Goal: Task Accomplishment & Management: Complete application form

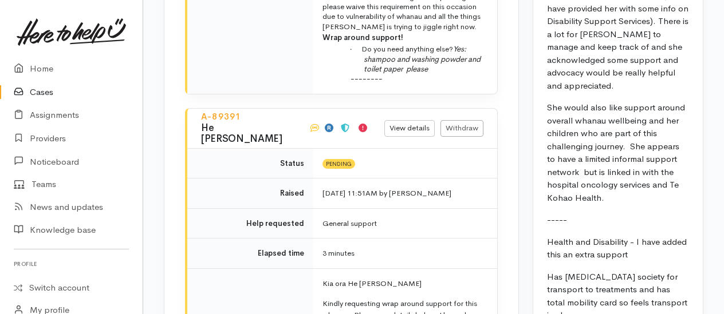
scroll to position [2062, 0]
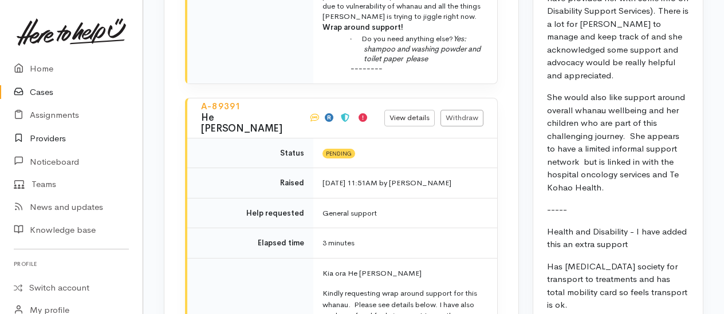
click at [41, 139] on link "Providers" at bounding box center [71, 138] width 143 height 23
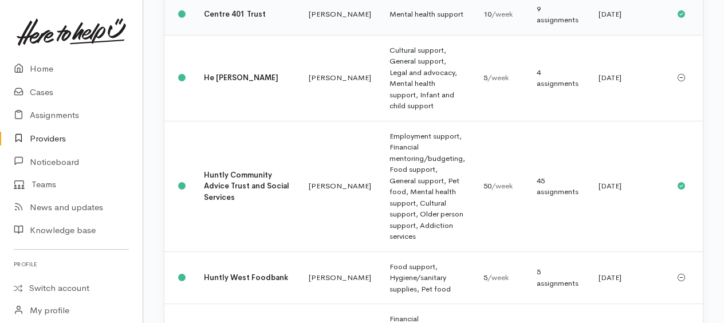
scroll to position [401, 0]
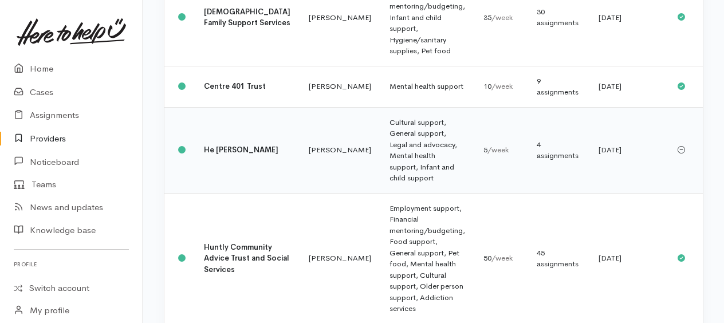
click at [380, 160] on td "Cultural support, General support, Legal and advocacy, Mental health support, I…" at bounding box center [427, 150] width 94 height 86
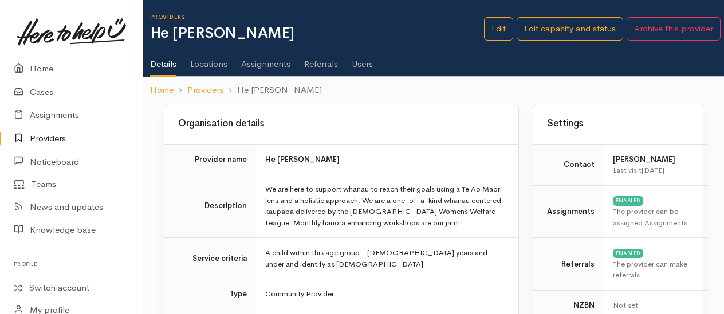
click at [364, 63] on link "Users" at bounding box center [362, 60] width 21 height 32
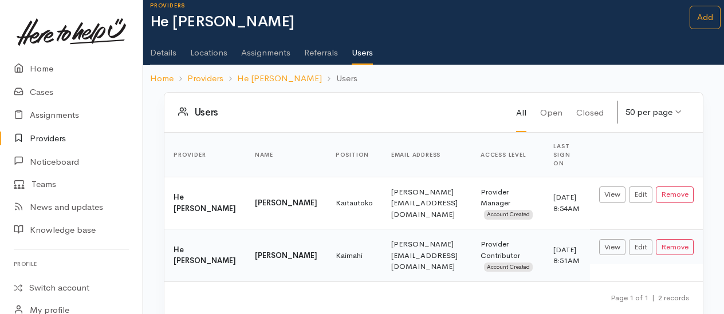
scroll to position [21, 0]
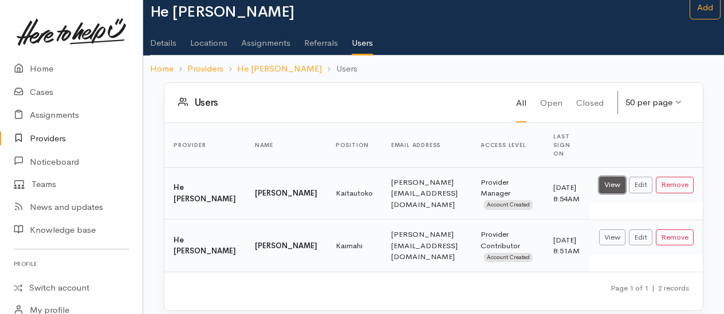
click at [618, 177] on link "View" at bounding box center [612, 185] width 26 height 17
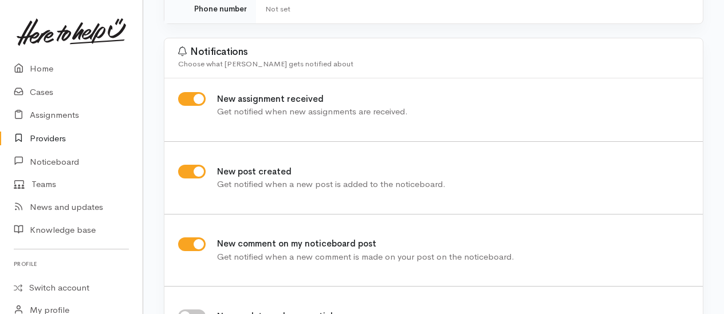
scroll to position [286, 0]
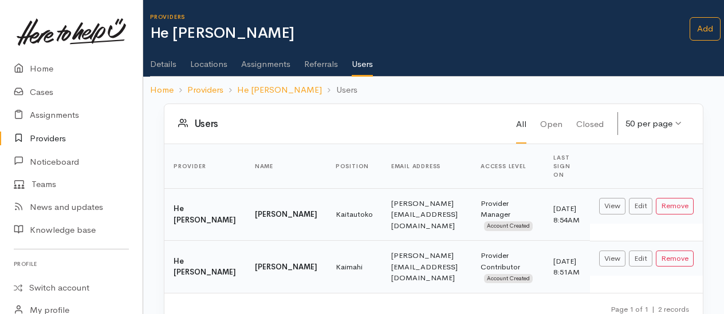
scroll to position [21, 0]
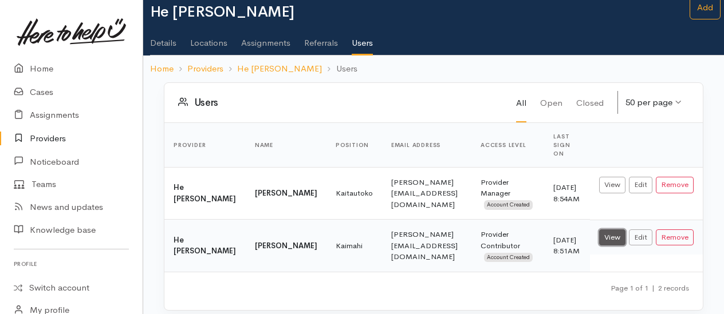
click at [608, 230] on link "View" at bounding box center [612, 238] width 26 height 17
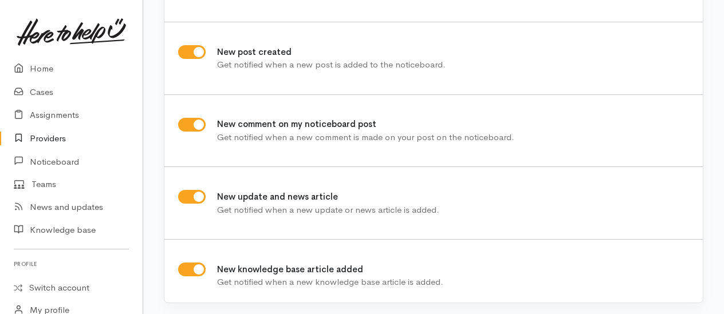
scroll to position [404, 0]
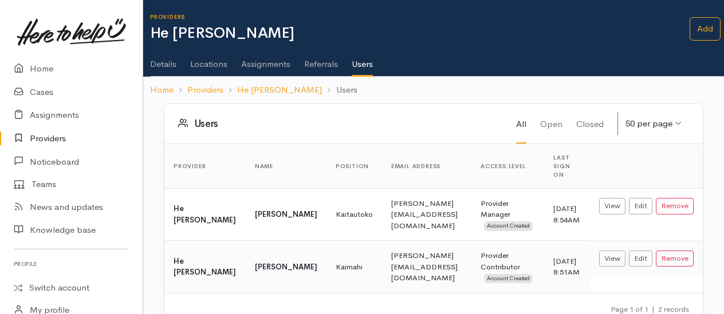
scroll to position [21, 0]
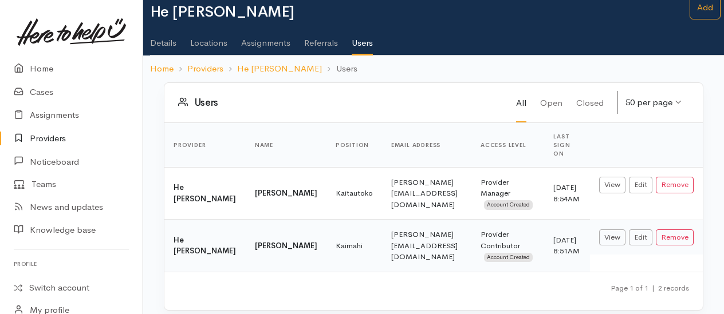
click at [162, 41] on link "Details" at bounding box center [163, 39] width 26 height 32
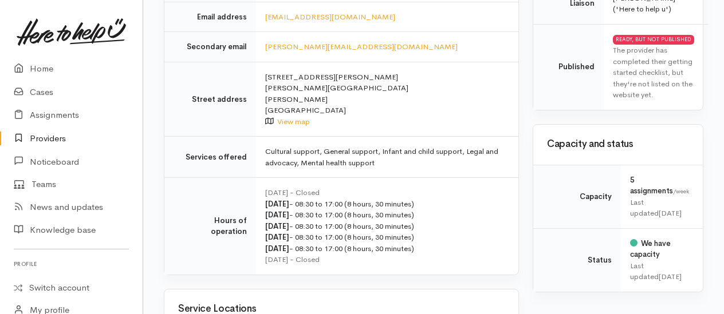
scroll to position [344, 0]
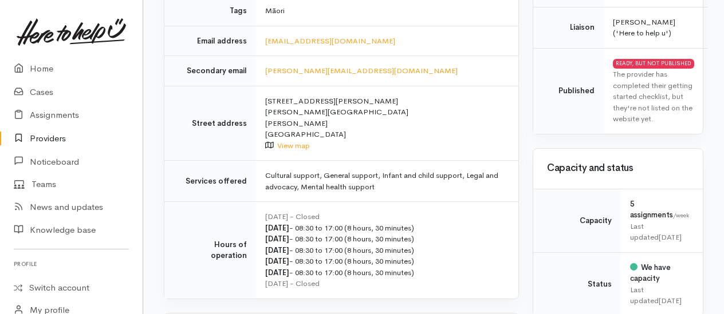
click at [45, 136] on link "Providers" at bounding box center [71, 138] width 143 height 23
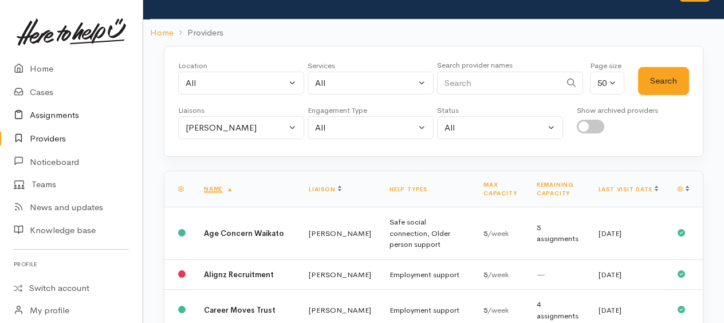
scroll to position [57, 0]
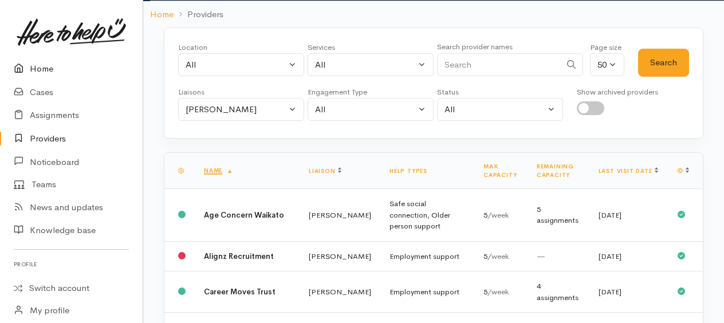
click at [41, 65] on link "Home" at bounding box center [71, 68] width 143 height 23
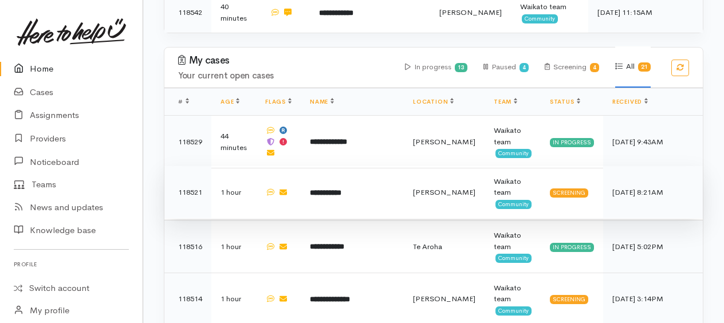
scroll to position [744, 0]
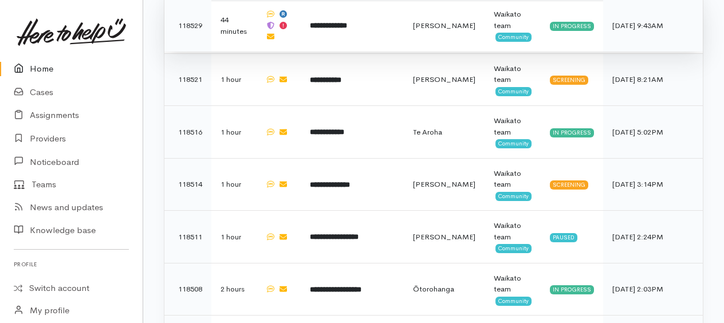
click at [332, 22] on b "**********" at bounding box center [328, 25] width 37 height 7
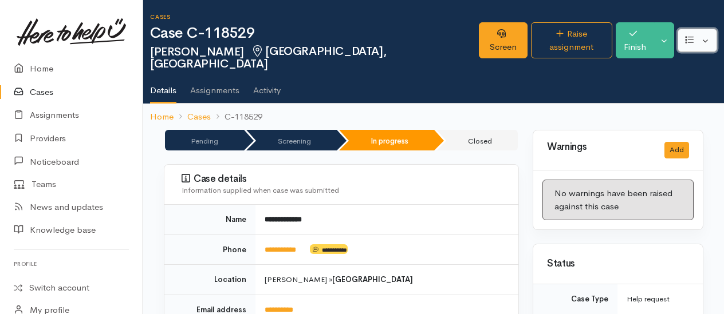
click at [716, 41] on button "button" at bounding box center [697, 40] width 40 height 23
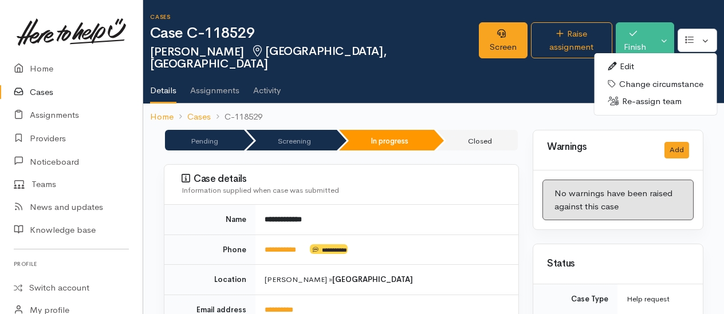
click at [632, 58] on link "Edit" at bounding box center [655, 67] width 123 height 18
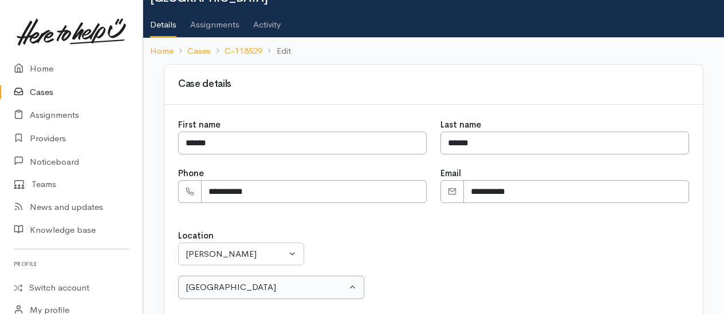
scroll to position [115, 0]
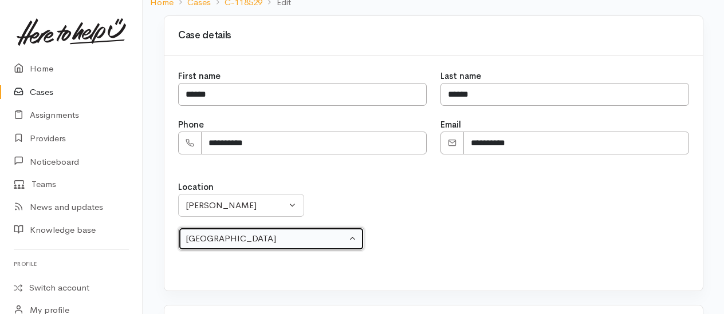
click at [257, 232] on div "Fairfield" at bounding box center [266, 238] width 161 height 13
select select "12"
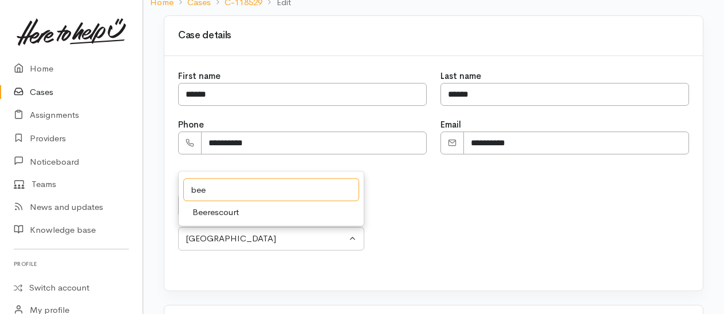
type input "bee"
click at [245, 204] on link "Beerescourt" at bounding box center [271, 213] width 185 height 18
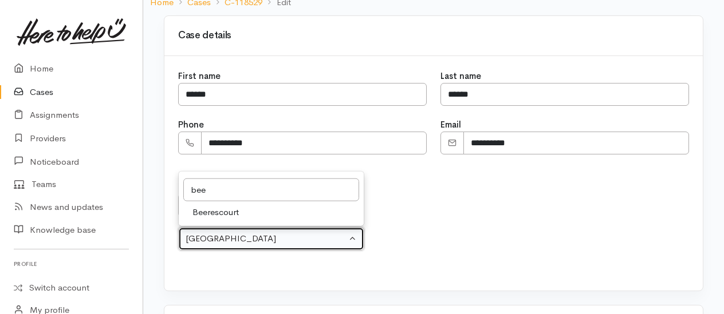
select select "3"
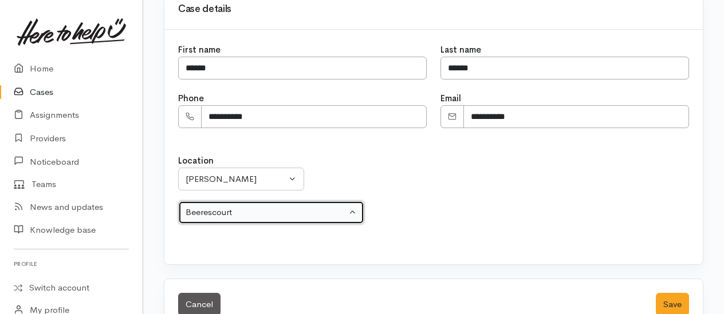
scroll to position [155, 0]
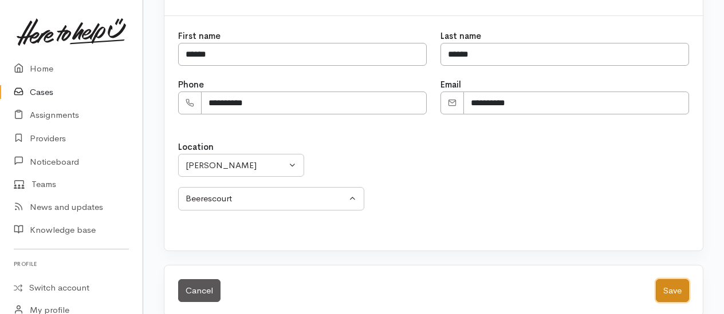
click at [677, 279] on button "Save" at bounding box center [672, 290] width 33 height 23
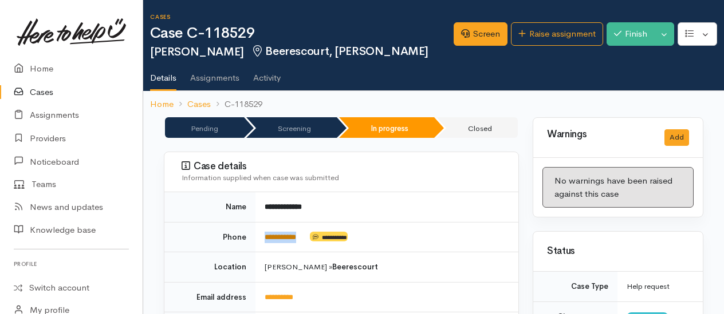
drag, startPoint x: 309, startPoint y: 229, endPoint x: 266, endPoint y: 238, distance: 43.9
click at [266, 238] on td "**********" at bounding box center [386, 237] width 263 height 30
copy td "**********"
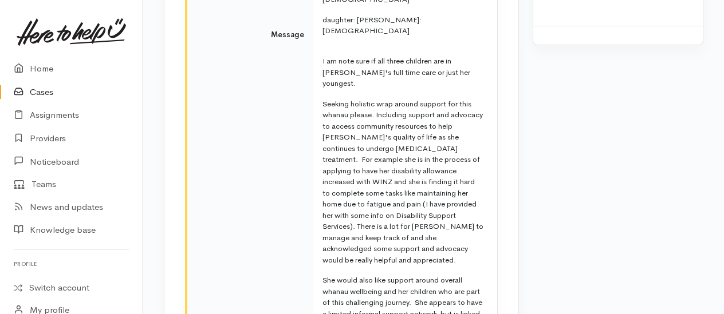
scroll to position [2654, 0]
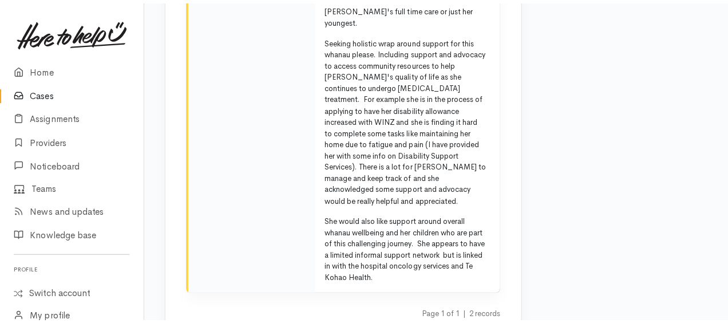
scroll to position [2644, 0]
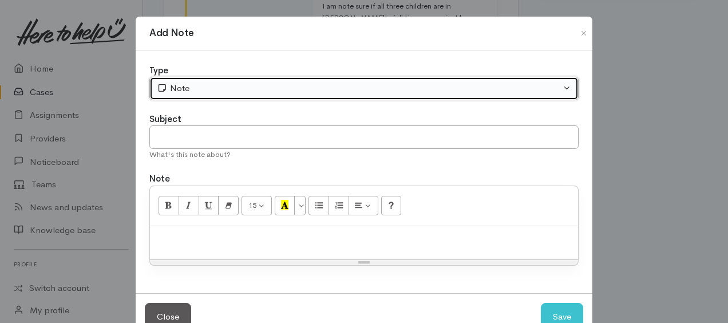
click at [212, 84] on div "Note" at bounding box center [359, 88] width 404 height 13
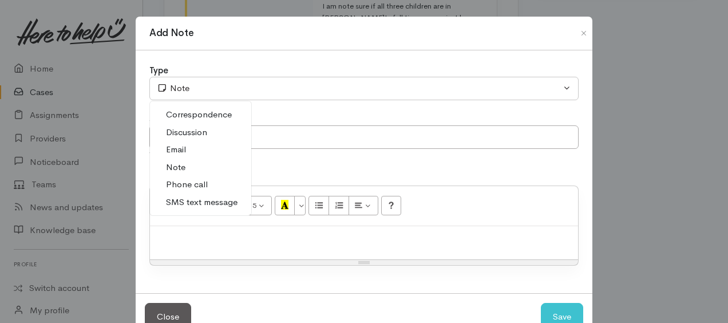
click at [194, 180] on span "Phone call" at bounding box center [187, 184] width 42 height 13
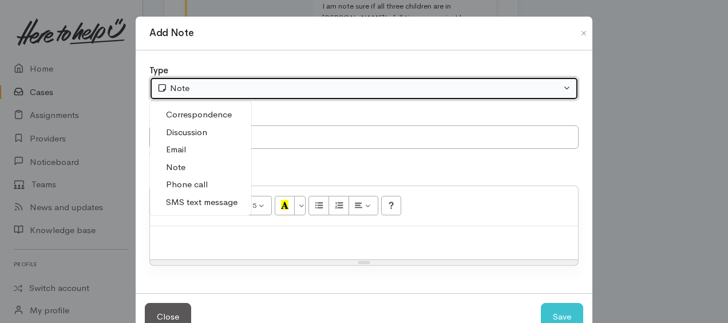
select select "3"
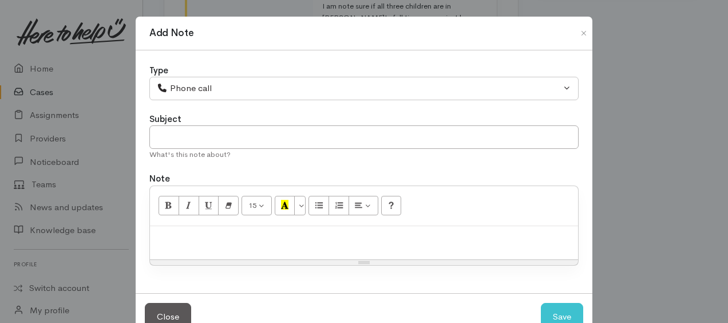
paste div
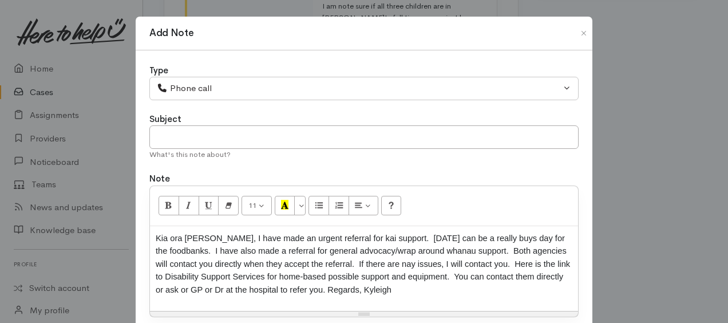
click at [152, 232] on div "Kia ora Dianne, I have made an urgent referral for kai support. Friday’s can be…" at bounding box center [364, 268] width 428 height 85
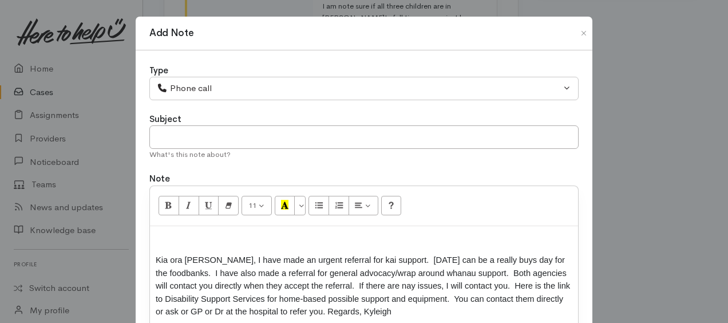
click at [152, 232] on div "Kia ora Dianne, I have made an urgent referral for kai support. Friday’s can be…" at bounding box center [364, 279] width 428 height 107
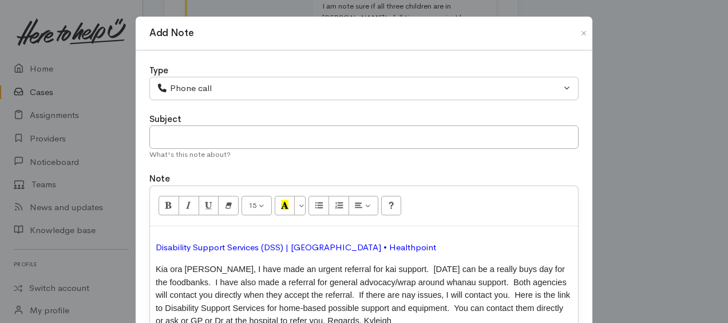
click at [156, 243] on span "Disability Support Services (DSS) | Waikato • Healthpoint" at bounding box center [296, 247] width 281 height 11
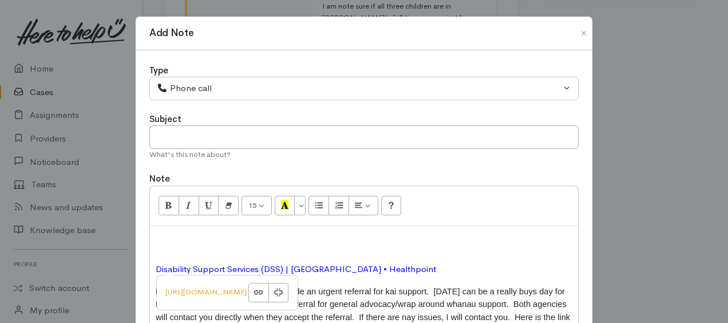
click at [163, 234] on div "Disability Support Services (DSS) | Waikato • Healthpoint Kia ora Dianne, I hav…" at bounding box center [364, 295] width 428 height 139
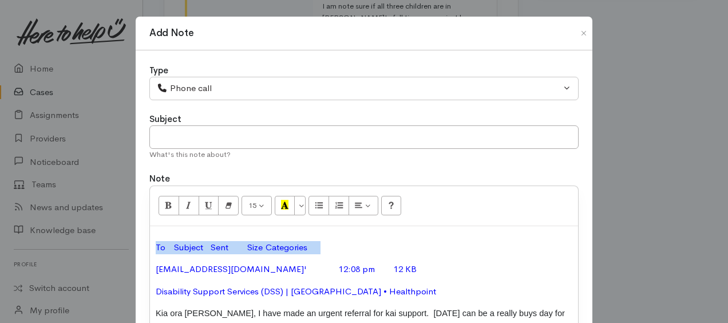
drag, startPoint x: 151, startPoint y: 241, endPoint x: 360, endPoint y: 235, distance: 208.5
click at [360, 235] on div "To Subject Sent Size Categories '224931516@etxt.co.nz' 12:08 pm 12 KB Disabilit…" at bounding box center [364, 306] width 428 height 160
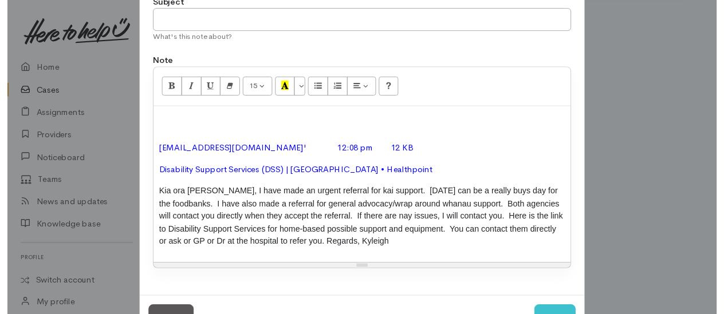
scroll to position [158, 0]
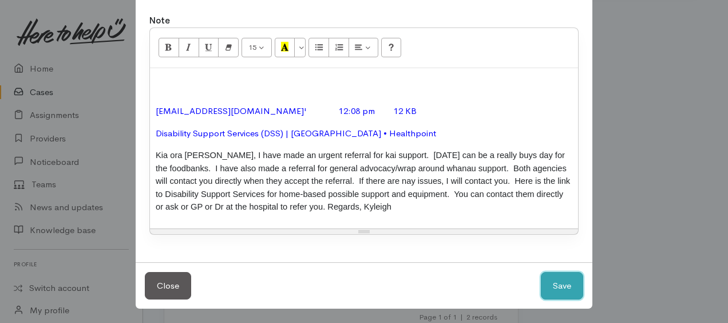
click at [559, 286] on button "Save" at bounding box center [562, 286] width 42 height 28
select select "1"
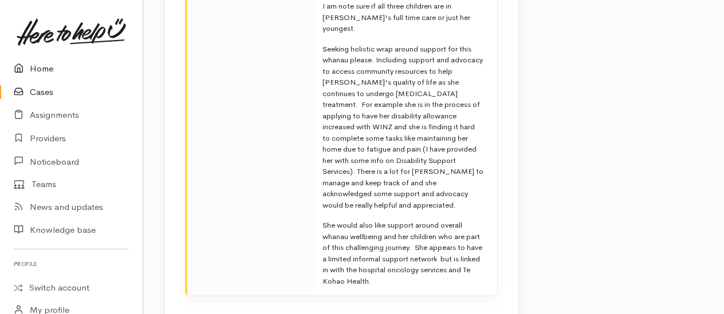
click at [36, 70] on link "Home" at bounding box center [71, 68] width 143 height 23
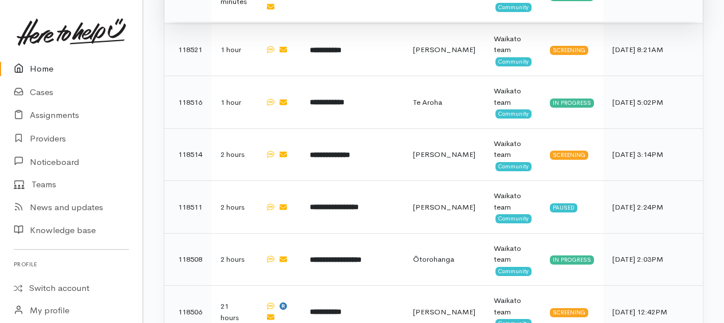
scroll to position [802, 0]
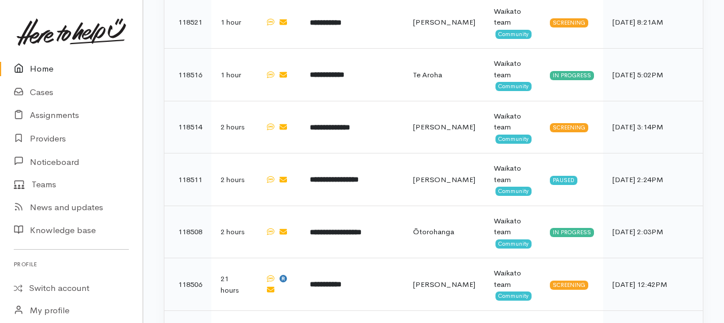
click at [43, 70] on link "Home" at bounding box center [71, 68] width 143 height 23
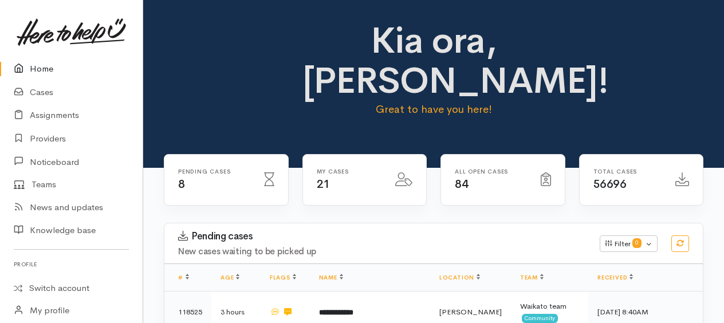
click at [38, 72] on link "Home" at bounding box center [71, 68] width 143 height 23
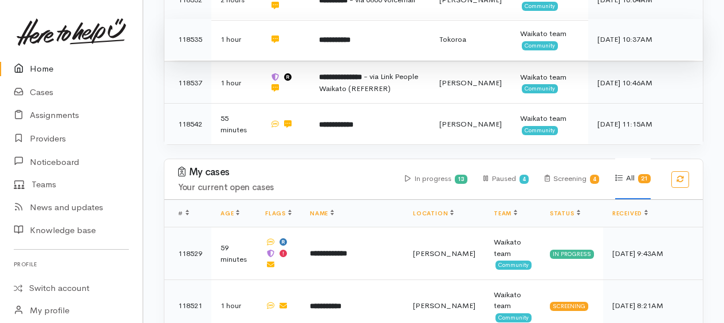
scroll to position [401, 0]
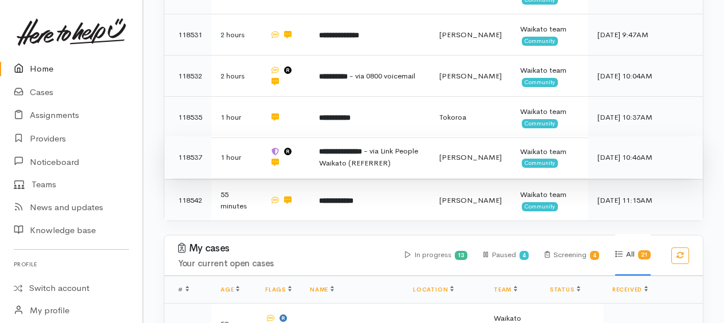
click at [354, 148] on b "**********" at bounding box center [340, 151] width 43 height 7
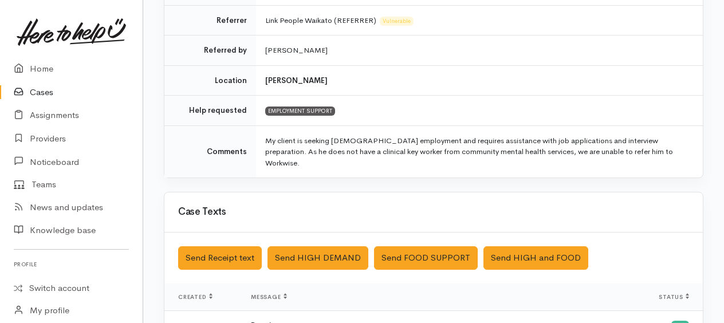
scroll to position [229, 0]
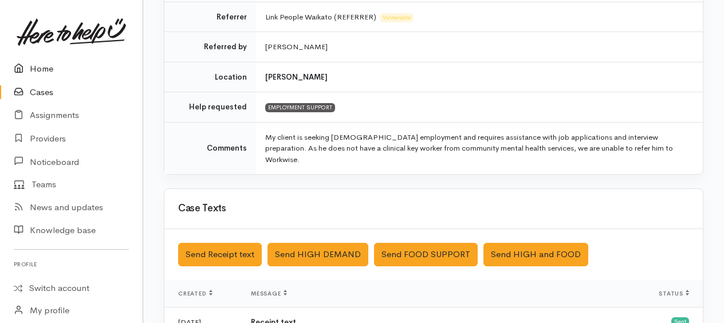
click at [39, 64] on link "Home" at bounding box center [71, 68] width 143 height 23
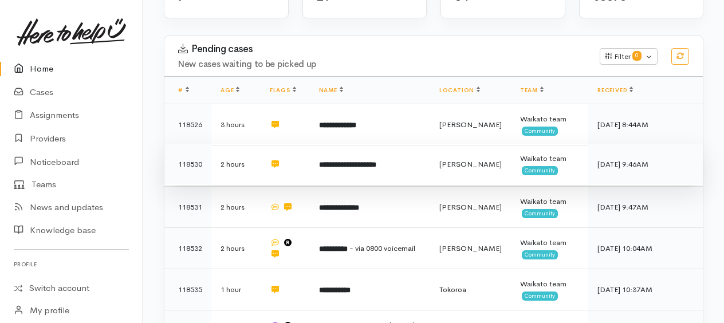
scroll to position [205, 0]
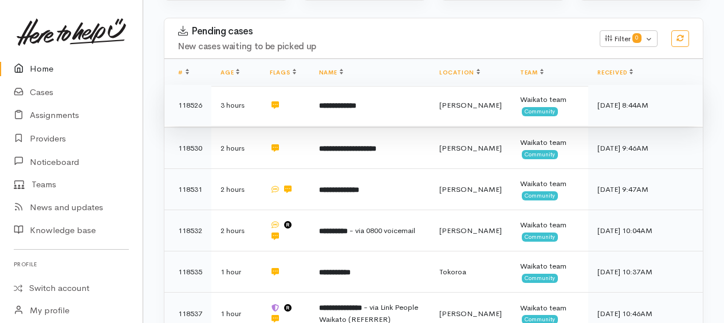
click at [347, 102] on b "**********" at bounding box center [337, 105] width 37 height 7
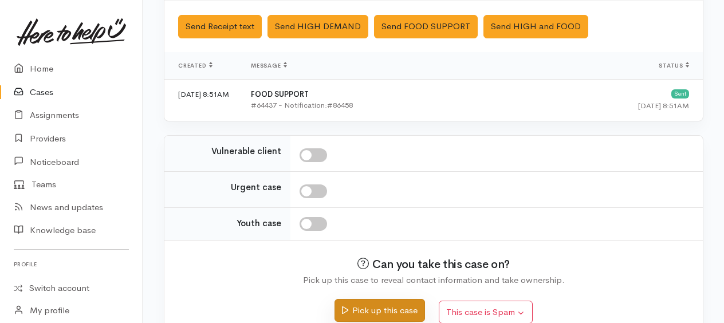
scroll to position [392, 0]
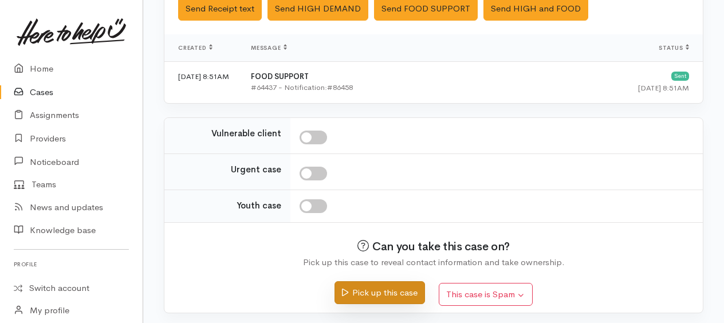
click at [378, 293] on button "Pick up this case" at bounding box center [379, 292] width 90 height 23
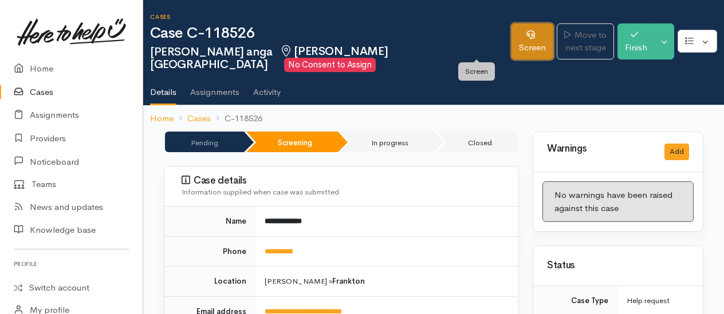
click at [511, 47] on link "Screen" at bounding box center [532, 41] width 42 height 36
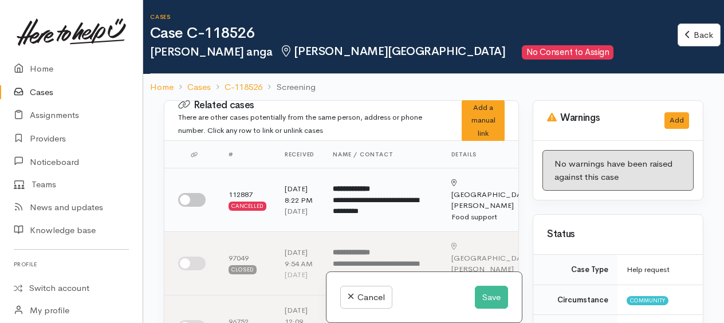
click at [187, 198] on input "checkbox" at bounding box center [191, 200] width 27 height 14
checkbox input "true"
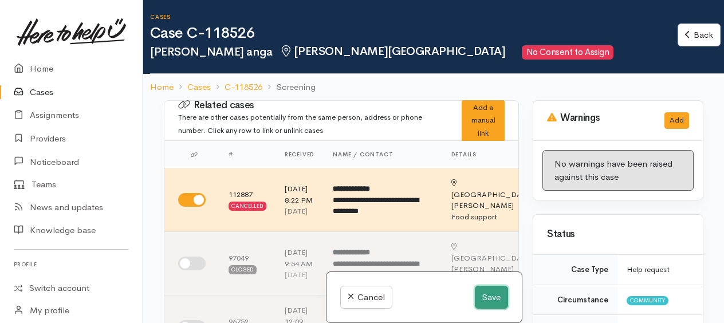
click at [488, 295] on button "Save" at bounding box center [491, 297] width 33 height 23
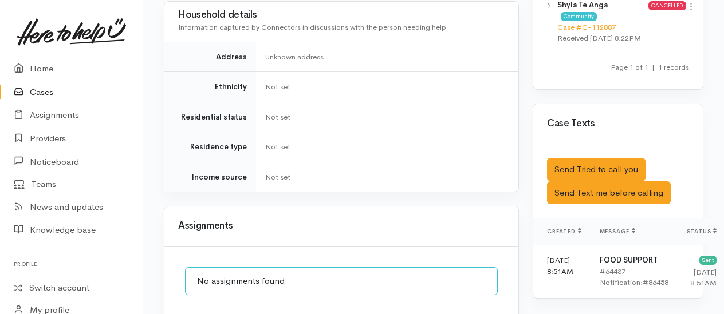
scroll to position [550, 0]
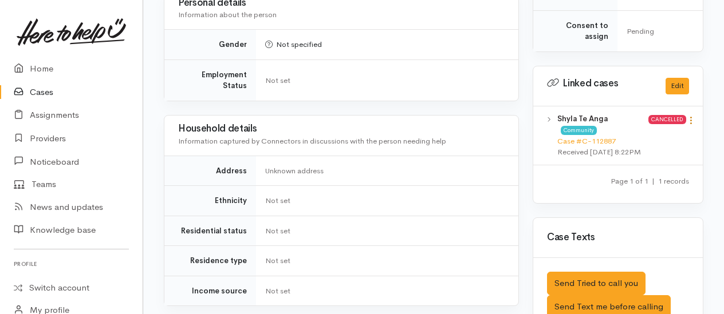
click at [692, 125] on icon at bounding box center [691, 121] width 10 height 10
click at [633, 151] on link "View case" at bounding box center [650, 143] width 90 height 18
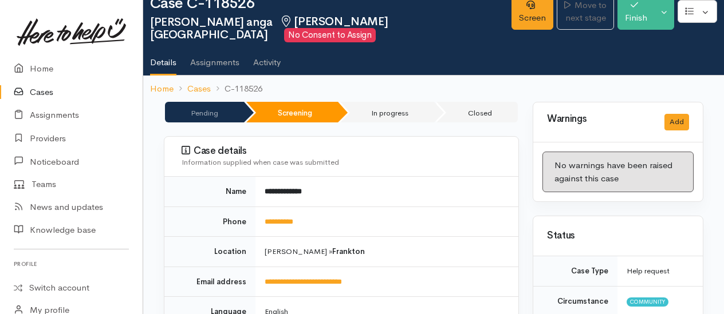
scroll to position [0, 0]
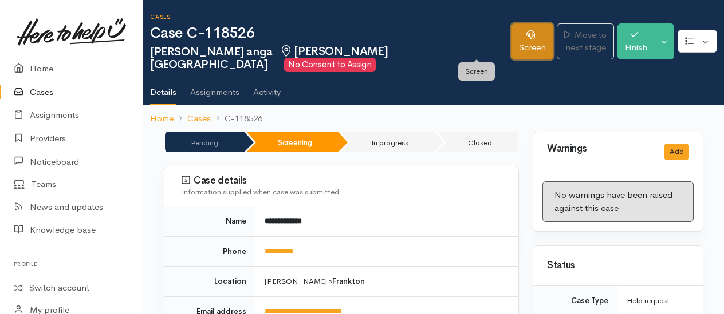
click at [511, 44] on link "Screen" at bounding box center [532, 41] width 42 height 36
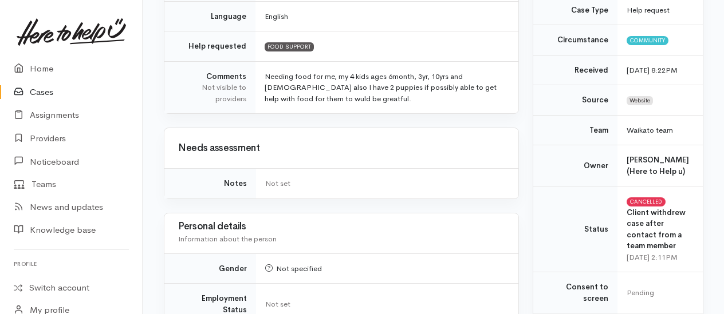
scroll to position [238, 0]
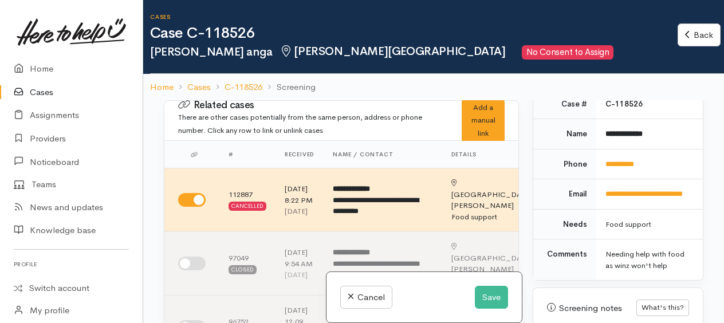
scroll to position [744, 0]
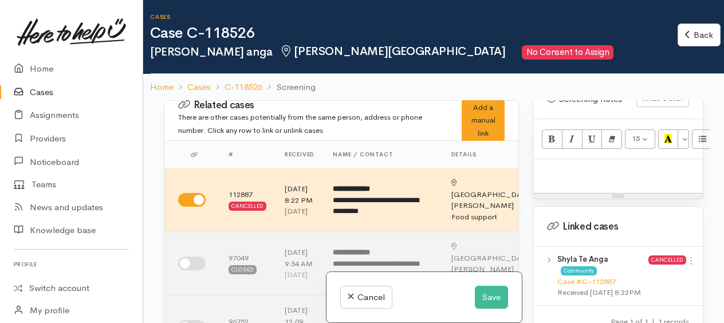
paste div
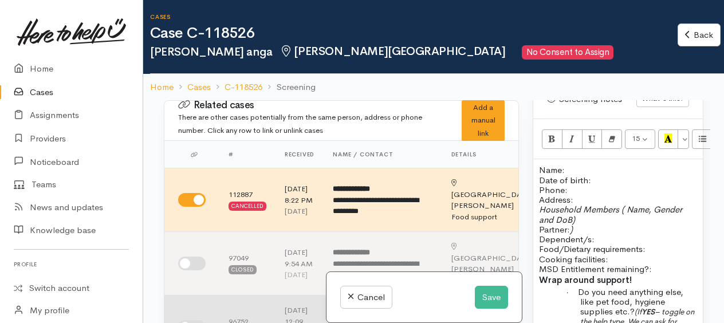
scroll to position [91, 0]
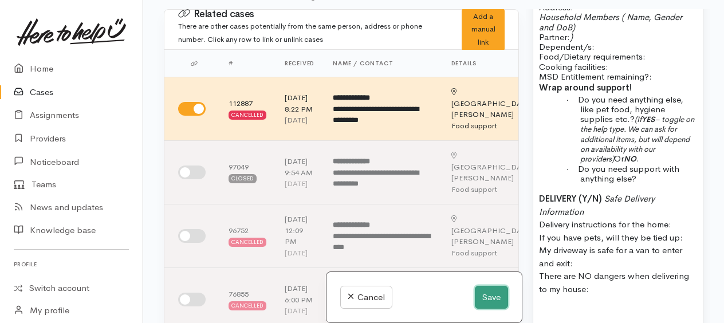
click at [488, 291] on button "Save" at bounding box center [491, 297] width 33 height 23
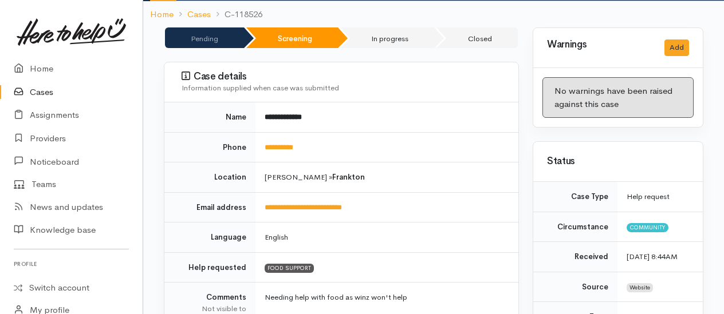
scroll to position [229, 0]
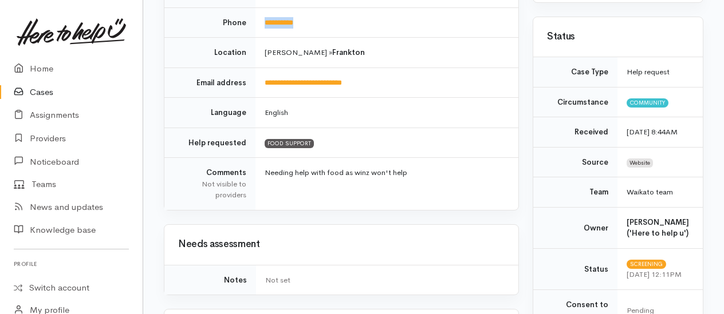
drag, startPoint x: 310, startPoint y: 18, endPoint x: 265, endPoint y: 16, distance: 45.9
click at [265, 16] on td "**********" at bounding box center [386, 22] width 263 height 30
copy link "**********"
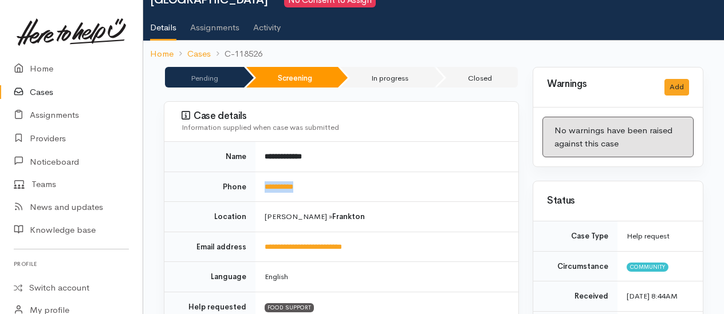
scroll to position [0, 0]
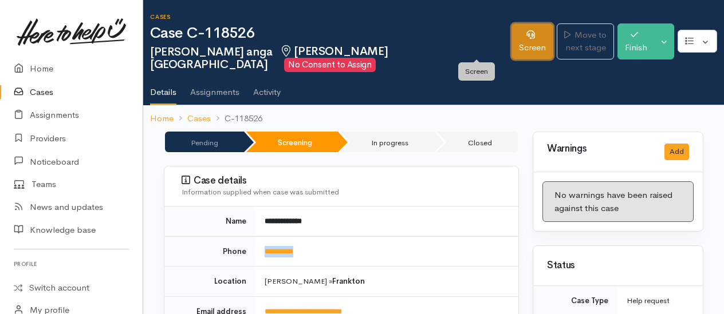
click at [511, 36] on link "Screen" at bounding box center [532, 41] width 42 height 36
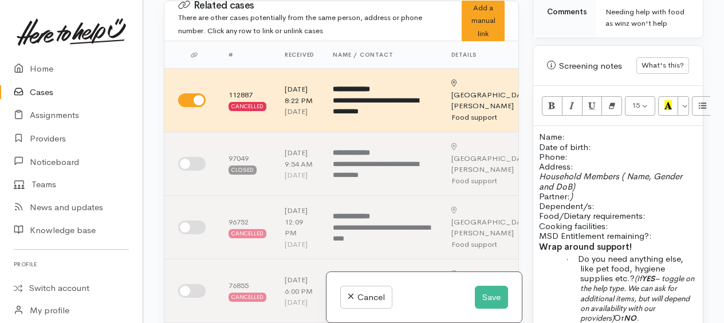
scroll to position [744, 0]
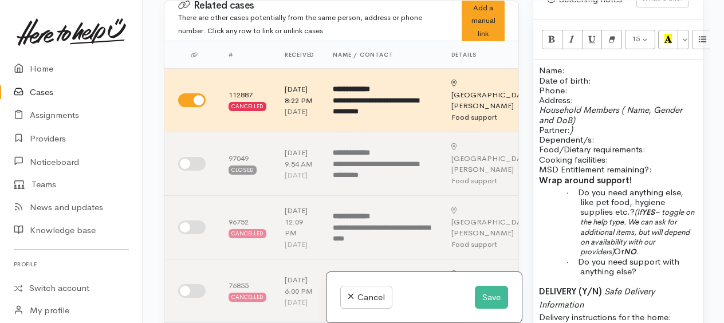
click at [539, 75] on span "Name:" at bounding box center [552, 70] width 26 height 11
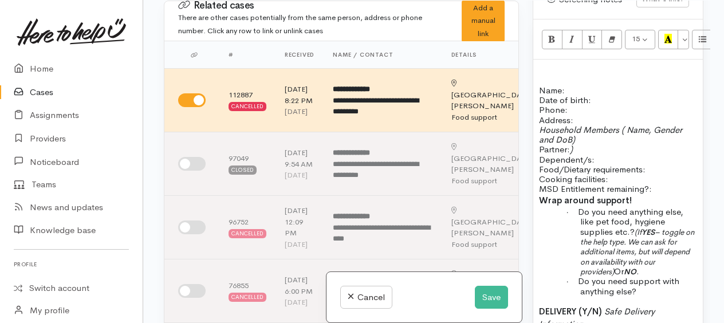
click at [539, 75] on p at bounding box center [618, 70] width 158 height 10
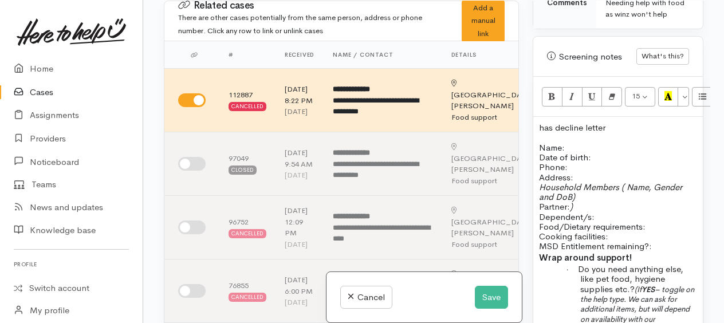
click at [591, 151] on p "Name: Date of birth: Phone:" at bounding box center [618, 158] width 158 height 30
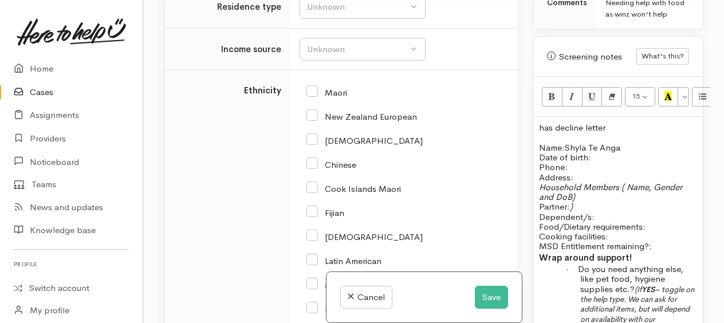
scroll to position [1890, 0]
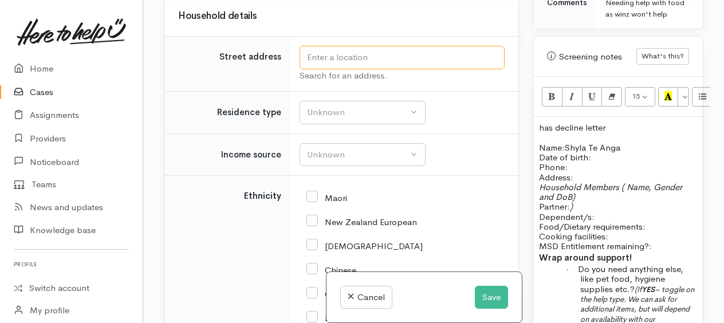
click at [395, 69] on input "text" at bounding box center [401, 57] width 205 height 23
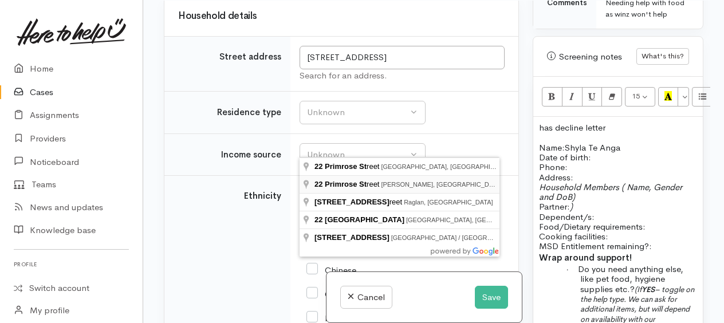
type input "22 Primrose Street, Frankton, Hamilton, New Zealand"
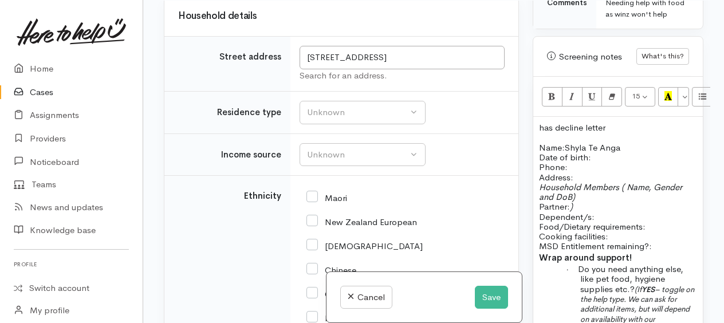
click at [600, 165] on p "Name: Shyla Te Anga Date of birth: Phone:" at bounding box center [618, 158] width 158 height 30
click at [593, 179] on p "Address:" at bounding box center [618, 177] width 158 height 10
drag, startPoint x: 618, startPoint y: 190, endPoint x: 628, endPoint y: 200, distance: 13.8
click at [628, 200] on p "Household Members ( Name, Gender and DoB) Partner: ) Dependent/s:" at bounding box center [618, 202] width 158 height 40
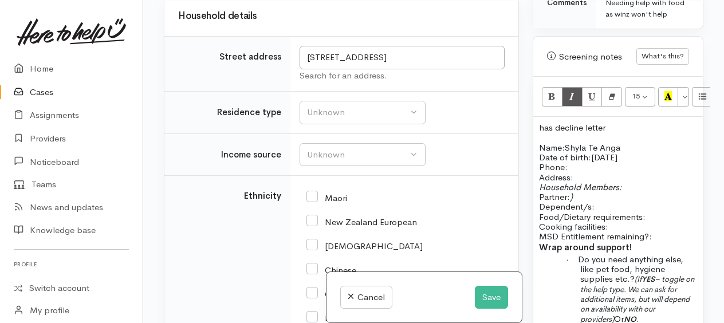
click at [577, 202] on p "Household Members: Partner: ) Dependent/s:" at bounding box center [618, 197] width 158 height 30
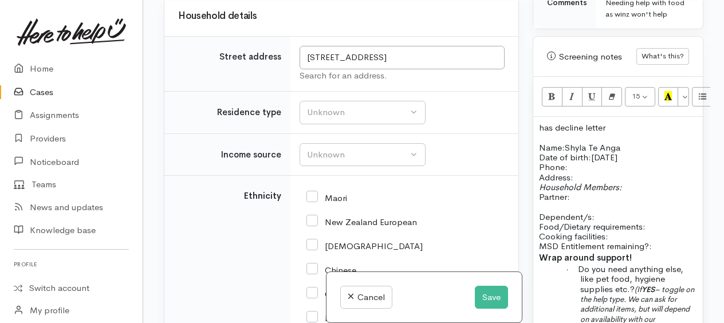
click at [577, 202] on p "Household Members: Partner:" at bounding box center [618, 192] width 158 height 20
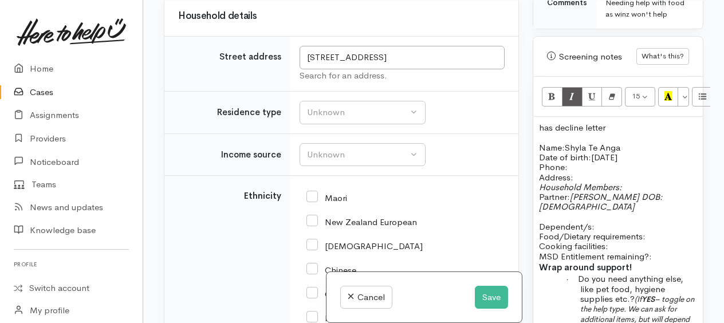
click at [608, 215] on p "Dependent/s:" at bounding box center [618, 222] width 158 height 20
click at [600, 220] on p "Dependent/s:" at bounding box center [618, 222] width 158 height 20
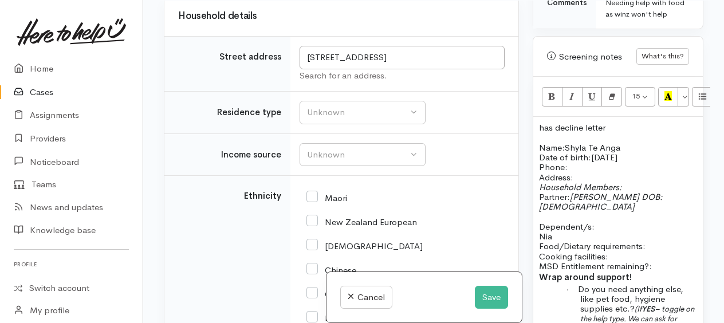
click at [544, 231] on span "Nia" at bounding box center [545, 236] width 13 height 11
click at [535, 231] on div "has decline letter Name: Shyla Te Anga Date of birth: 11/7/1995 Phone:   Addres…" at bounding box center [618, 319] width 170 height 405
click at [609, 231] on p "Daughter; Naia" at bounding box center [618, 236] width 158 height 10
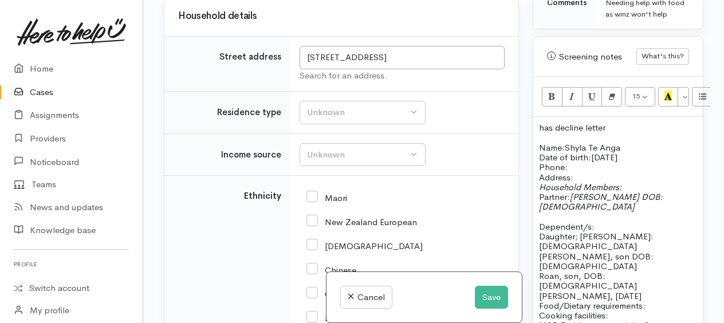
drag, startPoint x: 592, startPoint y: 261, endPoint x: 644, endPoint y: 285, distance: 57.9
click at [643, 301] on p "Food/Dietary requirements: Cooking facilities: MSD Entitlement remaining?:" at bounding box center [618, 316] width 158 height 30
click at [656, 291] on p "Maddie daghter, 20/12/2011" at bounding box center [618, 296] width 158 height 10
click at [558, 290] on span "Maddie daghter, 20/12/2016" at bounding box center [590, 295] width 103 height 11
click at [562, 290] on span "Madie daghter, 20/12/2016" at bounding box center [590, 295] width 103 height 11
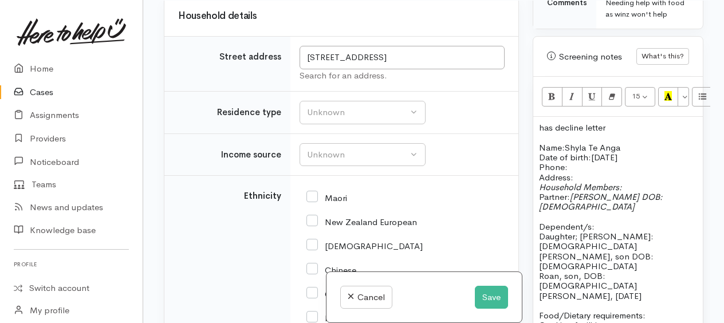
click at [653, 291] on p "[PERSON_NAME], [DATE]" at bounding box center [618, 296] width 158 height 10
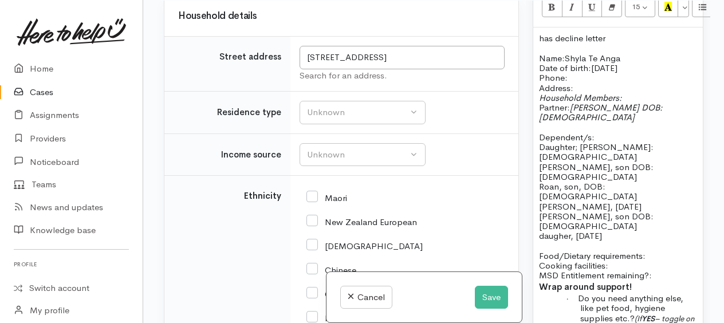
scroll to position [802, 0]
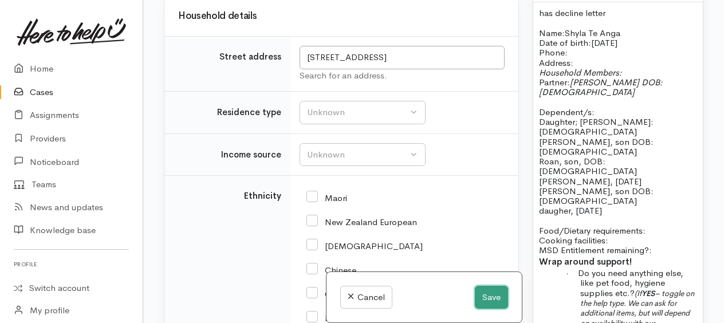
click at [489, 296] on button "Save" at bounding box center [491, 297] width 33 height 23
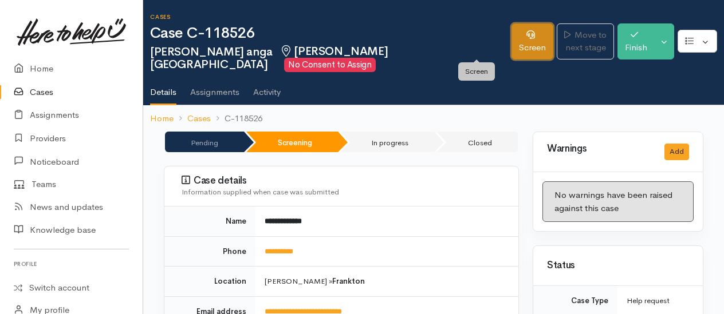
click at [511, 40] on link "Screen" at bounding box center [532, 41] width 42 height 36
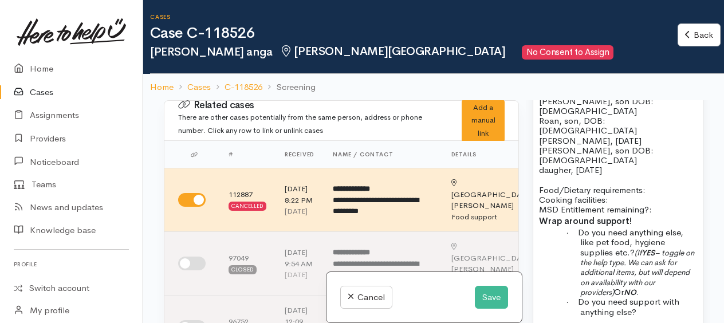
scroll to position [919, 0]
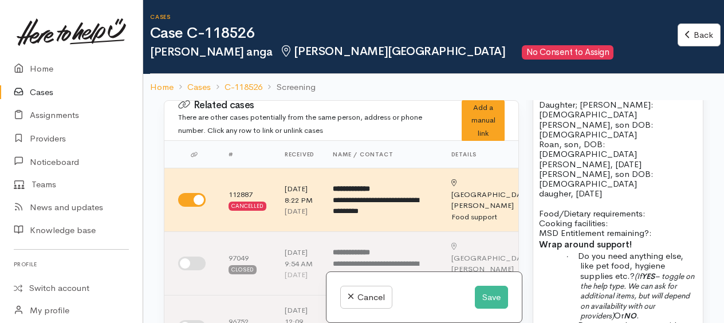
click at [651, 208] on p "Food/Dietary requirements: Cooking facilities: MSD Entitlement remaining?:" at bounding box center [618, 223] width 158 height 30
click at [626, 208] on span "Food/Dietary requirements:" at bounding box center [592, 213] width 107 height 11
click at [665, 208] on p "Food/Dietary requirements: no Cooking facilities: yes MSD Entitlement remaining…" at bounding box center [618, 223] width 158 height 30
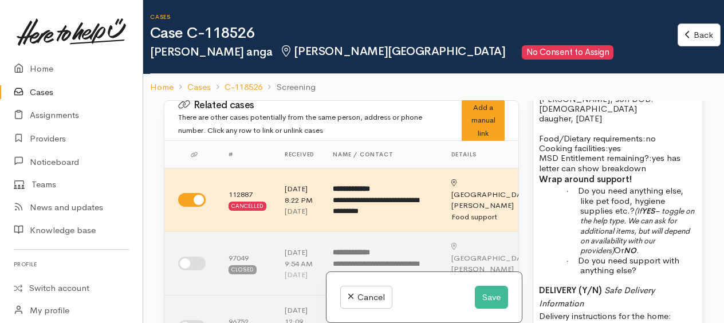
scroll to position [976, 0]
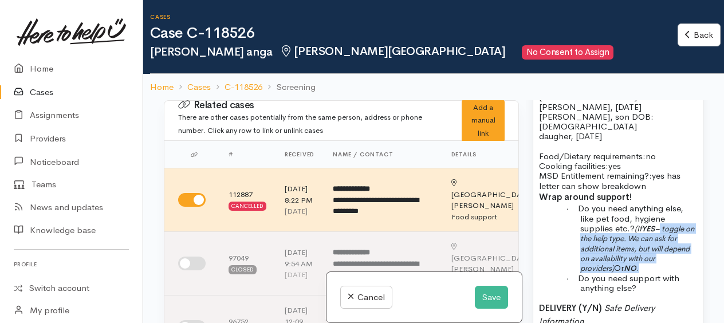
drag, startPoint x: 661, startPoint y: 186, endPoint x: 693, endPoint y: 224, distance: 50.4
click at [693, 224] on div "has decline letter Name: Shyla Te Anga Date of birth: 11/7/1995 Phone:   Addres…" at bounding box center [618, 185] width 170 height 514
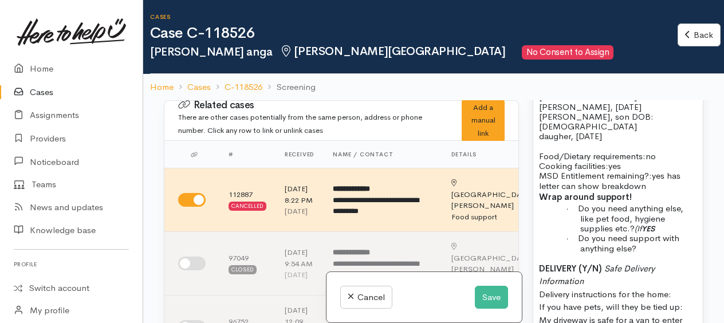
click at [645, 224] on b "YES" at bounding box center [647, 229] width 13 height 10
click at [649, 224] on span "YES" at bounding box center [641, 229] width 15 height 10
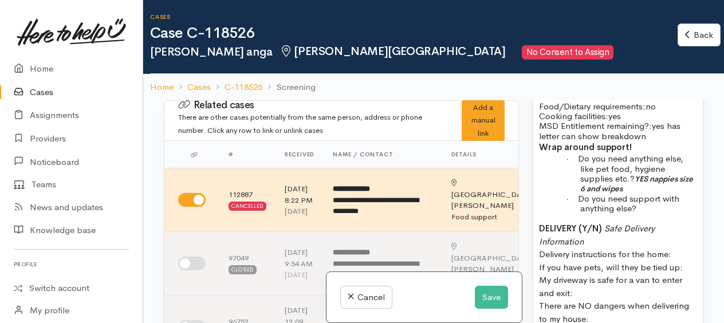
scroll to position [1090, 0]
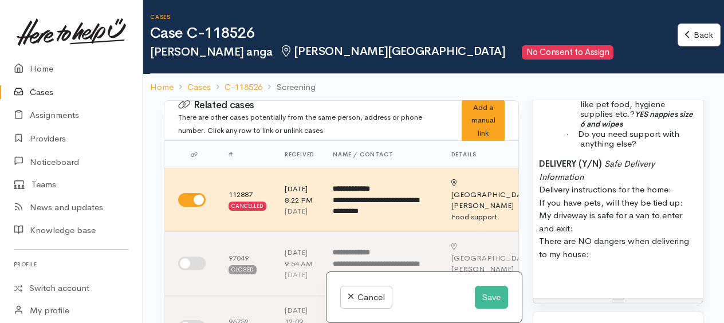
drag, startPoint x: 539, startPoint y: 119, endPoint x: 642, endPoint y: 216, distance: 141.4
click at [642, 216] on p "DELIVERY (Y/N) Safe Delivery Information Delivery instructions for the home: If…" at bounding box center [618, 208] width 158 height 103
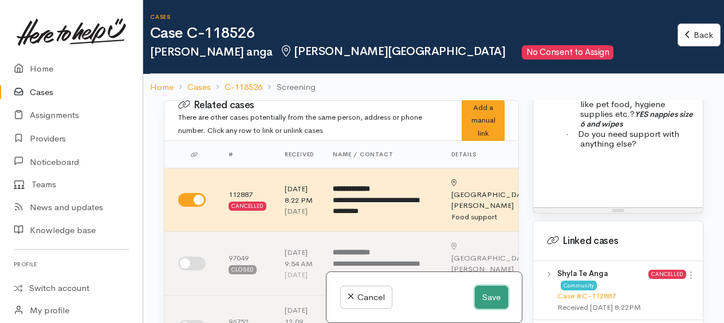
click at [481, 298] on button "Save" at bounding box center [491, 297] width 33 height 23
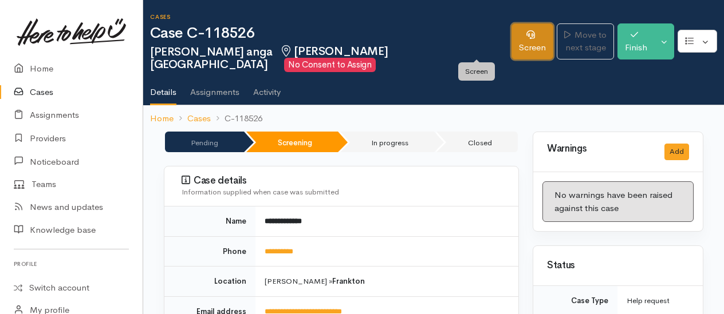
click at [511, 36] on link "Screen" at bounding box center [532, 41] width 42 height 36
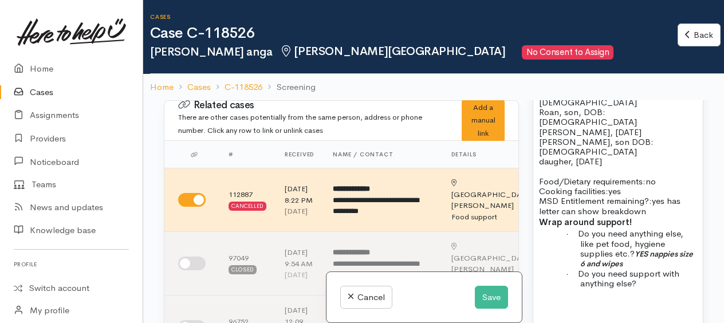
scroll to position [1031, 0]
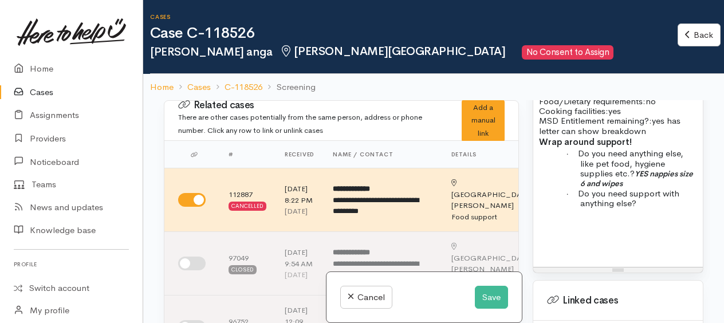
click at [551, 189] on div "has decline letter Name: [PERSON_NAME] Anga Date of birth: [DEMOGRAPHIC_DATA] P…" at bounding box center [618, 70] width 170 height 394
click at [551, 217] on p at bounding box center [618, 223] width 158 height 13
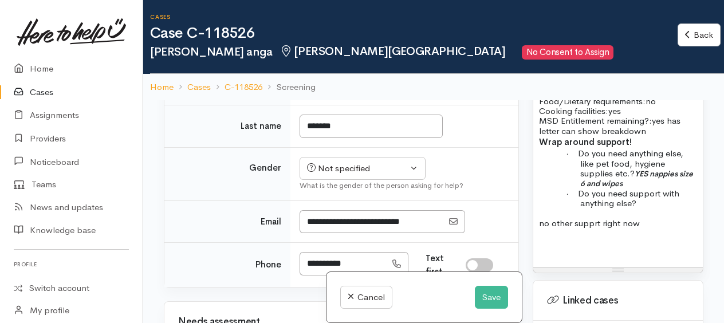
scroll to position [802, 0]
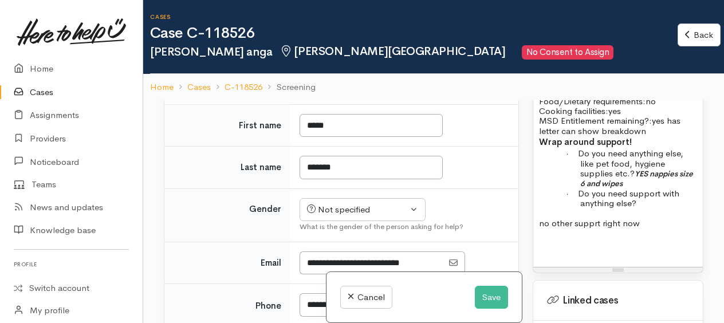
click at [289, 19] on input "I have been given consent to capture screening information" at bounding box center [298, 13] width 27 height 14
checkbox input "true"
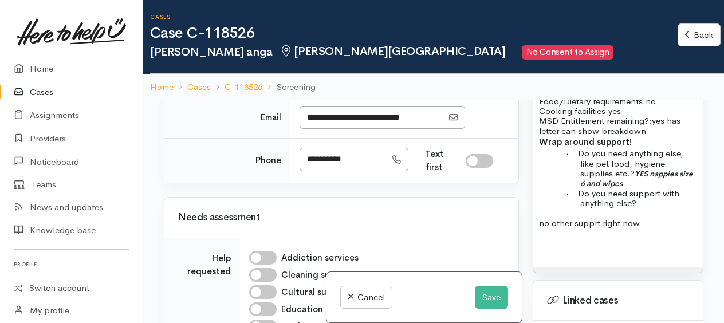
scroll to position [974, 0]
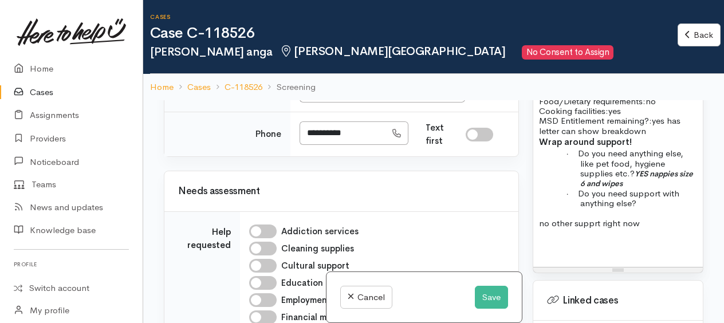
click at [317, 50] on button "Not specified" at bounding box center [362, 37] width 126 height 23
click at [322, 106] on span "[DEMOGRAPHIC_DATA]" at bounding box center [371, 99] width 98 height 13
select select "[DEMOGRAPHIC_DATA]"
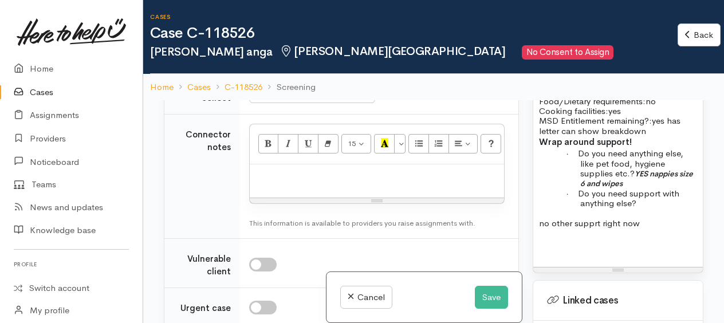
scroll to position [1489, 0]
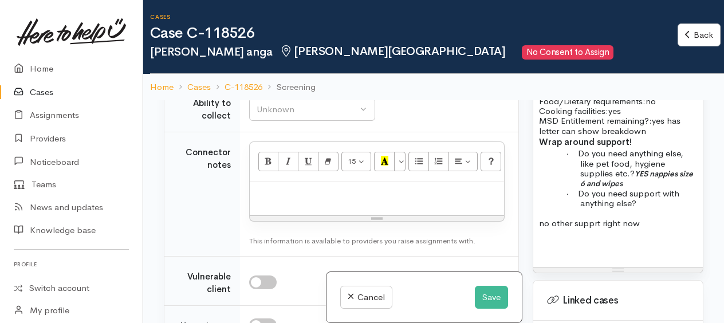
click at [318, 73] on div "Unknown" at bounding box center [307, 66] width 101 height 13
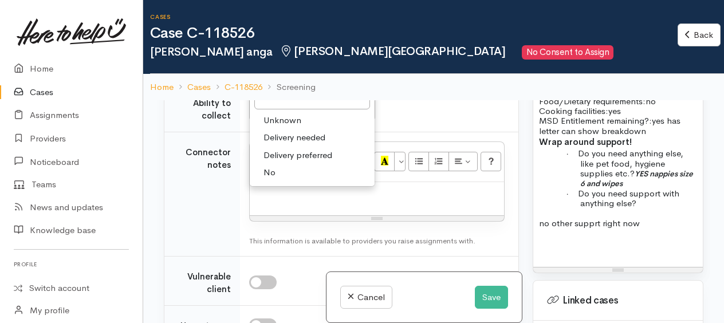
drag, startPoint x: 266, startPoint y: 264, endPoint x: 275, endPoint y: 221, distance: 43.8
click at [267, 182] on link "No" at bounding box center [312, 173] width 125 height 18
select select "1"
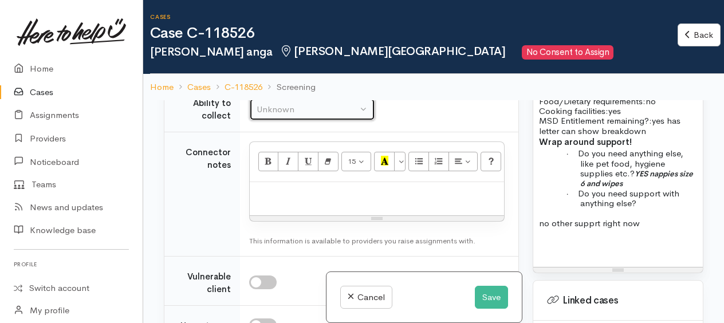
click at [276, 116] on div "Unknown" at bounding box center [307, 109] width 101 height 13
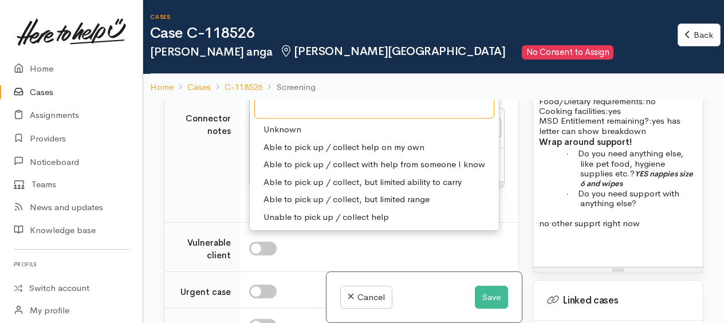
scroll to position [1546, 0]
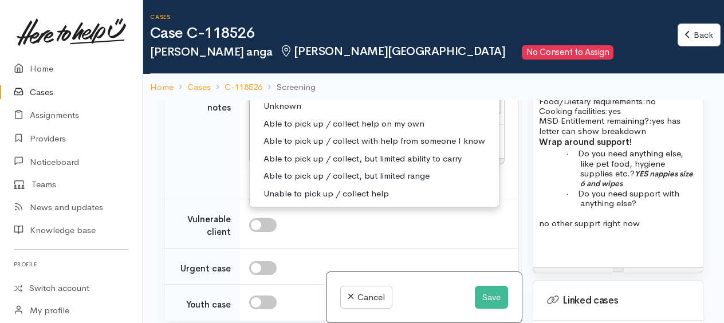
click at [274, 131] on span "Able to pick up / collect help on my own" at bounding box center [343, 123] width 161 height 13
select select "2"
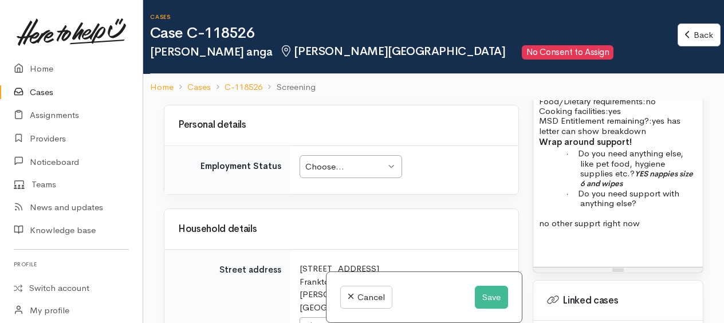
scroll to position [1890, 0]
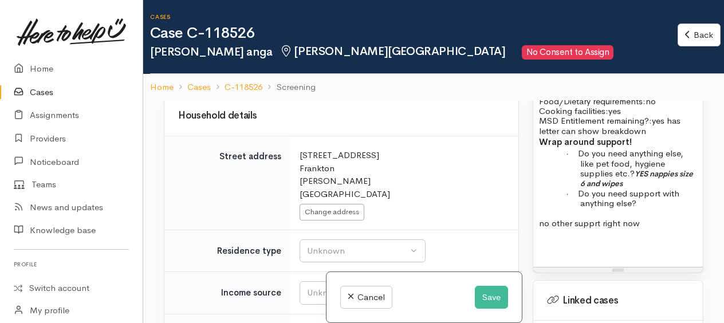
click at [323, 60] on div "Choose..." at bounding box center [345, 53] width 80 height 13
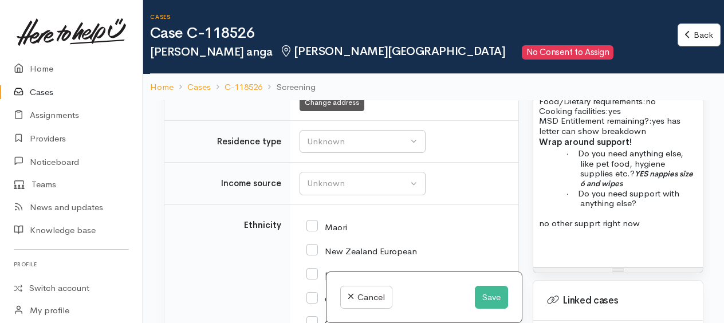
scroll to position [2114, 0]
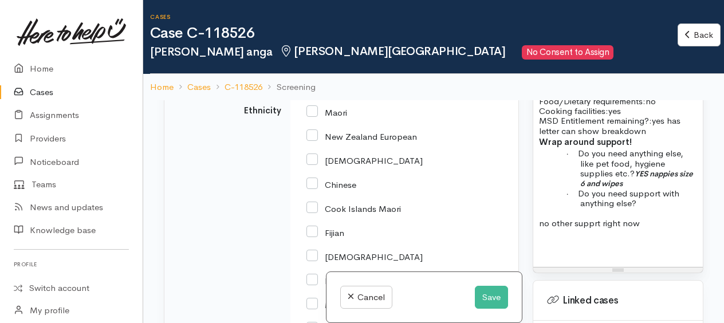
click at [316, 39] on button "Unknown" at bounding box center [362, 26] width 126 height 23
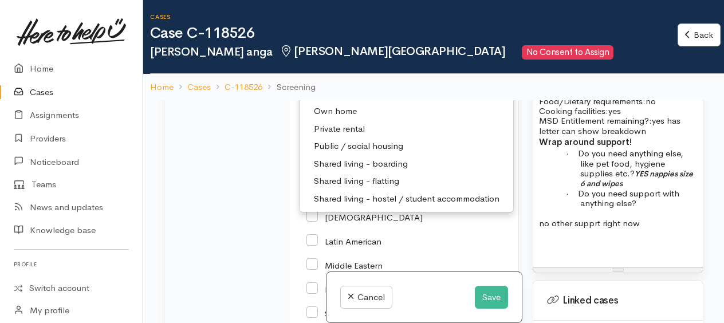
scroll to position [2171, 0]
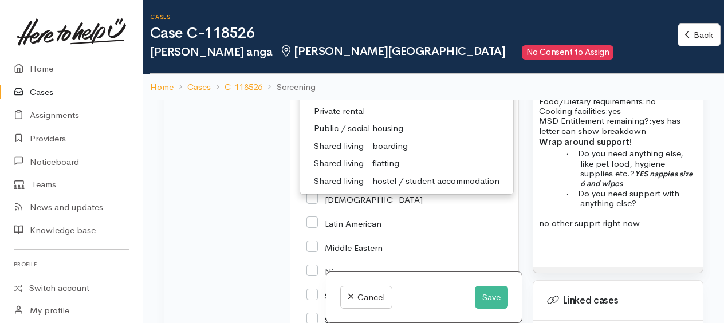
click at [330, 118] on span "Private rental" at bounding box center [339, 111] width 51 height 13
select select "2"
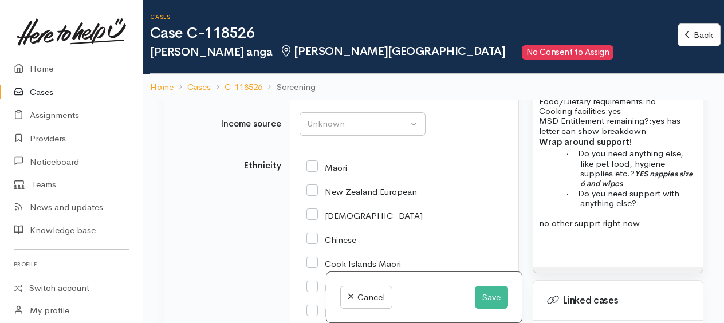
scroll to position [2138, 0]
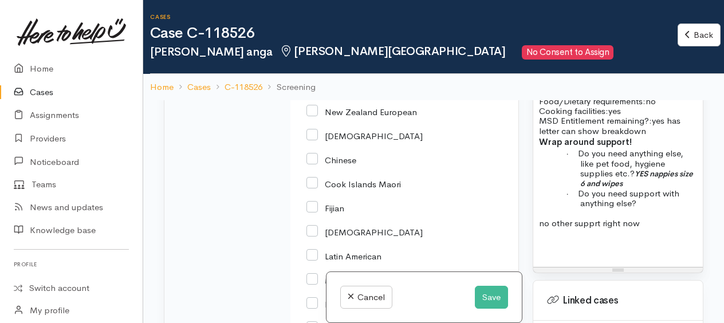
click at [322, 51] on div "Unknown" at bounding box center [357, 44] width 101 height 13
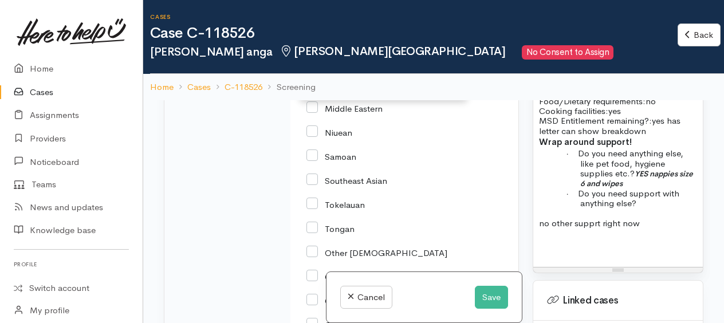
scroll to position [0, 0]
click at [370, 38] on span "MSD - Jobseeker Support" at bounding box center [365, 31] width 103 height 13
select select "4"
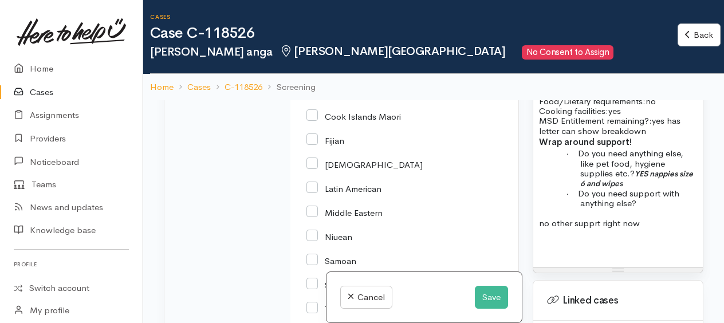
scroll to position [2180, 0]
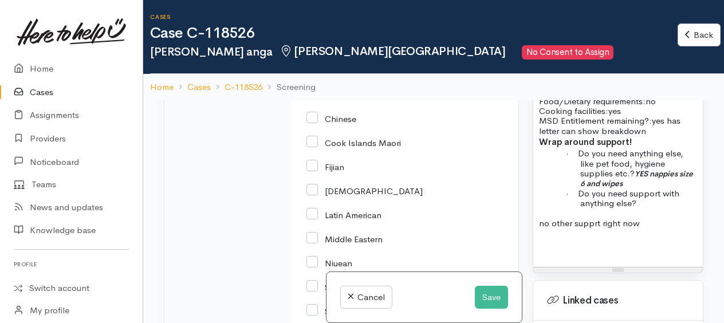
click at [314, 51] on input "Maori" at bounding box center [326, 46] width 41 height 10
checkbox input "true"
click at [310, 75] on input "New Zealand European" at bounding box center [361, 70] width 111 height 10
checkbox input "false"
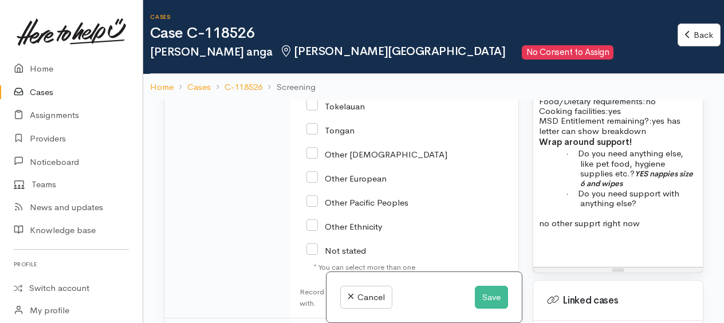
scroll to position [2351, 0]
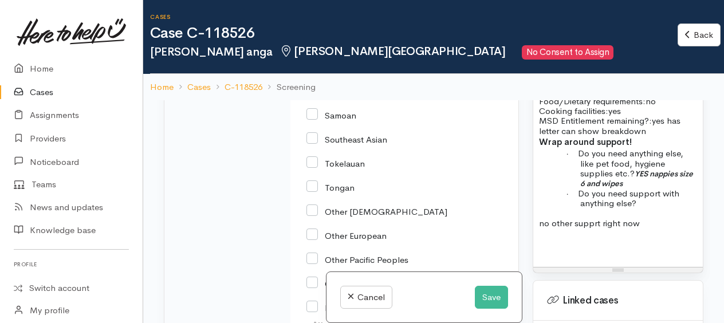
click at [309, 96] on input "Niuean" at bounding box center [329, 90] width 46 height 10
checkbox input "true"
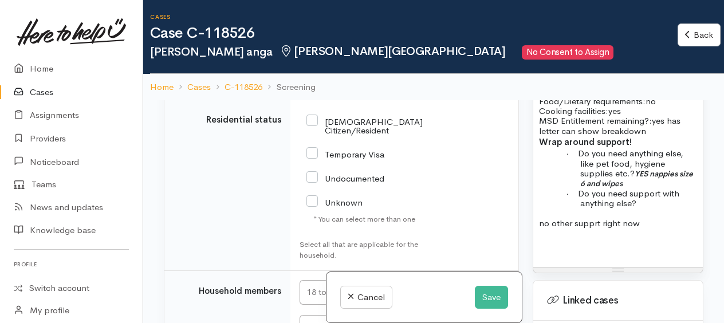
scroll to position [2638, 0]
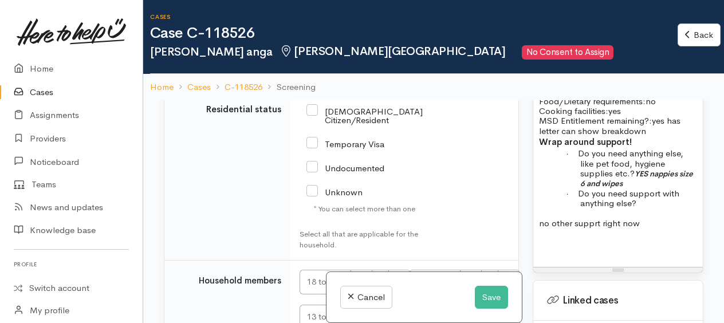
click at [314, 124] on input "[DEMOGRAPHIC_DATA] Citizen/Resident" at bounding box center [364, 114] width 116 height 19
checkbox input "true"
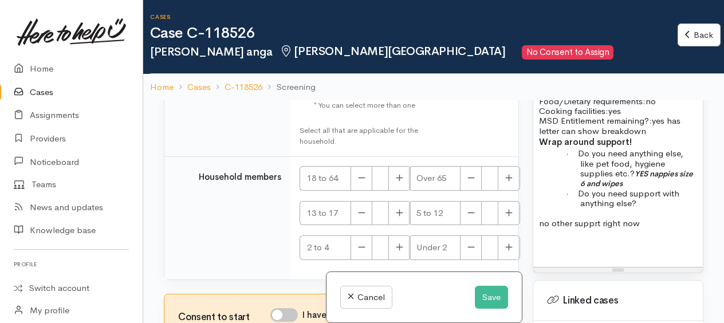
scroll to position [2817, 0]
click at [278, 311] on input "I have been given consent to get help and share this information with appropria…" at bounding box center [283, 315] width 27 height 14
checkbox input "true"
click at [486, 305] on button "Save" at bounding box center [491, 297] width 33 height 23
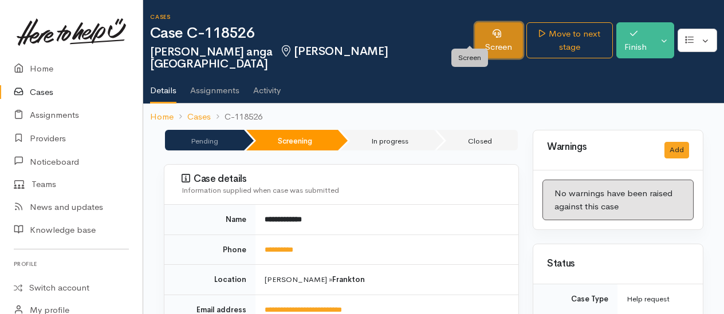
click at [475, 30] on link "Screen" at bounding box center [499, 40] width 48 height 36
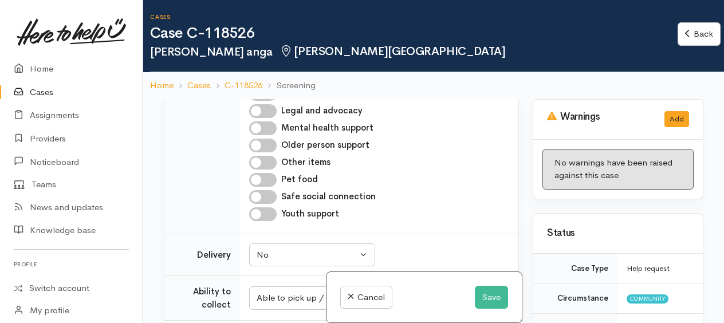
scroll to position [1315, 0]
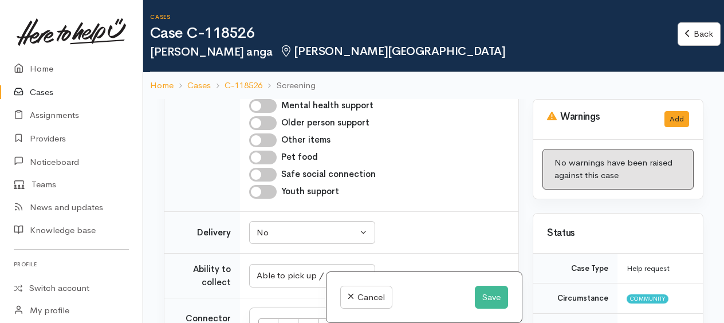
click at [257, 78] on input "Infant and child support" at bounding box center [262, 72] width 27 height 14
checkbox input "true"
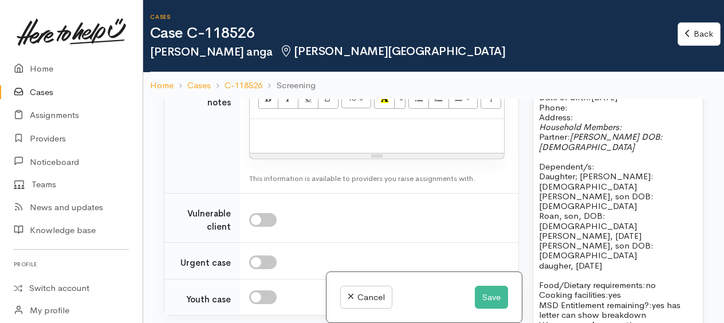
scroll to position [916, 0]
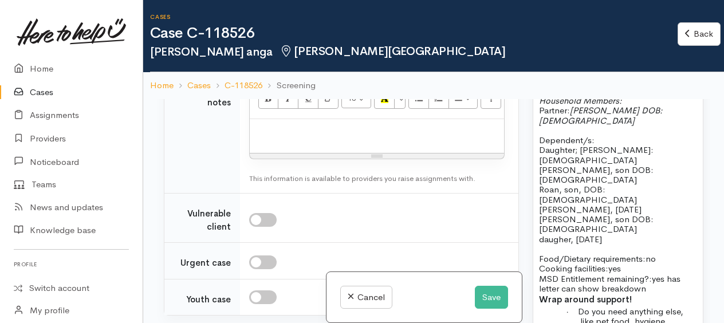
drag, startPoint x: 537, startPoint y: 111, endPoint x: 614, endPoint y: 114, distance: 76.8
click at [614, 114] on div "has decline letter Name: Shyla Te Anga Date of birth: 11/7/1995 Phone:   Addres…" at bounding box center [618, 228] width 170 height 394
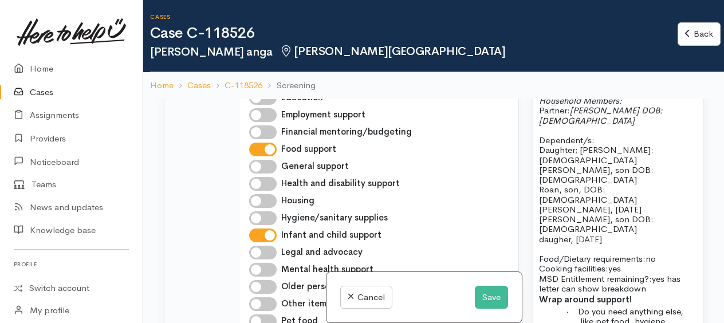
scroll to position [1029, 0]
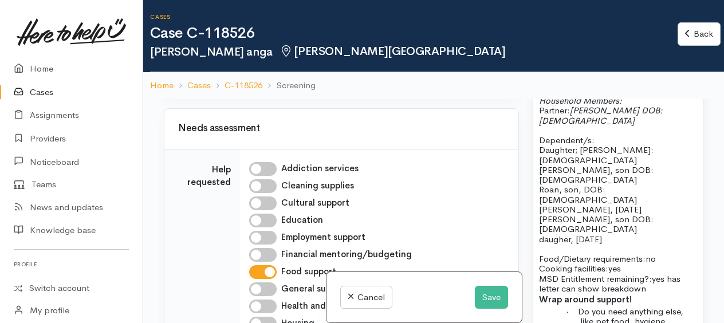
drag, startPoint x: 368, startPoint y: 164, endPoint x: 305, endPoint y: 160, distance: 63.7
click at [305, 82] on input "**********" at bounding box center [342, 70] width 86 height 23
click at [592, 96] on p "Address:" at bounding box center [618, 91] width 158 height 10
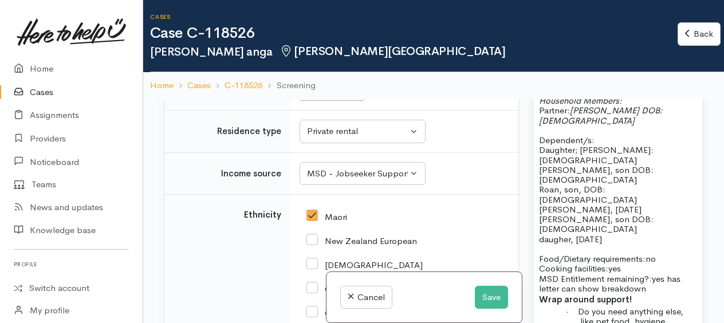
scroll to position [2003, 0]
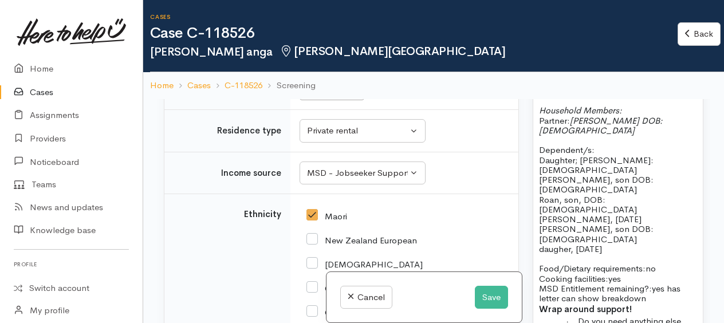
click at [594, 155] on p "Dependent/s:" at bounding box center [618, 145] width 158 height 20
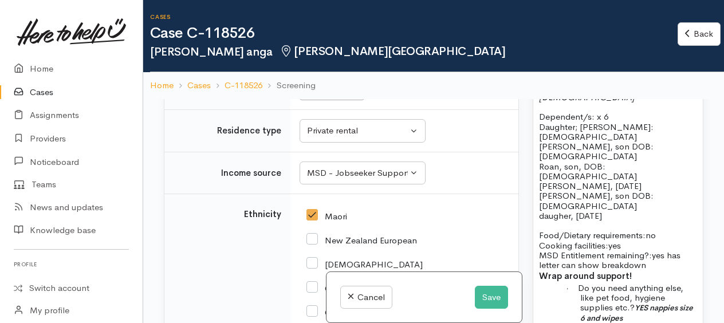
scroll to position [974, 0]
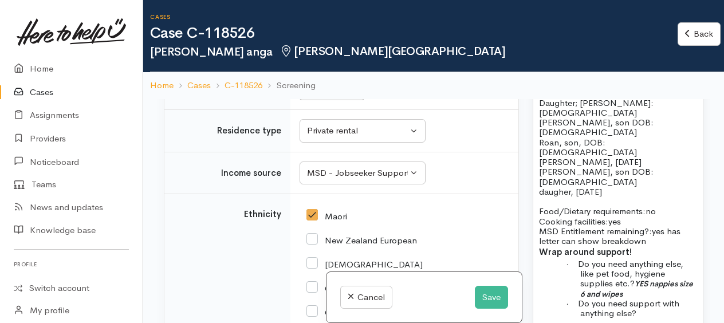
click at [537, 174] on div "Name: Shyla Te Anga Date of birth: 11/7/1995 Phone:   0221511417 Address:   22 …" at bounding box center [618, 176] width 170 height 404
click at [604, 137] on span "Son: Dalton, son DOB: 2/1/2014" at bounding box center [606, 127] width 135 height 21
click at [535, 184] on div "Name: Shyla Te Anga Date of birth: 11/7/1995 Phone:   0221511417 Address:   22 …" at bounding box center [618, 176] width 170 height 404
click at [598, 157] on span "Son: Roan, son, DOB: 3/12/2012" at bounding box center [588, 147] width 98 height 21
click at [537, 194] on div "Name: Shyla Te Anga Date of birth: 11/7/1995 Phone:   0221511417 Address:   22 …" at bounding box center [618, 176] width 170 height 404
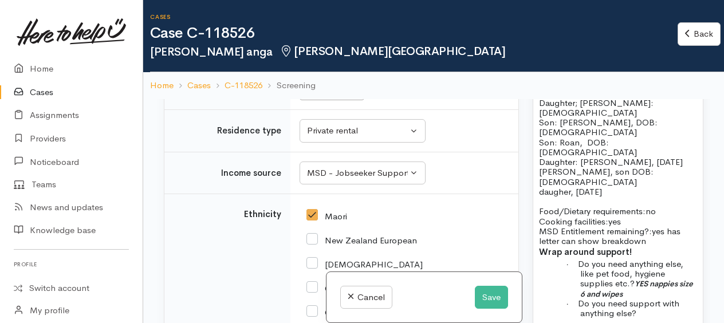
click at [637, 167] on span "Daughter: Mady daghter, 20/12/2016" at bounding box center [611, 161] width 144 height 11
click at [541, 187] on span "Roydon, son DOB: 25/3/2022" at bounding box center [596, 176] width 115 height 21
click at [612, 187] on span "RSon: Roydon, son DOB: 25/3/2022" at bounding box center [609, 176] width 140 height 21
click at [576, 197] on span "Daugher, 27/10/2024" at bounding box center [590, 191] width 103 height 11
click at [491, 294] on button "Save" at bounding box center [491, 297] width 33 height 23
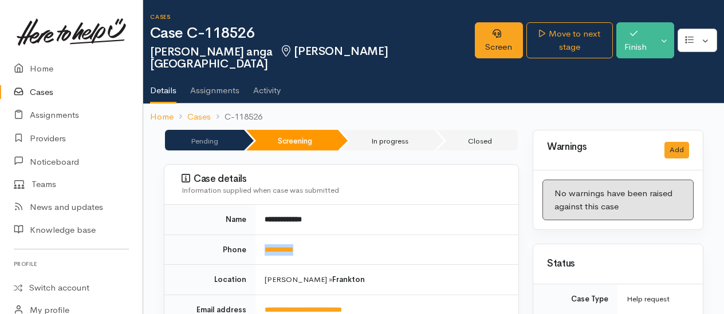
drag, startPoint x: 313, startPoint y: 227, endPoint x: 254, endPoint y: 227, distance: 58.4
click at [254, 235] on tr "**********" at bounding box center [341, 250] width 354 height 30
drag, startPoint x: 254, startPoint y: 227, endPoint x: 280, endPoint y: 237, distance: 27.8
copy tr "**********"
click at [492, 35] on icon at bounding box center [496, 33] width 9 height 9
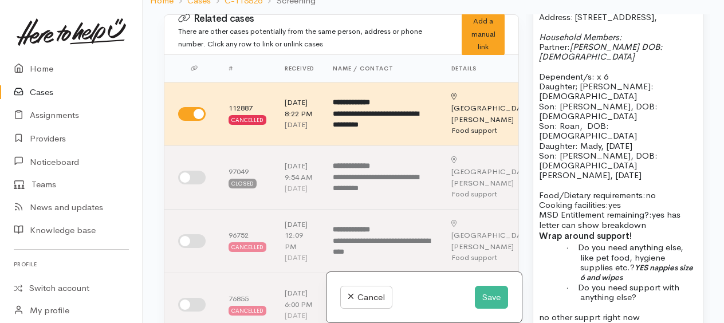
scroll to position [974, 0]
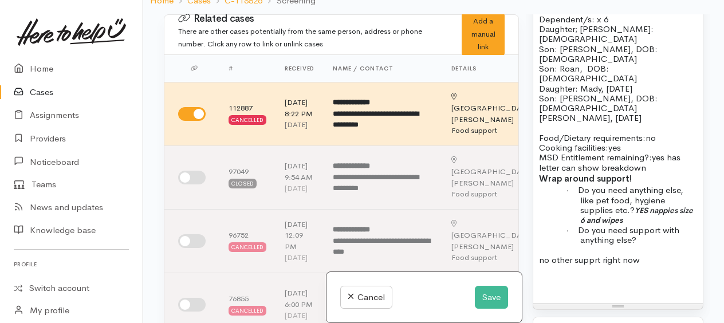
click at [576, 123] on span "[PERSON_NAME], [DATE]" at bounding box center [590, 117] width 103 height 11
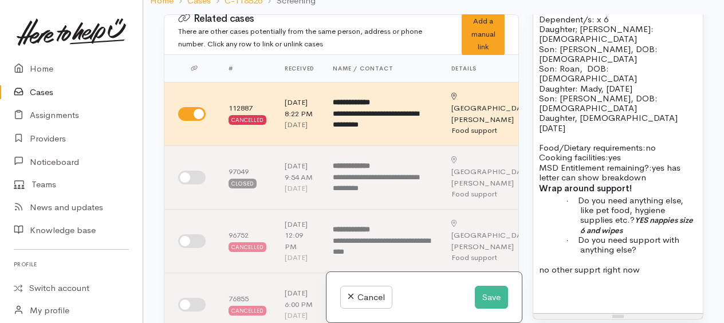
click at [580, 133] on span "Daughter, 27/10/2024" at bounding box center [608, 122] width 139 height 21
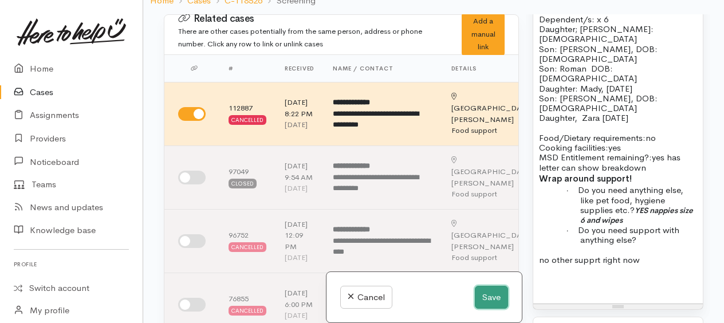
click at [486, 300] on button "Save" at bounding box center [491, 297] width 33 height 23
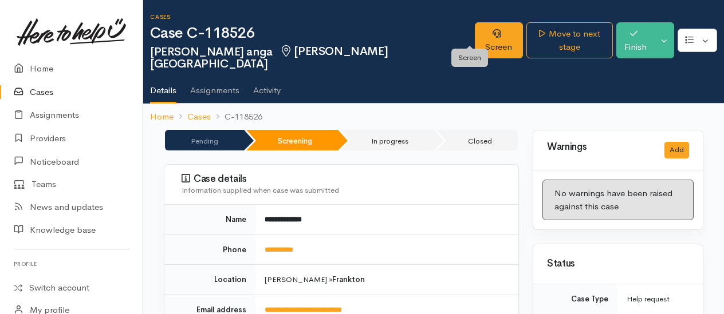
click at [480, 188] on div "Case details Information supplied when case was submitted" at bounding box center [341, 185] width 354 height 40
click at [475, 34] on link "Screen" at bounding box center [499, 40] width 48 height 36
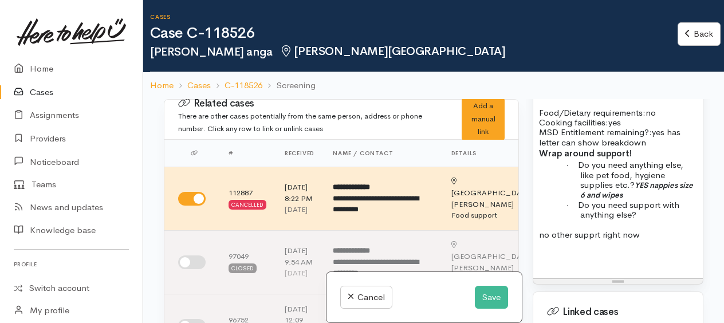
scroll to position [1145, 0]
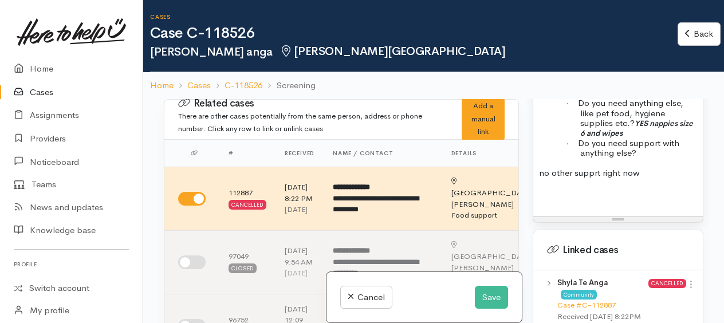
click at [592, 180] on p "no other supprt right now" at bounding box center [618, 173] width 158 height 13
click at [605, 180] on p "no other support right now" at bounding box center [618, 173] width 158 height 13
click at [644, 184] on div "Name: Shyla Te Anga Date of birth: 11/7/1995 Phone:   0221511417 Address:   22 …" at bounding box center [618, 15] width 170 height 404
click at [644, 158] on p "· Do you need support with anything else?" at bounding box center [638, 148] width 117 height 20
click at [647, 137] on p "· Do you need anything else, like pet food, hygiene supplies etc.? YES nappies …" at bounding box center [638, 118] width 117 height 40
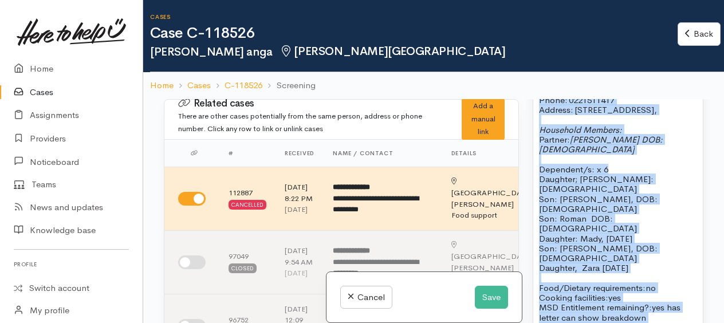
scroll to position [865, 0]
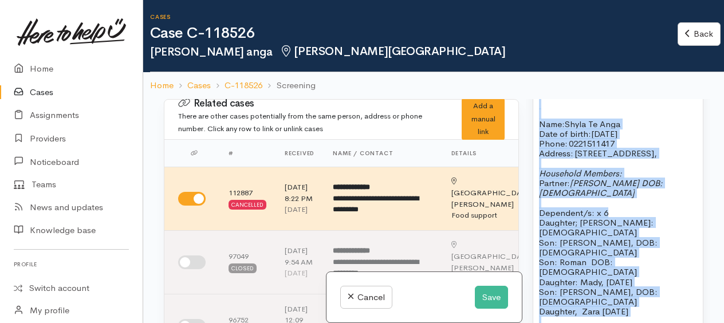
drag, startPoint x: 644, startPoint y: 160, endPoint x: 537, endPoint y: 141, distance: 109.4
click at [537, 141] on div "10 8 9 10 11 12 14 18 24 36 Background Color Transparent Select #ffff00 Text Co…" at bounding box center [618, 292] width 170 height 479
copy div "Name: Shyla Te Anga Date of birth: 11/7/1995 Phone:   0221511417 Address:   22 …"
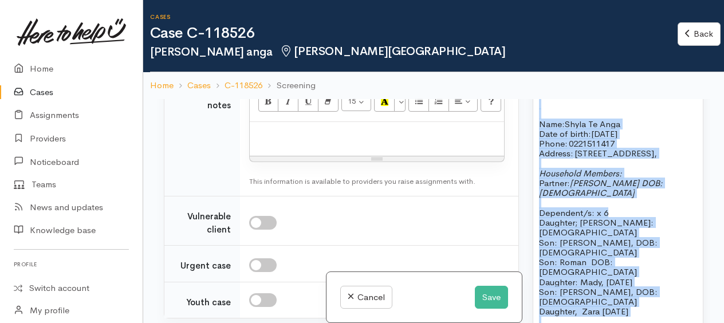
scroll to position [1546, 0]
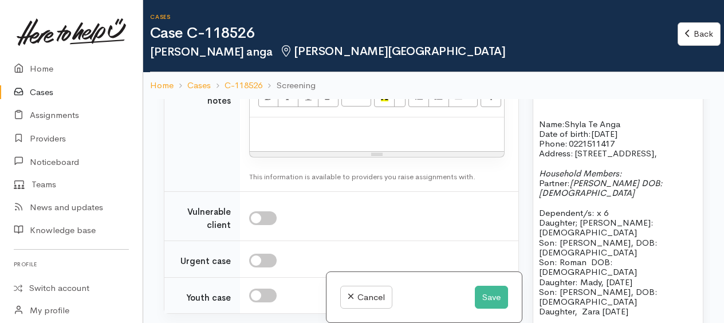
paste div
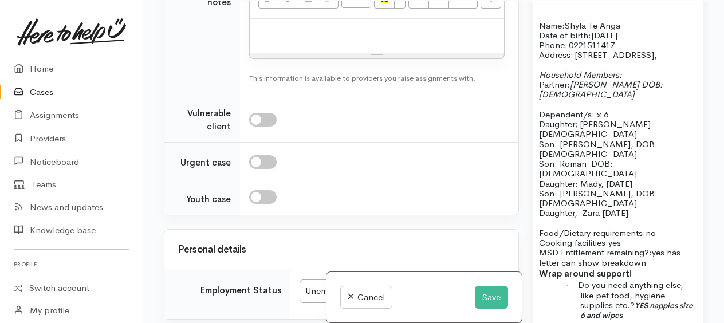
scroll to position [1601, 0]
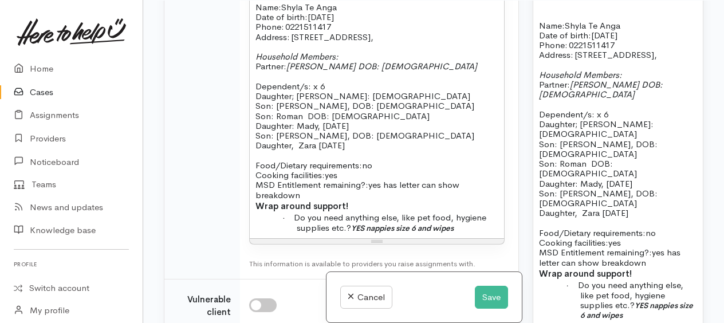
click at [261, 77] on div "Name: Shyla Te Anga Date of birth: 11/7/1995 Phone:   0221511417 Address:   22 …" at bounding box center [377, 101] width 254 height 274
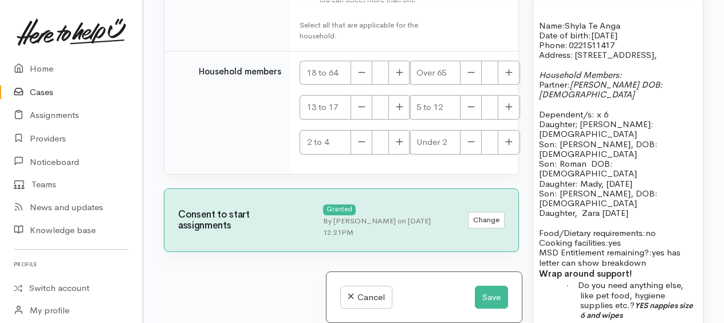
scroll to position [3047, 0]
click at [397, 73] on icon "button" at bounding box center [399, 72] width 7 height 7
type input "2"
click at [396, 113] on button "button" at bounding box center [399, 107] width 22 height 25
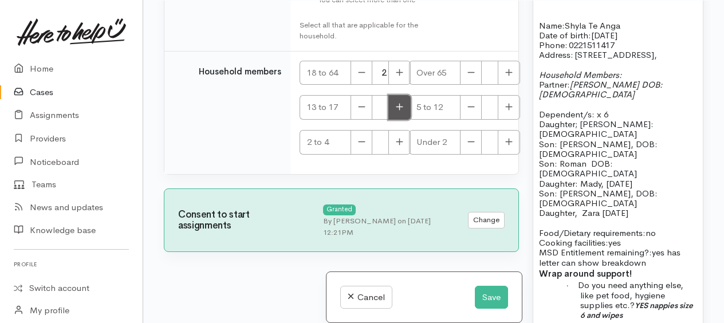
type input "1"
click at [503, 115] on button "button" at bounding box center [509, 107] width 22 height 25
type input "1"
click at [393, 112] on button "button" at bounding box center [399, 107] width 22 height 25
type input "2"
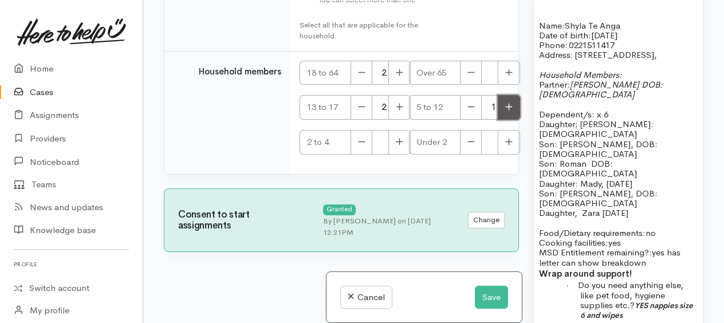
click at [499, 116] on button "button" at bounding box center [509, 107] width 22 height 25
type input "2"
click at [403, 141] on button "button" at bounding box center [399, 142] width 22 height 25
type input "1"
click at [507, 143] on icon "button" at bounding box center [508, 141] width 7 height 9
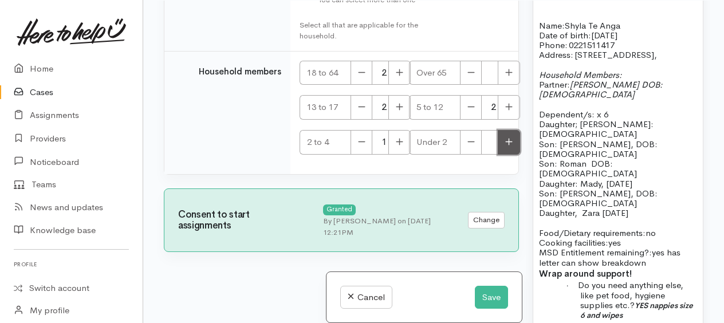
type input "1"
click at [500, 291] on button "Save" at bounding box center [491, 297] width 33 height 23
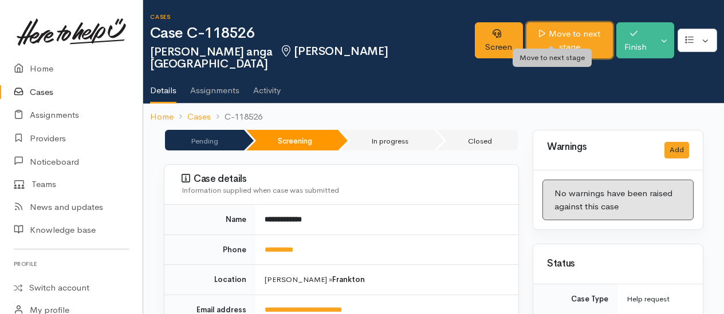
click at [526, 36] on link "Move to next stage" at bounding box center [569, 40] width 87 height 36
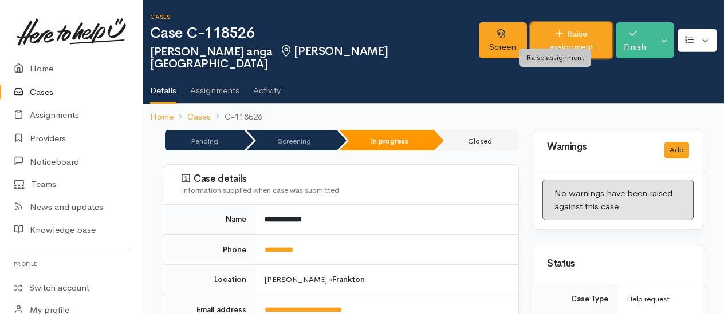
click at [534, 34] on link "Raise assignment" at bounding box center [571, 40] width 82 height 36
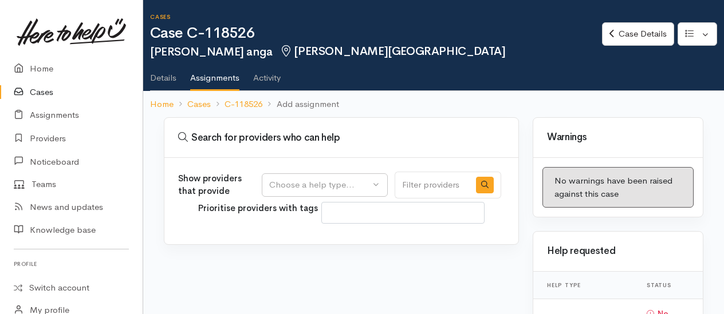
select select
click at [316, 189] on div "Choose a help type..." at bounding box center [319, 185] width 101 height 13
click at [299, 239] on span "Food support" at bounding box center [302, 239] width 53 height 13
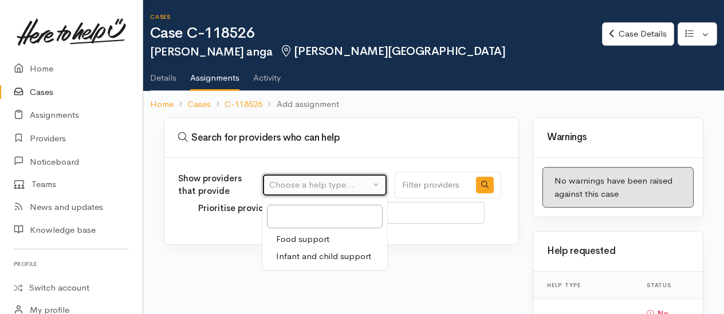
select select "3"
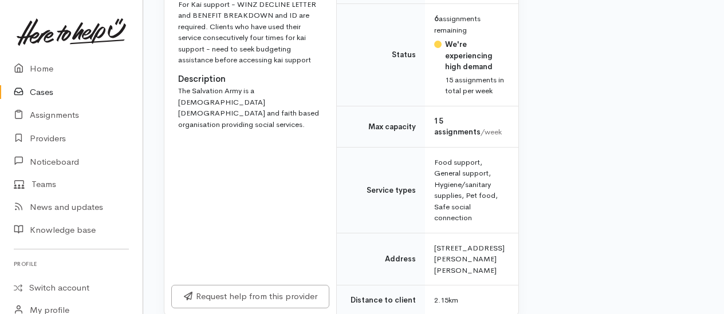
scroll to position [1546, 0]
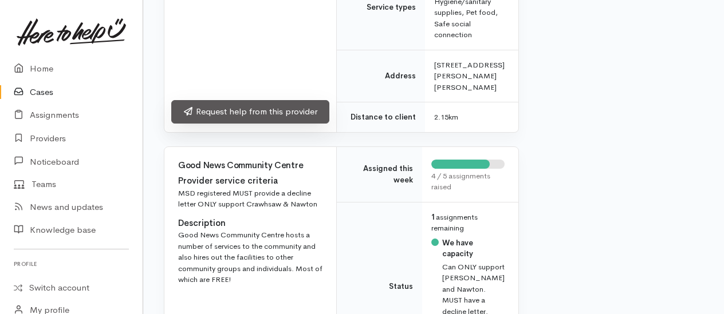
click at [241, 124] on link "Request help from this provider" at bounding box center [250, 111] width 158 height 23
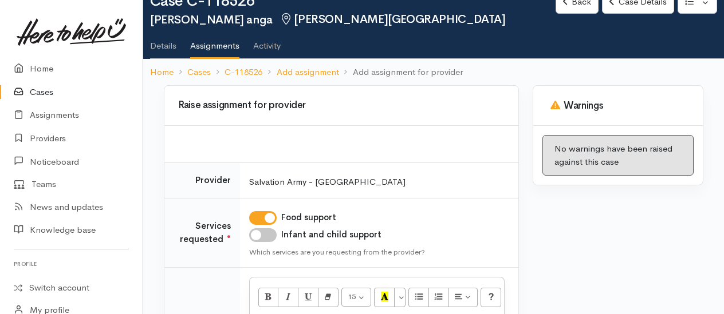
scroll to position [57, 0]
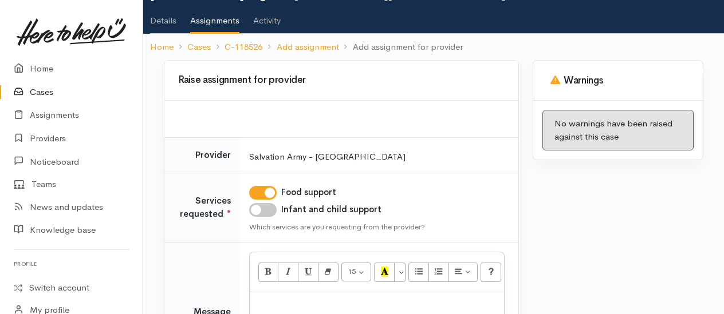
click at [265, 208] on input "Infant and child support" at bounding box center [262, 210] width 27 height 14
checkbox input "true"
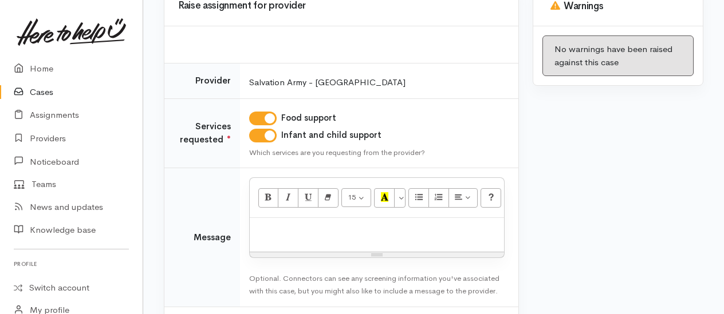
scroll to position [172, 0]
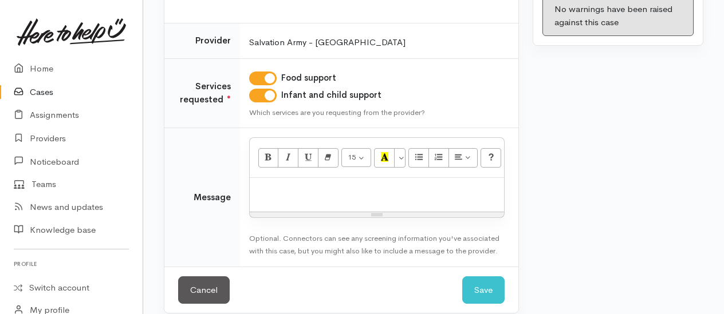
click at [301, 194] on p at bounding box center [376, 190] width 243 height 13
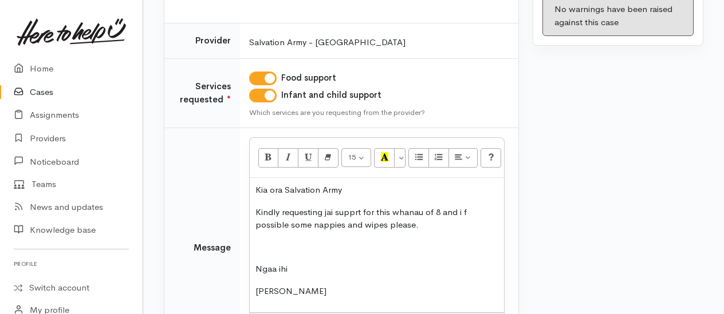
click at [356, 206] on p "Kindly requesting jai supprt for this whanau of 8 and i f possible some nappies…" at bounding box center [376, 219] width 243 height 26
click at [357, 210] on p "Kindly requesting jai supprt for this whanau of 8 and i f possible some nappies…" at bounding box center [376, 219] width 243 height 26
click at [332, 211] on p "Kindly requesting [PERSON_NAME] support for this whanau of 8 and i f possible s…" at bounding box center [376, 219] width 243 height 26
click at [398, 246] on p at bounding box center [376, 247] width 243 height 13
click at [475, 207] on p "Kindly requesting kai support for this whanau of 8 and i f possible some nappie…" at bounding box center [376, 219] width 243 height 26
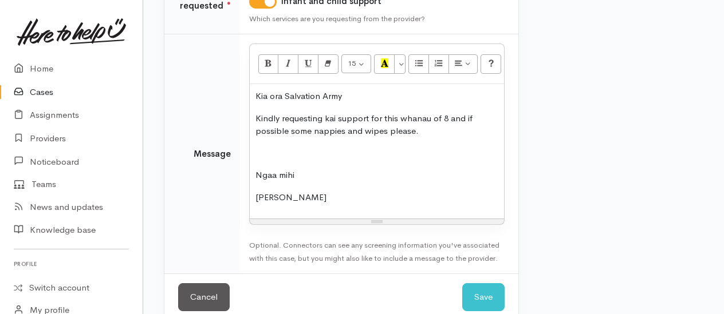
scroll to position [283, 0]
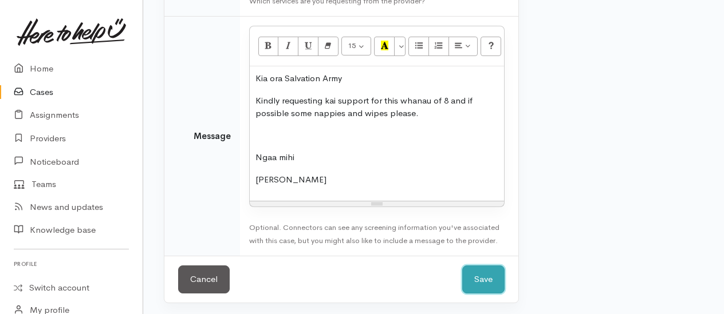
click at [486, 285] on button "Save" at bounding box center [483, 280] width 42 height 28
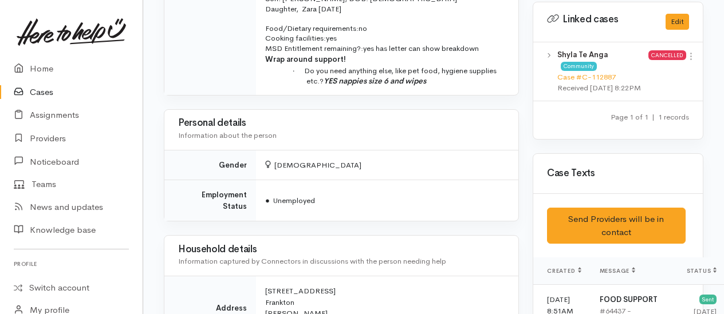
scroll to position [632, 0]
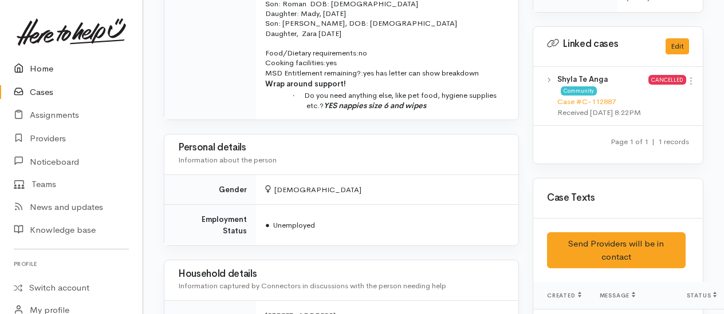
click at [50, 68] on link "Home" at bounding box center [71, 68] width 143 height 23
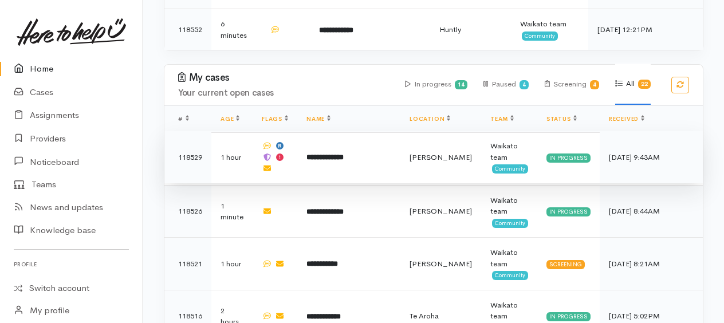
scroll to position [630, 0]
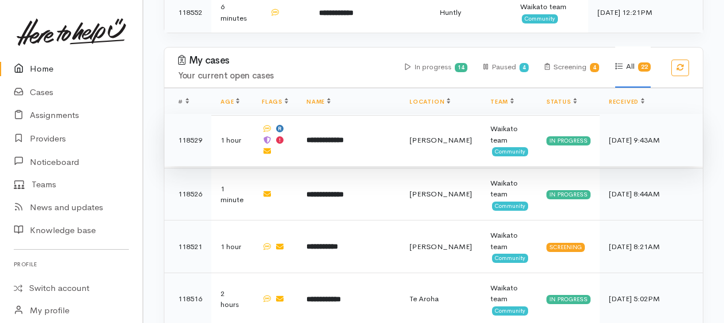
click at [332, 136] on b "**********" at bounding box center [324, 139] width 37 height 7
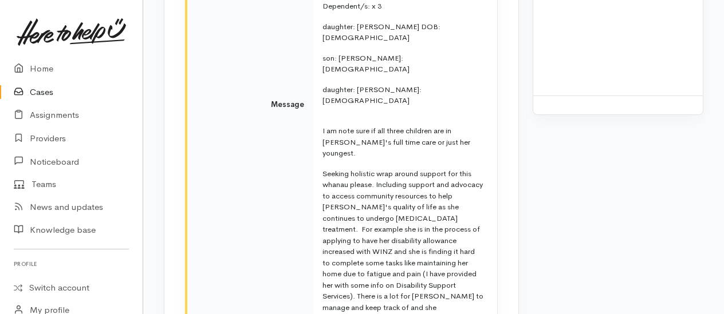
scroll to position [2847, 0]
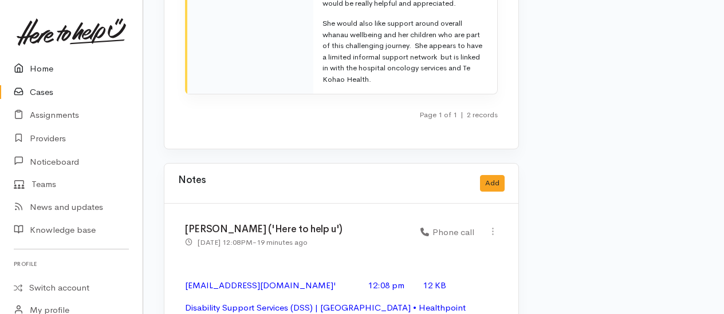
click at [47, 69] on link "Home" at bounding box center [71, 68] width 143 height 23
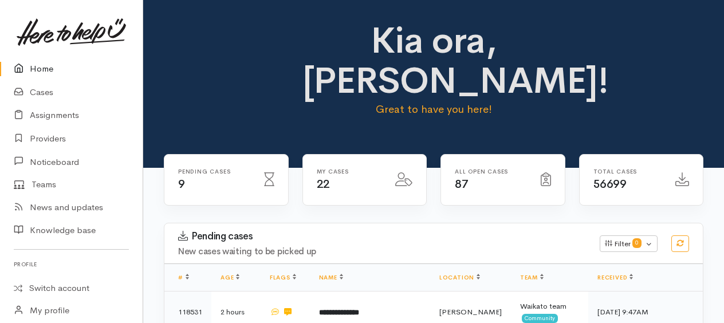
click at [38, 68] on link "Home" at bounding box center [71, 68] width 143 height 23
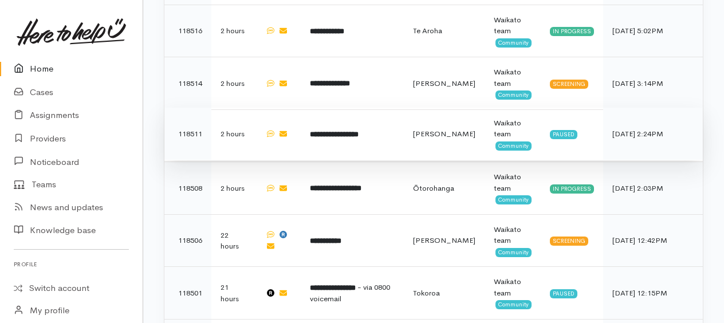
scroll to position [916, 0]
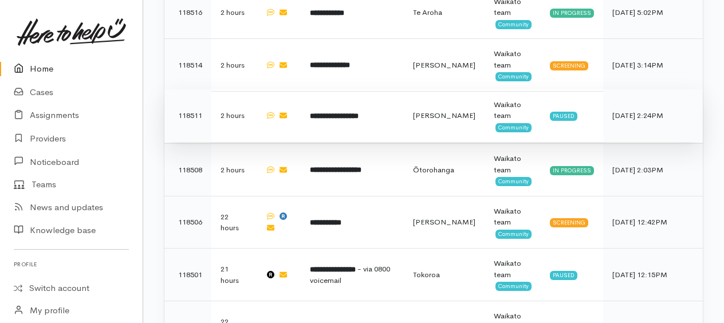
click at [350, 117] on td "**********" at bounding box center [352, 115] width 103 height 53
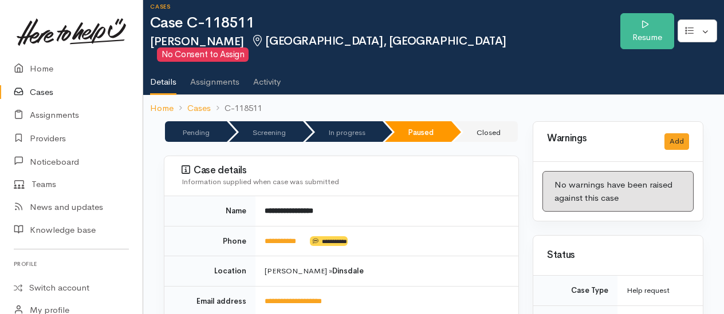
scroll to position [172, 0]
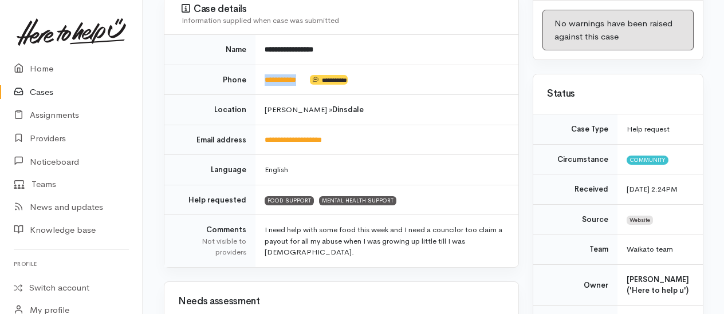
drag, startPoint x: 309, startPoint y: 64, endPoint x: 261, endPoint y: 66, distance: 47.6
click at [261, 66] on td "**********" at bounding box center [386, 80] width 263 height 30
copy td "**********"
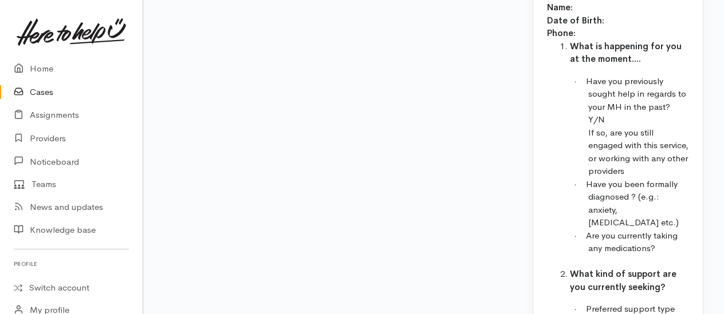
scroll to position [1996, 0]
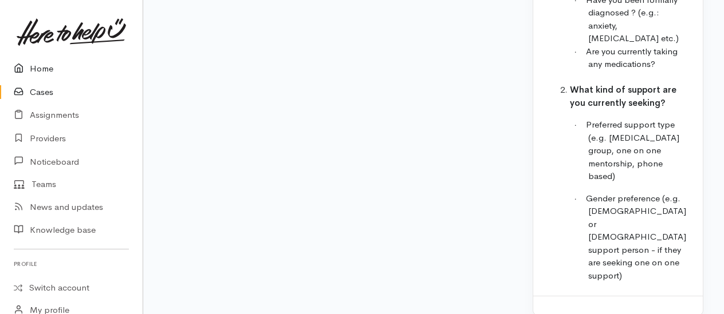
click at [42, 71] on link "Home" at bounding box center [71, 68] width 143 height 23
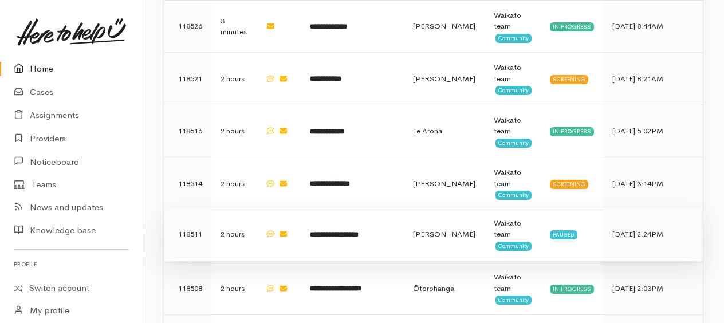
scroll to position [802, 0]
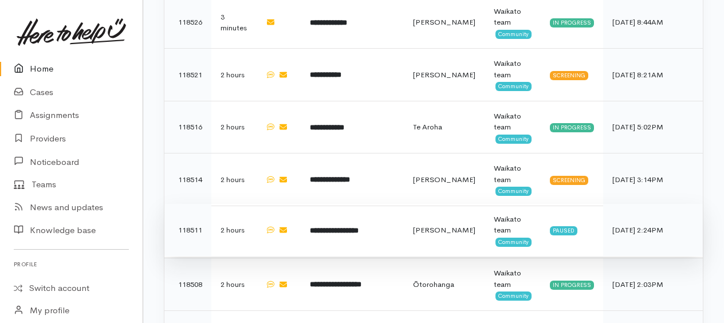
click at [337, 227] on b "**********" at bounding box center [334, 230] width 49 height 7
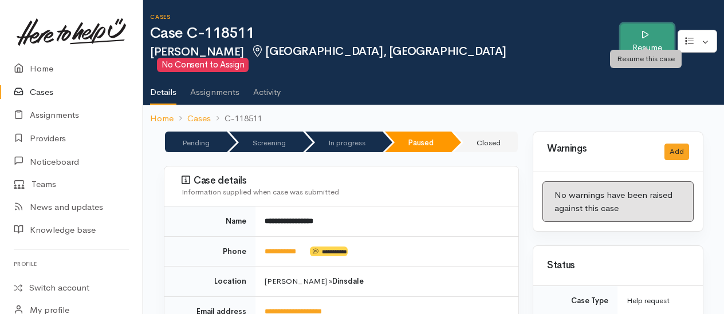
click at [638, 37] on link "Resume" at bounding box center [647, 41] width 54 height 36
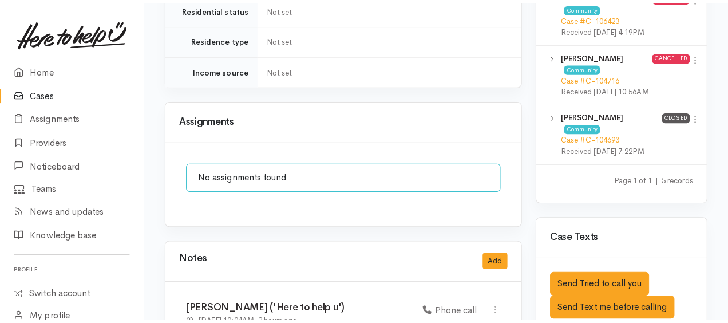
scroll to position [974, 0]
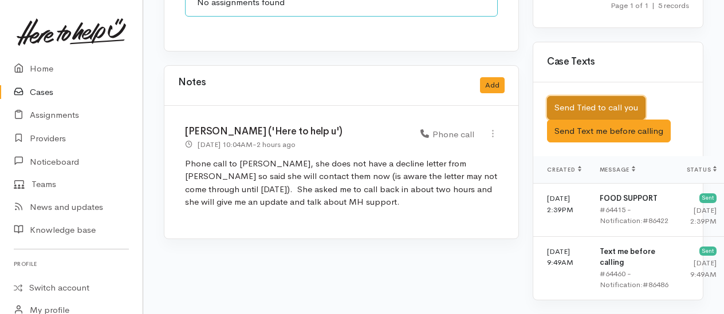
click at [615, 120] on button "Send Tried to call you" at bounding box center [596, 107] width 98 height 23
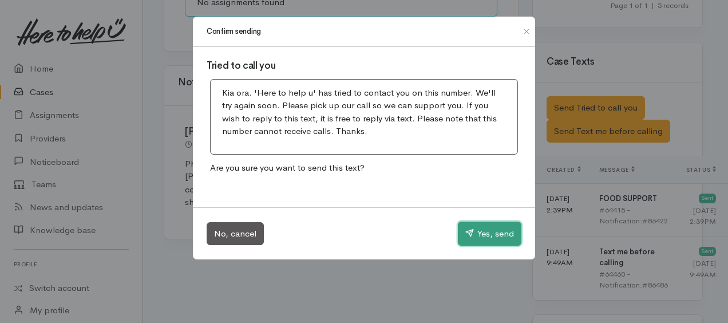
click at [490, 234] on button "Yes, send" at bounding box center [490, 234] width 64 height 24
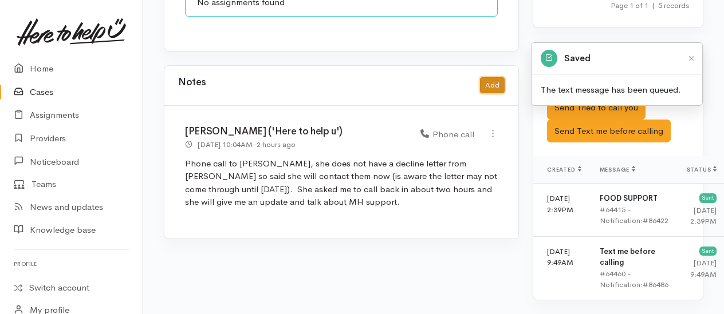
click at [492, 77] on button "Add" at bounding box center [492, 85] width 25 height 17
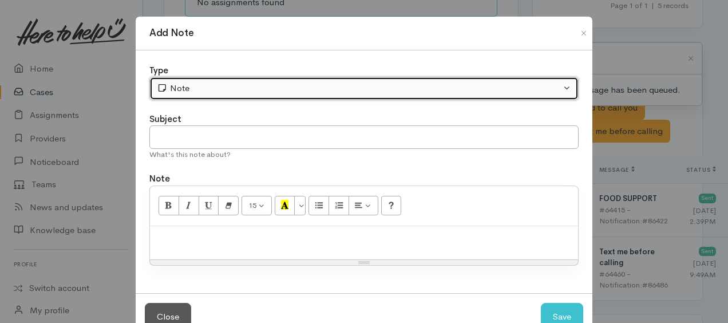
drag, startPoint x: 235, startPoint y: 81, endPoint x: 216, endPoint y: 98, distance: 25.1
click at [234, 82] on div "Note" at bounding box center [359, 88] width 404 height 13
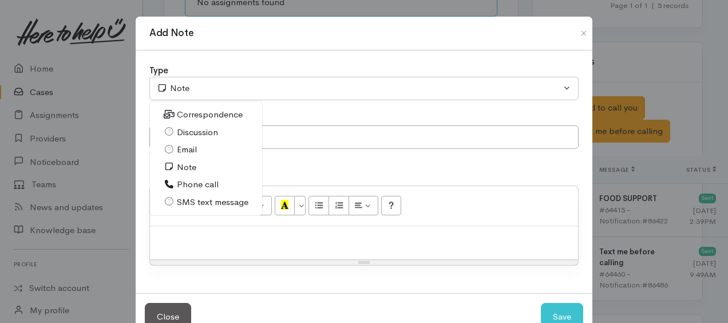
click at [187, 181] on span "Phone call" at bounding box center [198, 184] width 42 height 13
select select "3"
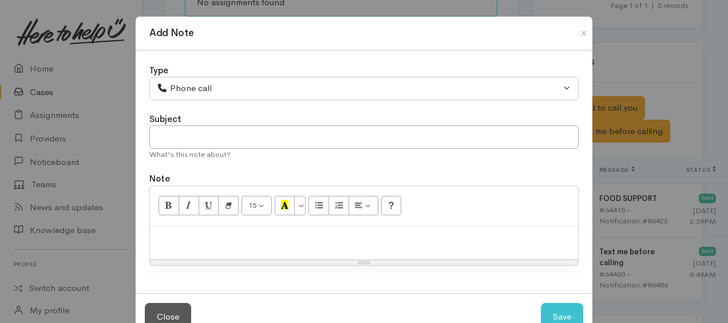
click at [199, 232] on p at bounding box center [364, 238] width 417 height 13
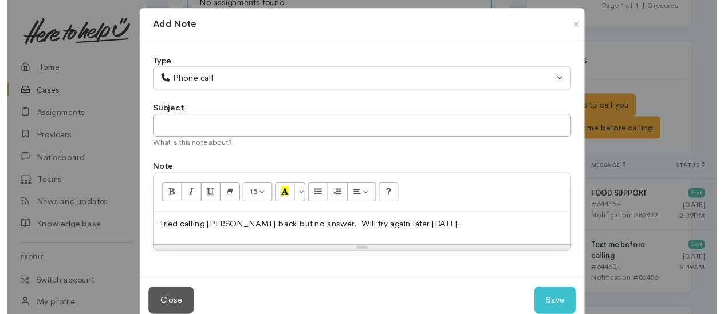
scroll to position [31, 0]
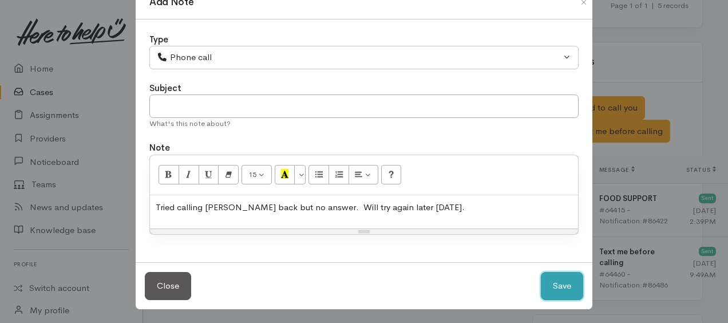
click at [555, 282] on button "Save" at bounding box center [562, 286] width 42 height 28
select select "1"
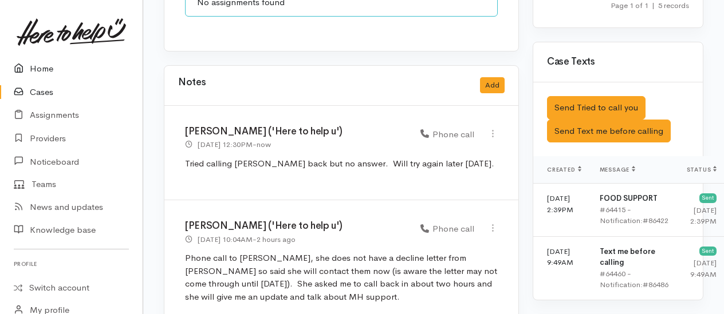
click at [34, 71] on link "Home" at bounding box center [71, 68] width 143 height 23
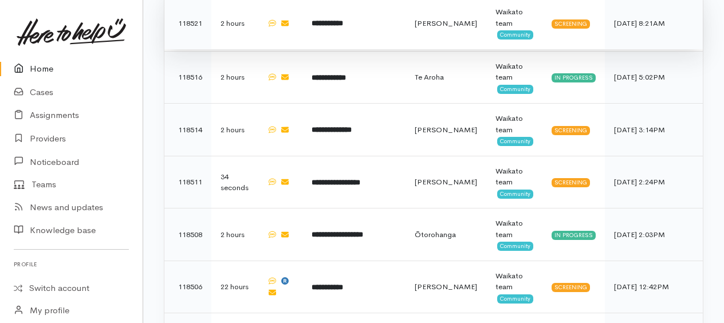
scroll to position [916, 0]
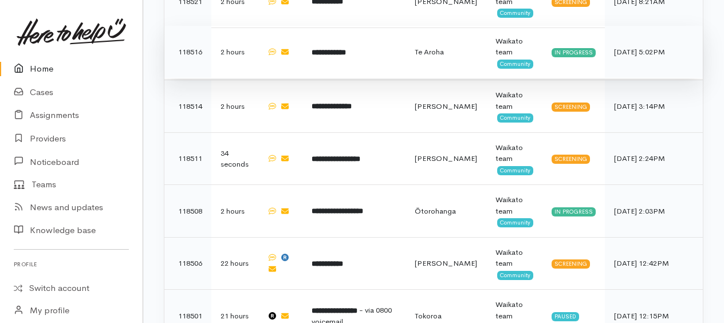
click at [343, 49] on b "**********" at bounding box center [329, 52] width 34 height 7
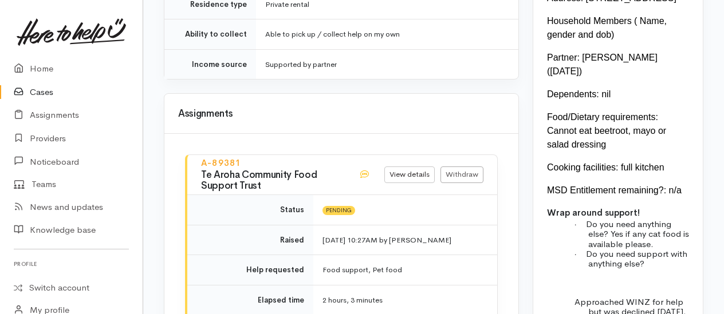
scroll to position [1432, 0]
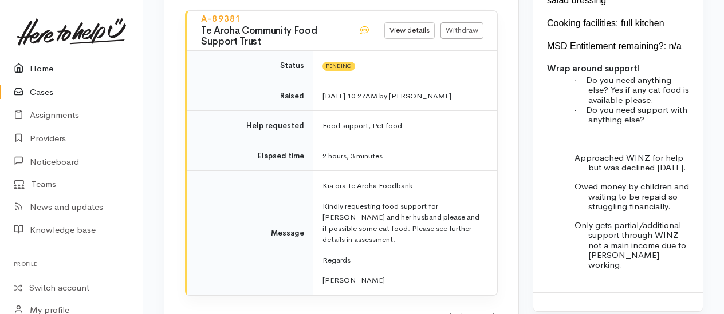
click at [40, 66] on link "Home" at bounding box center [71, 68] width 143 height 23
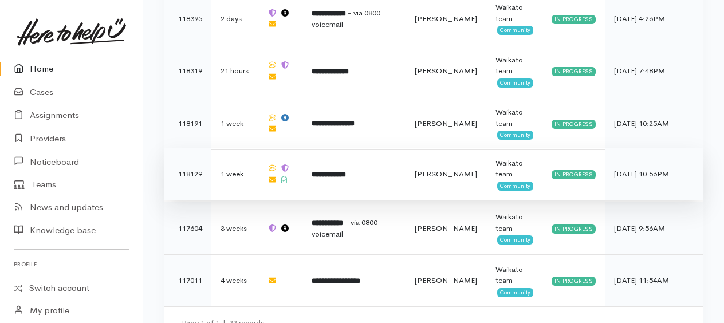
scroll to position [1652, 0]
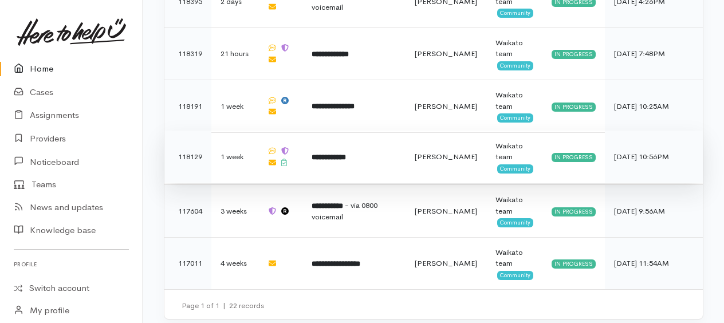
click at [342, 153] on b "**********" at bounding box center [329, 156] width 34 height 7
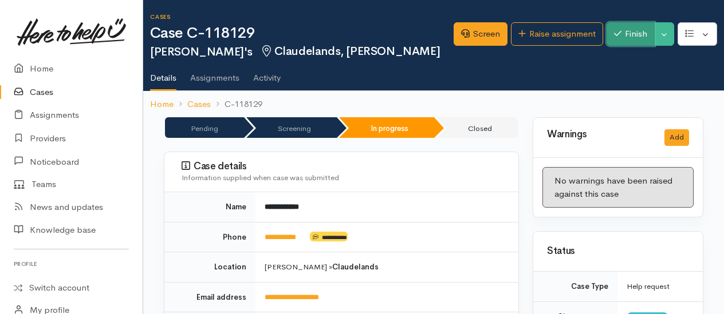
click at [633, 37] on button "Finish" at bounding box center [630, 33] width 48 height 23
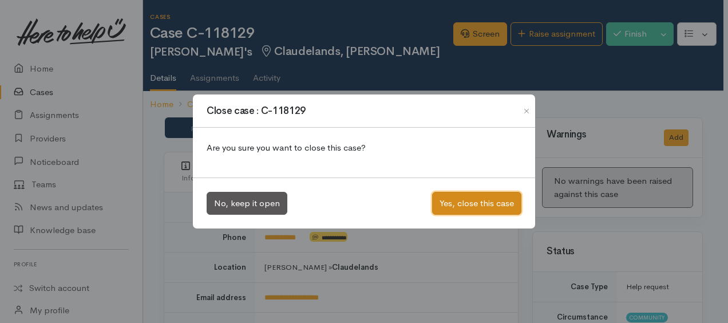
drag, startPoint x: 468, startPoint y: 208, endPoint x: 455, endPoint y: 194, distance: 20.3
click at [468, 207] on button "Yes, close this case" at bounding box center [476, 203] width 89 height 23
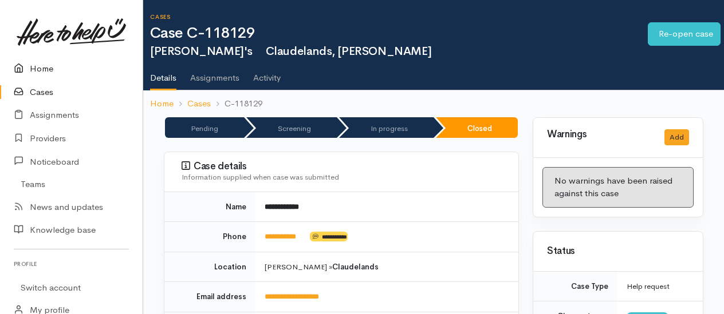
click at [43, 73] on link "Home" at bounding box center [71, 68] width 143 height 23
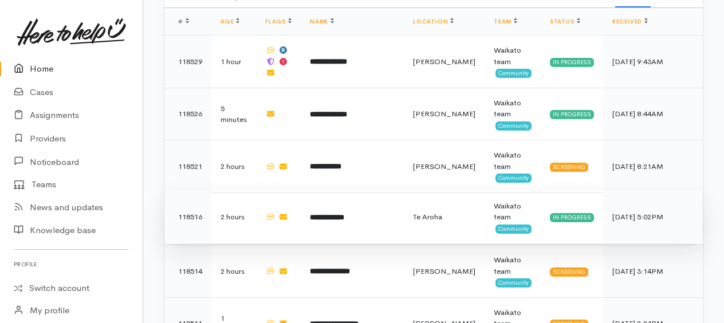
scroll to position [740, 0]
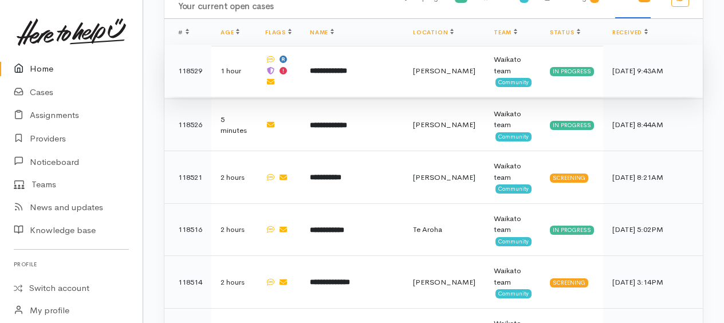
click at [335, 67] on b "**********" at bounding box center [328, 70] width 37 height 7
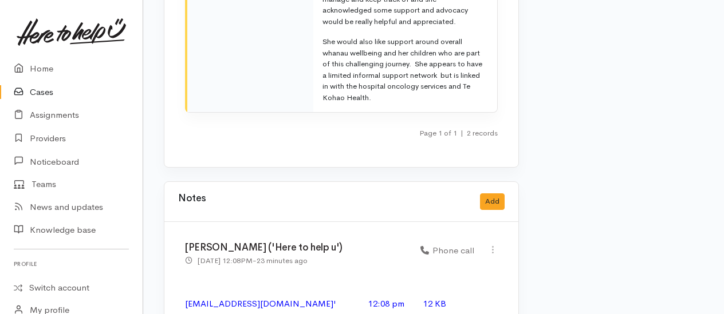
scroll to position [2847, 0]
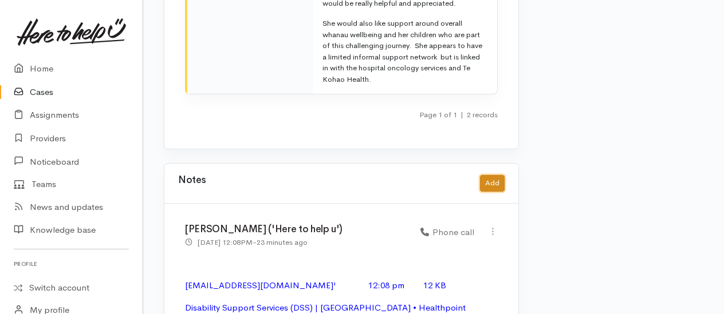
click at [492, 175] on button "Add" at bounding box center [492, 183] width 25 height 17
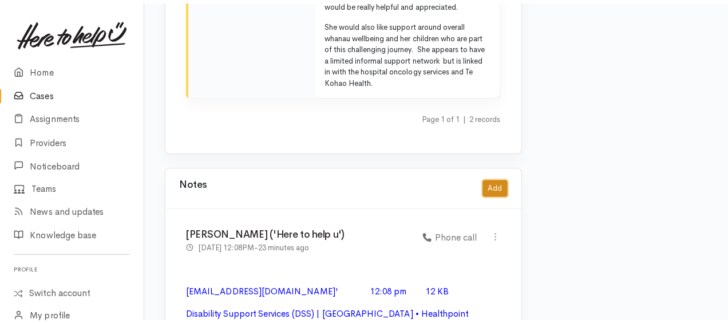
scroll to position [2838, 0]
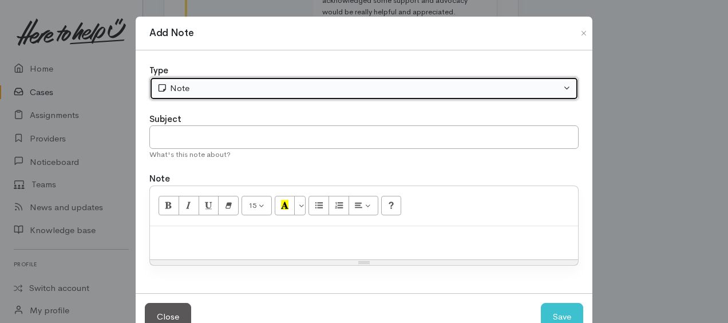
click at [216, 85] on div "Note" at bounding box center [359, 88] width 404 height 13
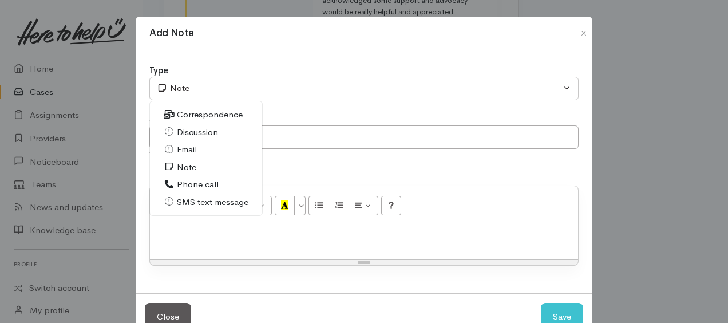
drag, startPoint x: 182, startPoint y: 113, endPoint x: 198, endPoint y: 141, distance: 32.1
click at [183, 112] on span "Correspondence" at bounding box center [210, 114] width 66 height 13
select select "6"
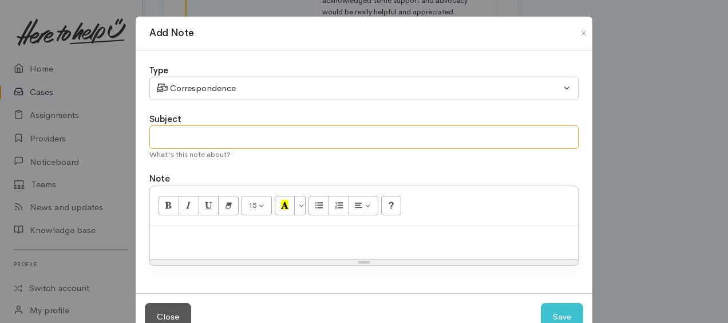
click at [200, 141] on input "text" at bounding box center [363, 136] width 429 height 23
type input "text reply from Dianne"
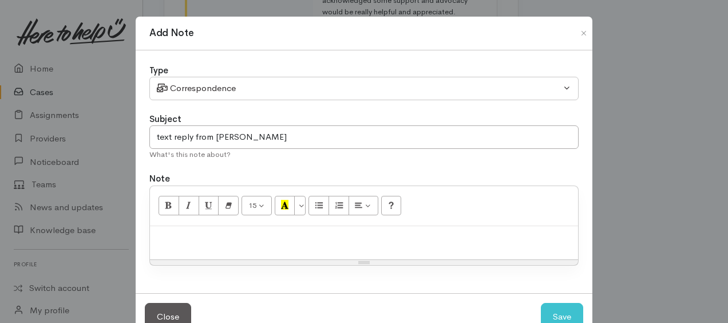
paste div
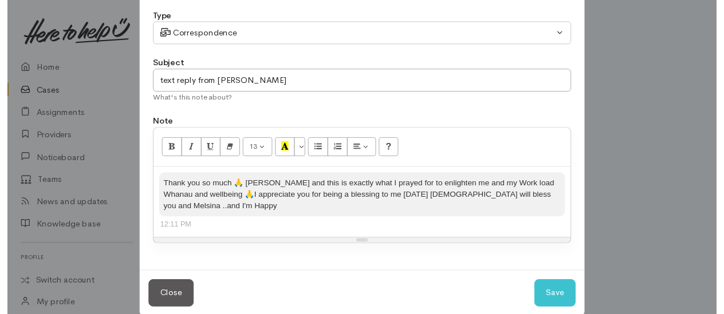
scroll to position [58, 0]
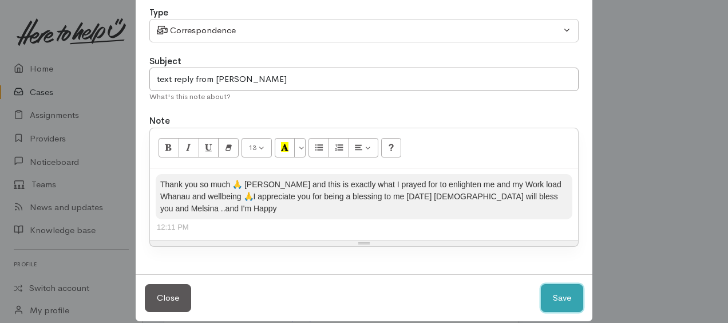
click at [547, 284] on button "Save" at bounding box center [562, 298] width 42 height 28
select select "1"
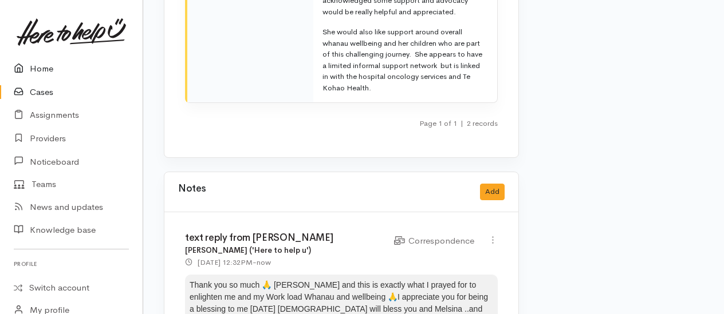
drag, startPoint x: 31, startPoint y: 68, endPoint x: 36, endPoint y: 62, distance: 7.8
click at [31, 68] on link "Home" at bounding box center [71, 68] width 143 height 23
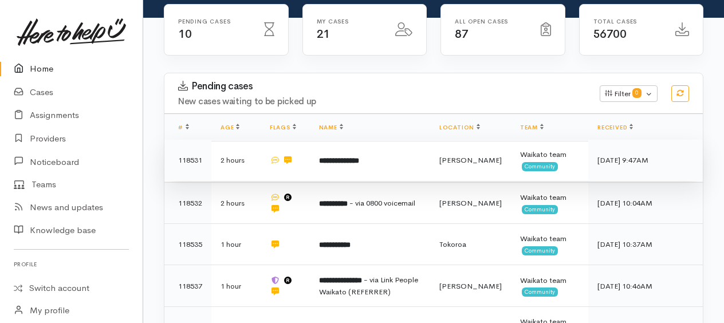
scroll to position [168, 0]
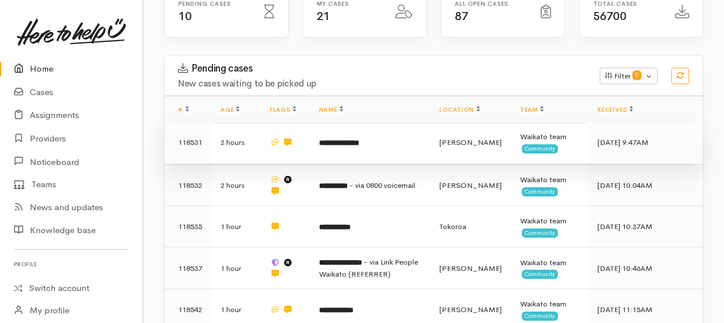
click at [346, 140] on b "**********" at bounding box center [339, 142] width 40 height 7
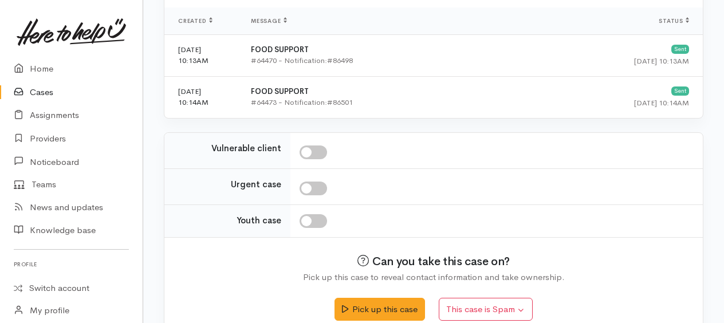
scroll to position [479, 0]
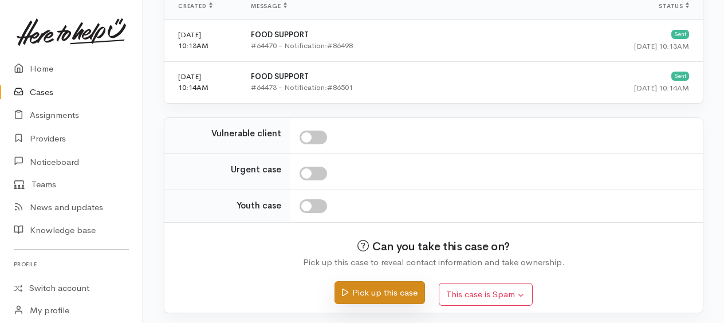
click at [394, 286] on button "Pick up this case" at bounding box center [379, 292] width 90 height 23
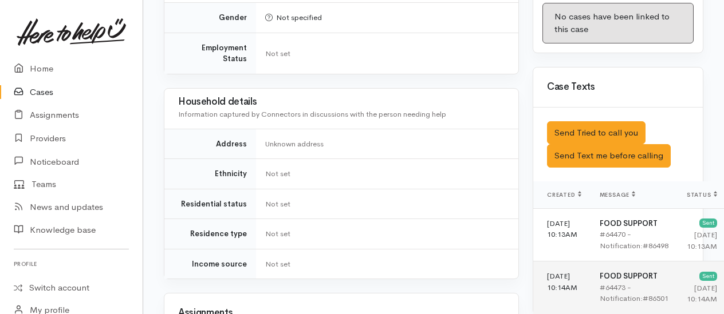
scroll to position [744, 0]
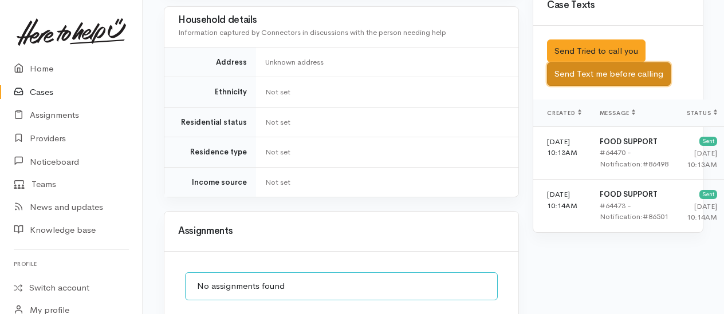
click at [602, 78] on button "Send Text me before calling" at bounding box center [609, 73] width 124 height 23
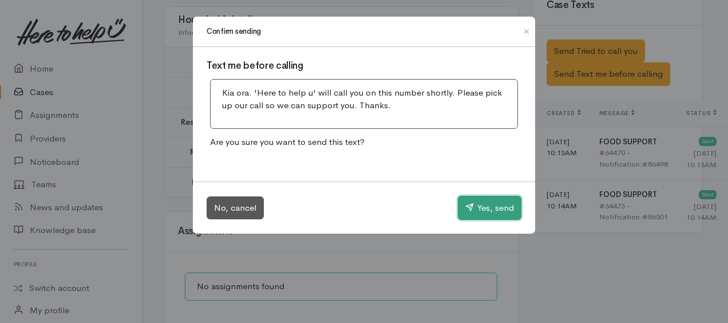
click at [472, 211] on button "Yes, send" at bounding box center [490, 208] width 64 height 24
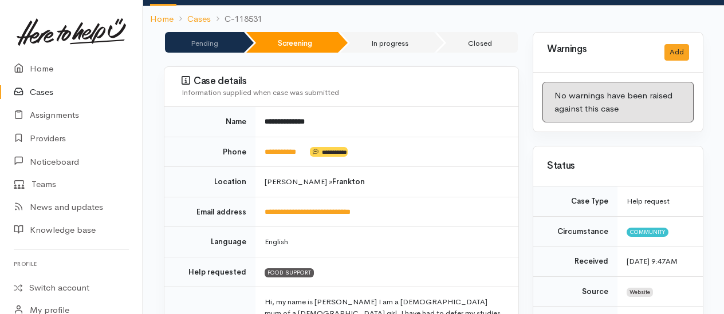
scroll to position [0, 0]
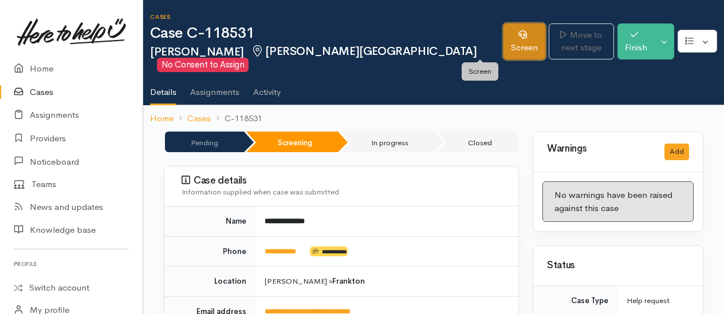
click at [503, 44] on link "Screen" at bounding box center [524, 41] width 42 height 36
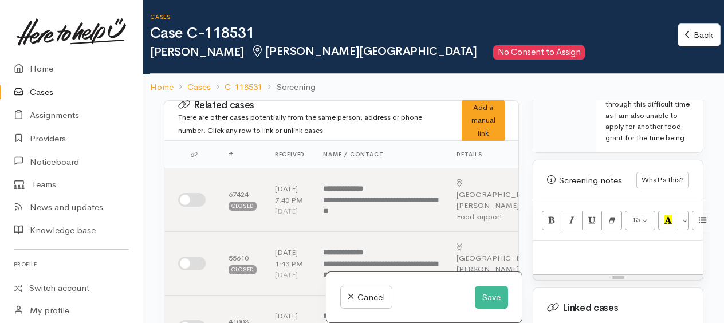
scroll to position [916, 0]
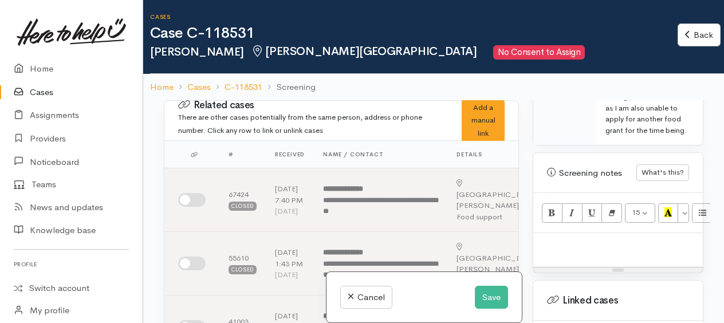
click at [558, 233] on div at bounding box center [618, 250] width 170 height 34
paste div
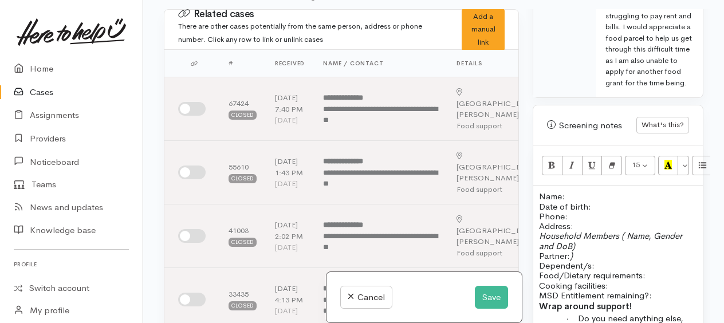
scroll to position [716, 0]
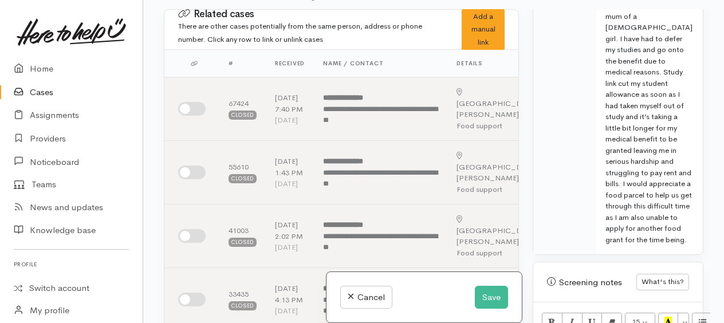
drag, startPoint x: 662, startPoint y: 269, endPoint x: 634, endPoint y: 282, distance: 30.2
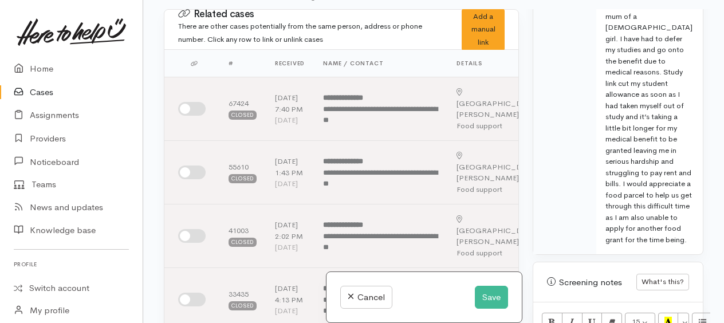
drag, startPoint x: 490, startPoint y: 299, endPoint x: 484, endPoint y: 298, distance: 6.0
click at [485, 298] on button "Save" at bounding box center [491, 297] width 33 height 23
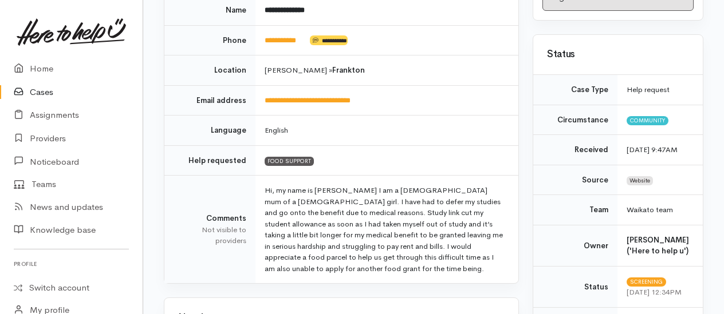
scroll to position [229, 0]
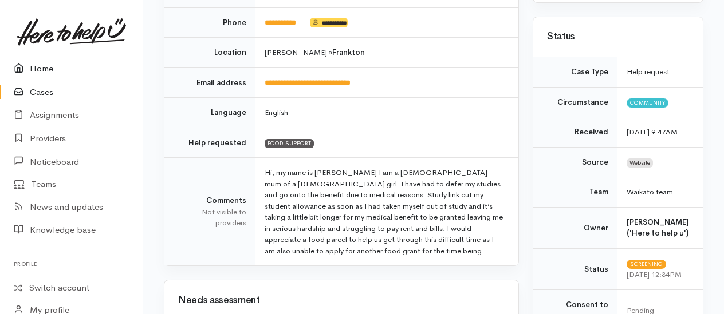
click at [38, 67] on link "Home" at bounding box center [71, 68] width 143 height 23
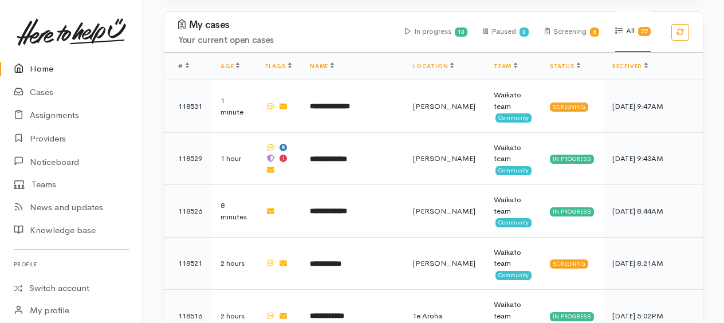
scroll to position [744, 0]
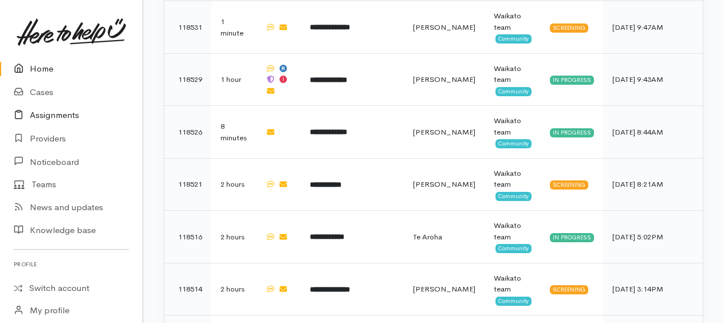
click at [49, 115] on link "Assignments" at bounding box center [71, 115] width 143 height 23
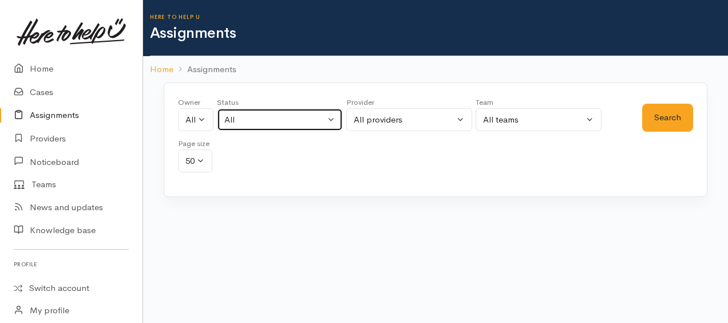
click at [253, 118] on div "All" at bounding box center [274, 119] width 101 height 13
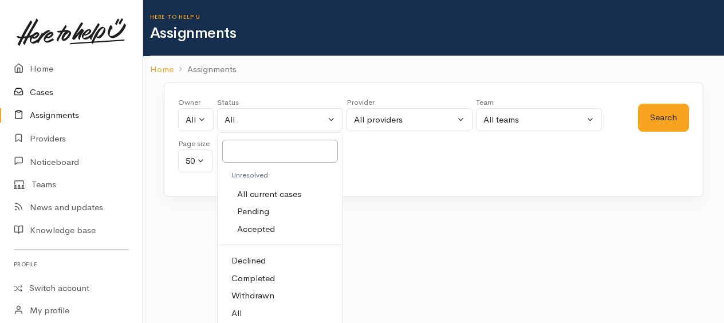
click at [48, 90] on link "Cases" at bounding box center [71, 92] width 143 height 23
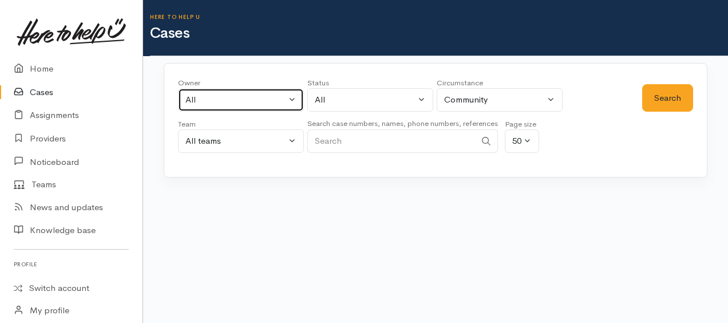
click at [242, 100] on div "All" at bounding box center [236, 99] width 101 height 13
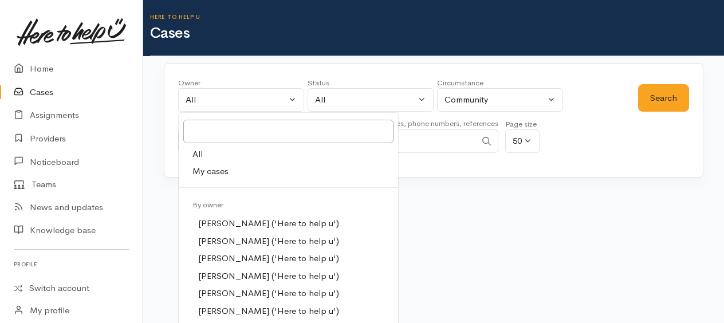
click at [217, 172] on span "My cases" at bounding box center [210, 171] width 36 height 13
select select "1759"
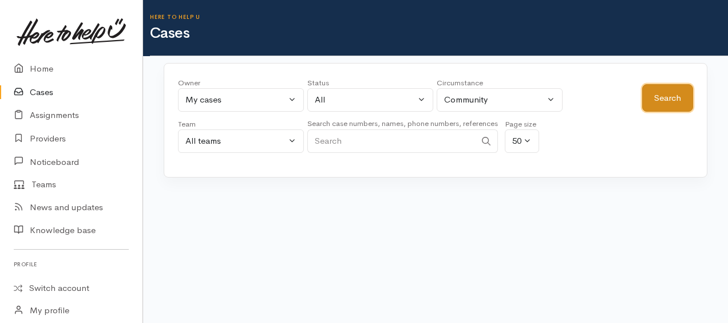
click at [674, 101] on button "Search" at bounding box center [668, 98] width 51 height 28
click at [668, 104] on button "Search" at bounding box center [668, 98] width 51 height 28
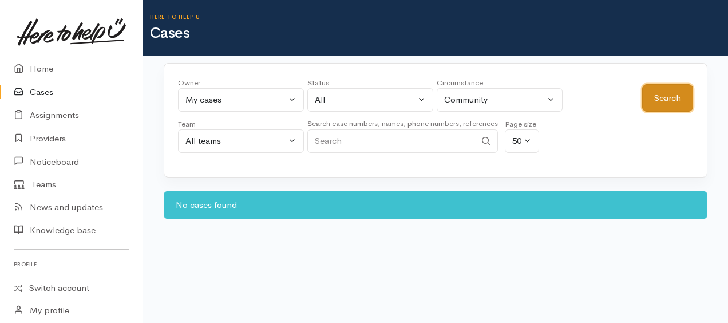
click at [669, 96] on button "Search" at bounding box center [668, 98] width 51 height 28
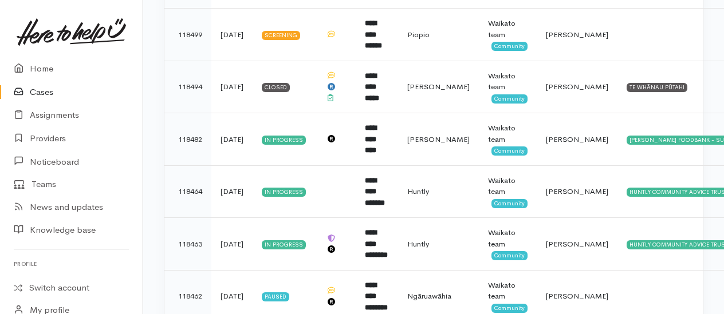
scroll to position [859, 0]
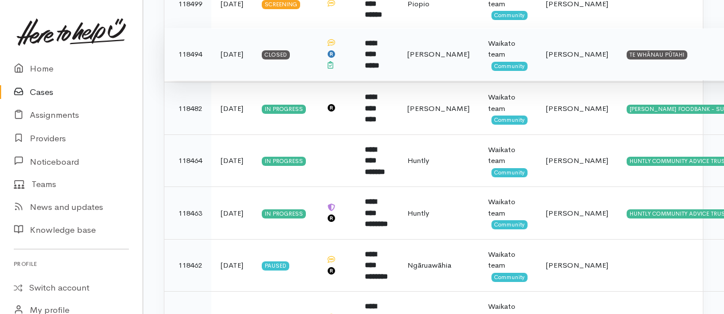
click at [379, 48] on b "**********" at bounding box center [372, 55] width 14 height 30
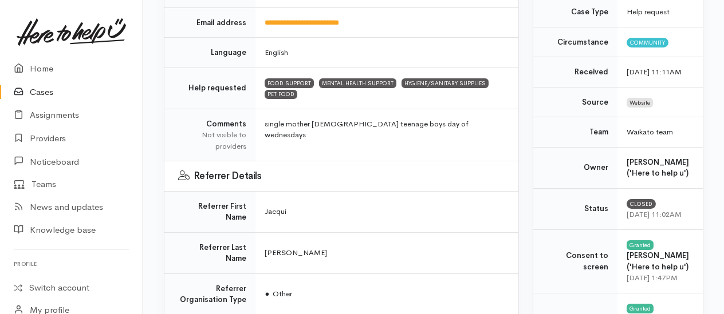
scroll to position [301, 0]
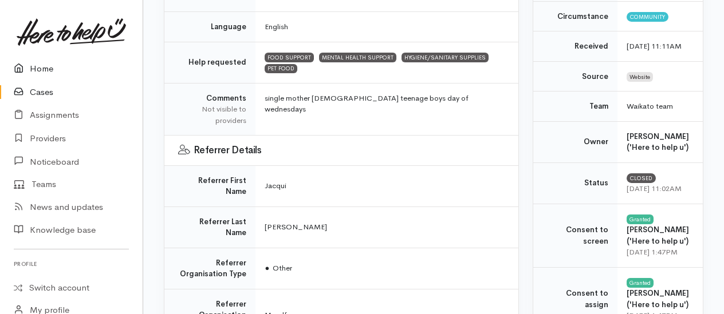
click at [41, 68] on link "Home" at bounding box center [71, 68] width 143 height 23
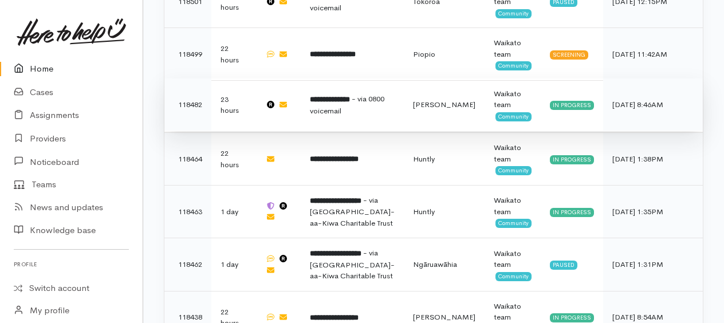
scroll to position [1260, 0]
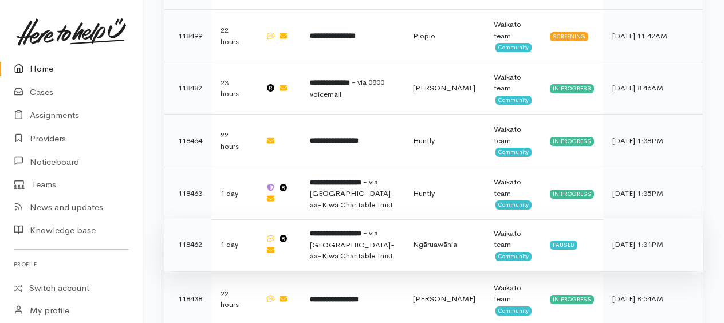
click at [352, 231] on td "**********" at bounding box center [352, 244] width 103 height 53
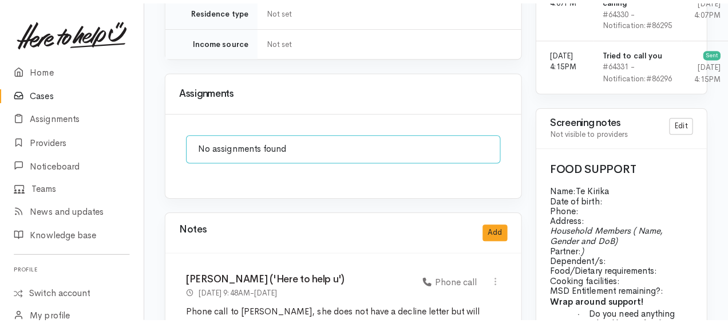
scroll to position [1088, 0]
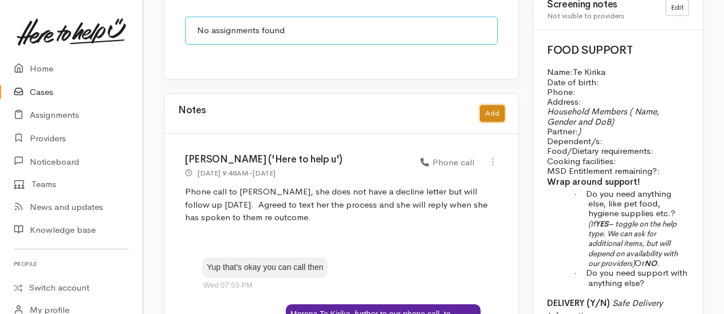
click at [491, 105] on button "Add" at bounding box center [492, 113] width 25 height 17
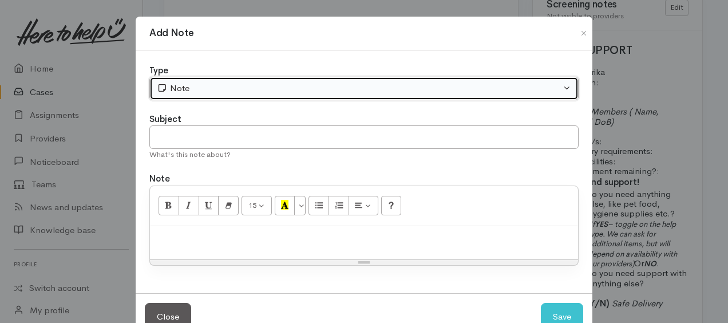
click at [301, 86] on div "Note" at bounding box center [359, 88] width 404 height 13
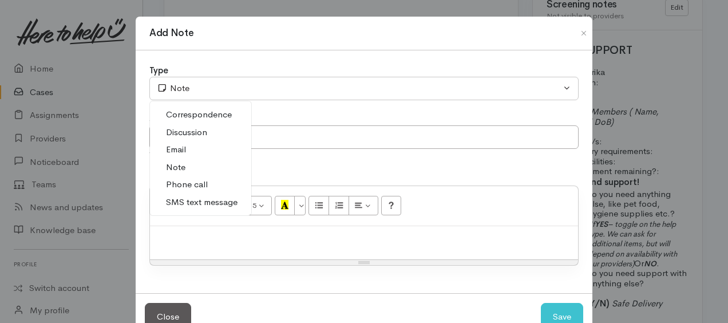
click at [188, 200] on span "SMS text message" at bounding box center [202, 202] width 72 height 13
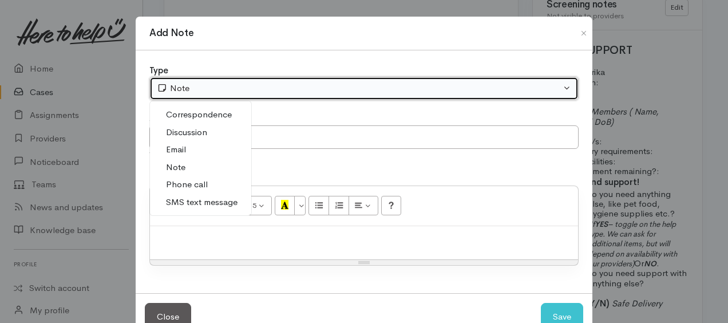
select select "5"
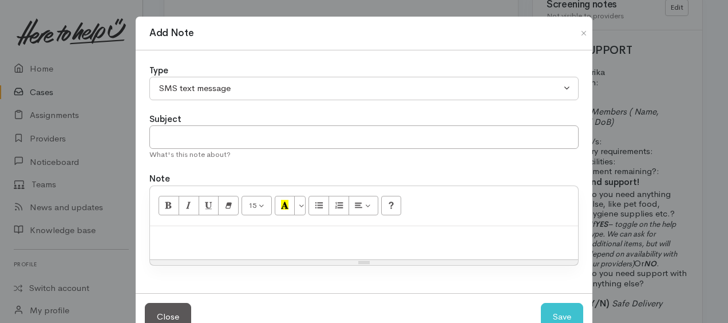
click at [201, 228] on div at bounding box center [364, 243] width 428 height 34
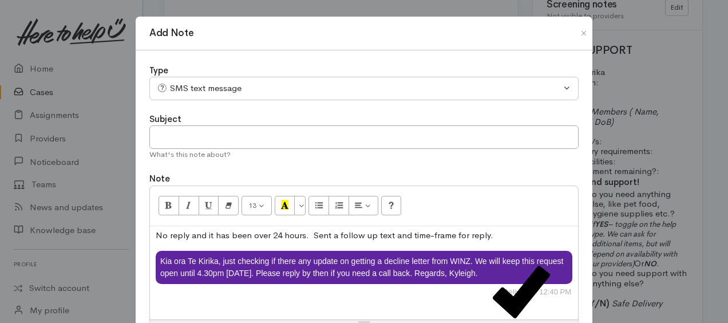
scroll to position [3, 0]
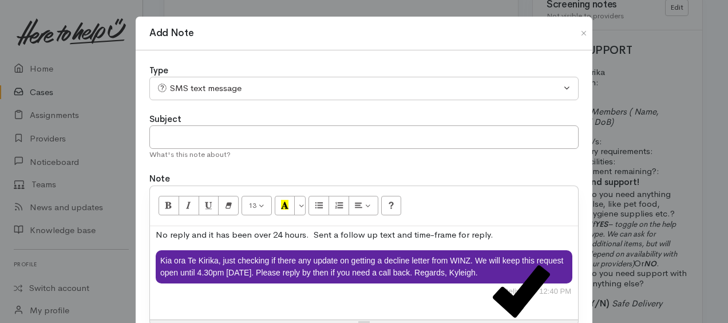
click at [452, 304] on div at bounding box center [364, 302] width 415 height 11
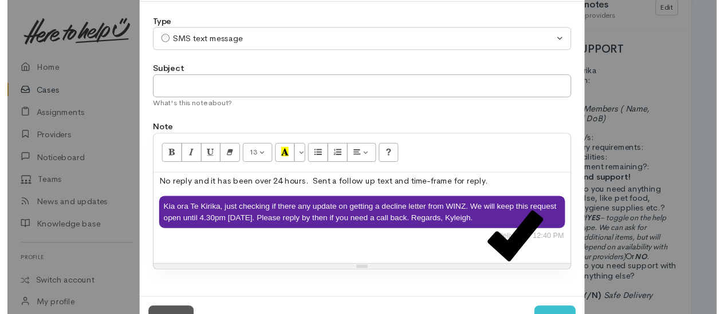
scroll to position [91, 0]
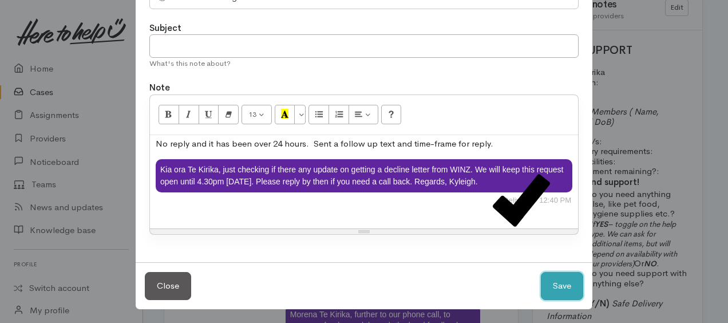
click at [563, 292] on button "Save" at bounding box center [562, 286] width 42 height 28
select select "1"
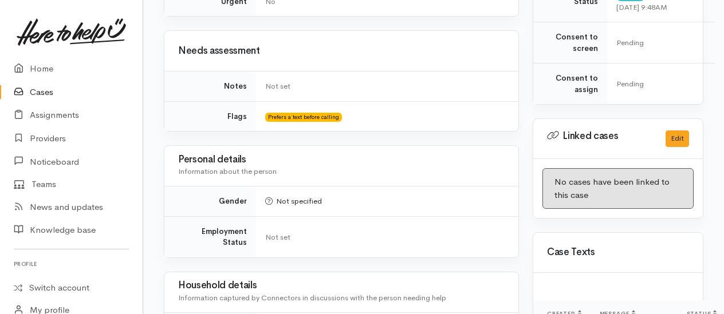
scroll to position [401, 0]
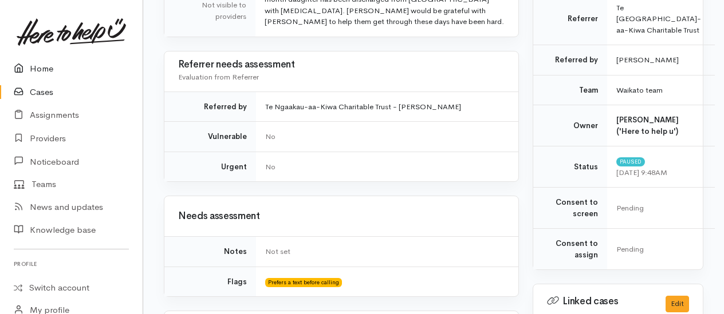
drag, startPoint x: 40, startPoint y: 70, endPoint x: 56, endPoint y: 71, distance: 16.6
click at [40, 70] on link "Home" at bounding box center [71, 68] width 143 height 23
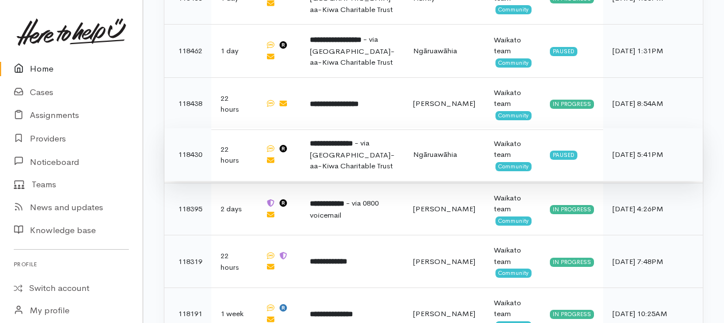
scroll to position [1432, 0]
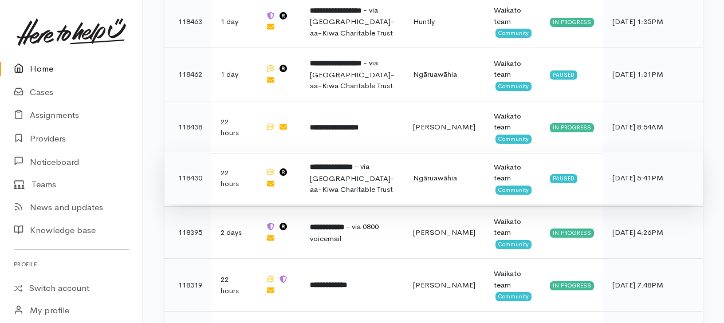
click at [356, 171] on span "- via [GEOGRAPHIC_DATA]-aa-Kiwa Charitable Trust" at bounding box center [352, 177] width 85 height 33
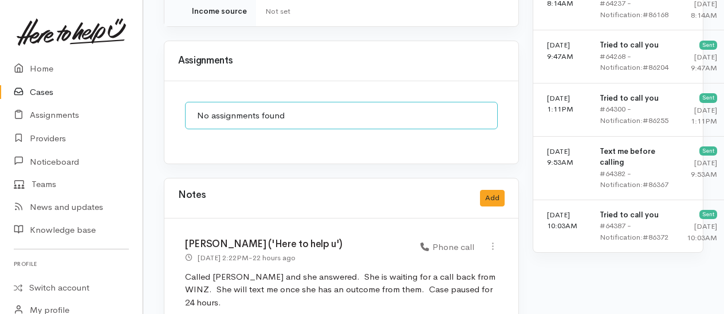
scroll to position [1031, 0]
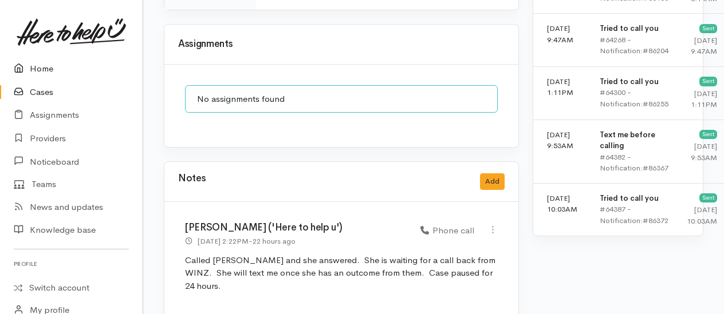
click at [43, 64] on link "Home" at bounding box center [71, 68] width 143 height 23
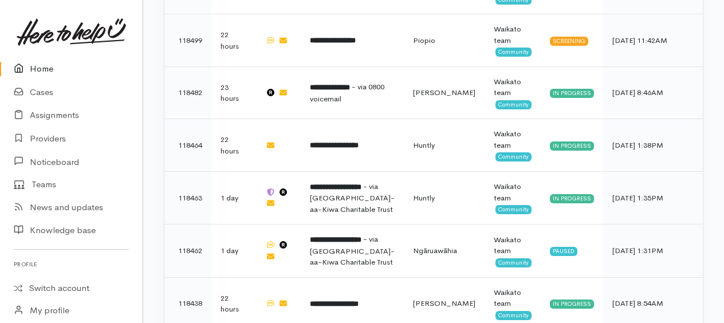
scroll to position [1260, 0]
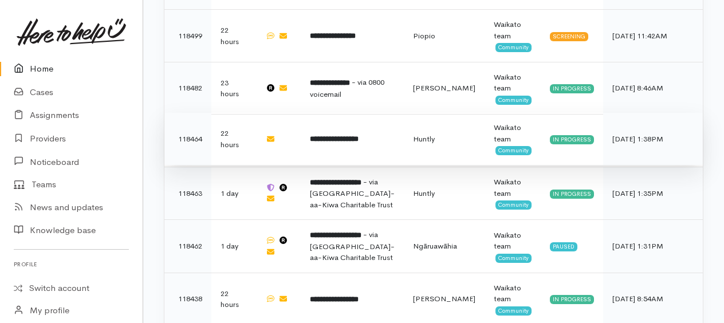
click at [344, 136] on b "**********" at bounding box center [334, 138] width 49 height 7
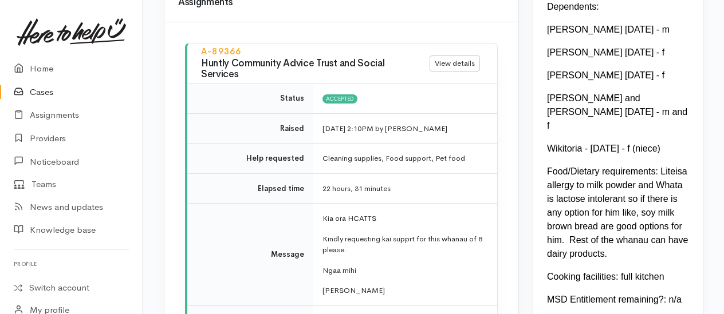
scroll to position [1603, 0]
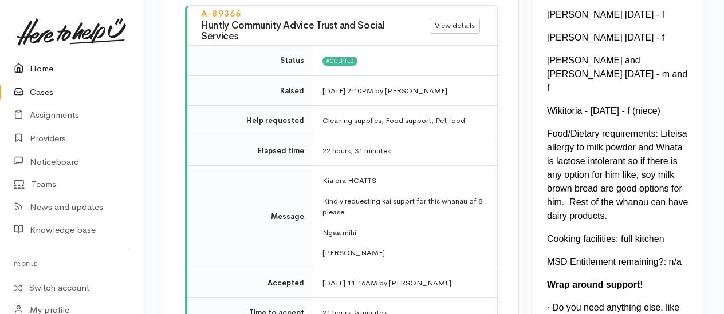
click at [42, 66] on link "Home" at bounding box center [71, 68] width 143 height 23
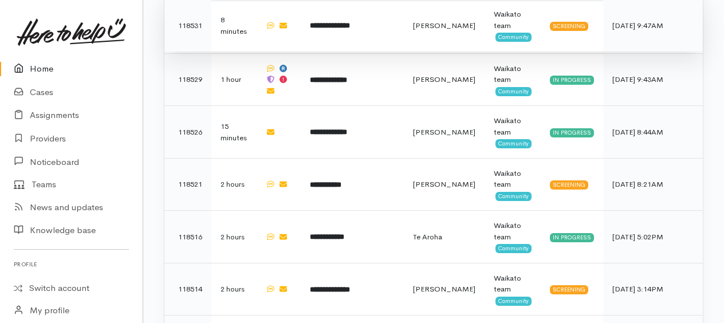
scroll to position [687, 0]
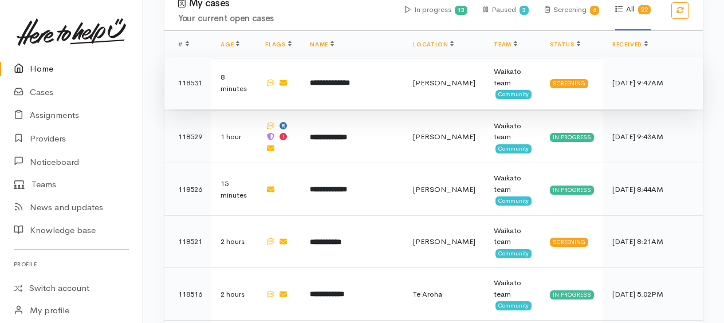
click at [336, 79] on b "**********" at bounding box center [330, 82] width 40 height 7
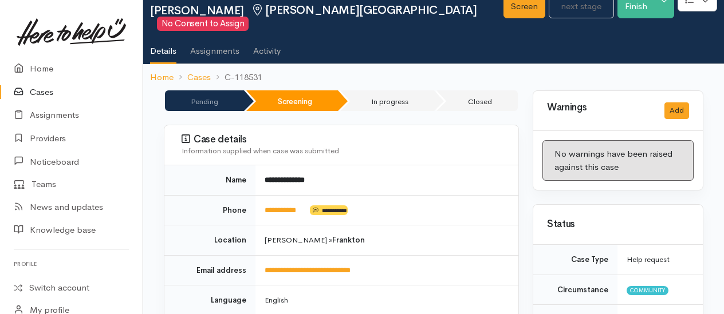
scroll to position [115, 0]
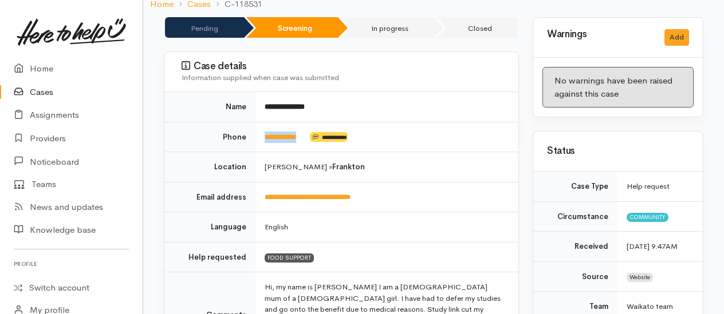
drag, startPoint x: 310, startPoint y: 132, endPoint x: 265, endPoint y: 133, distance: 45.8
click at [265, 133] on td "**********" at bounding box center [386, 137] width 263 height 30
copy td "**********"
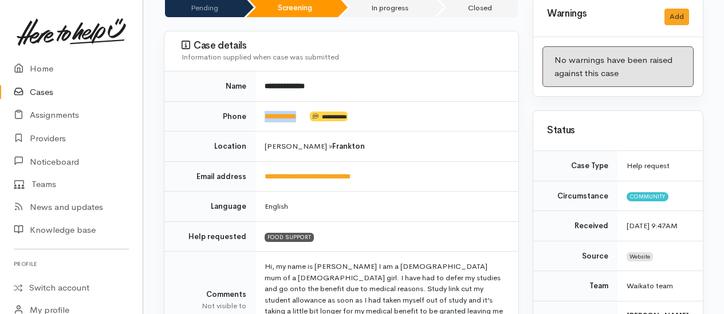
scroll to position [0, 0]
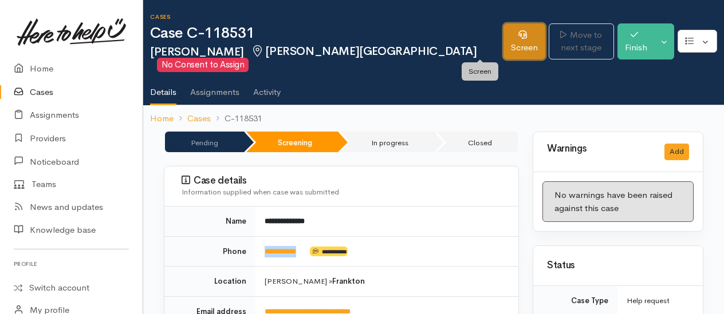
click at [503, 48] on link "Screen" at bounding box center [524, 41] width 42 height 36
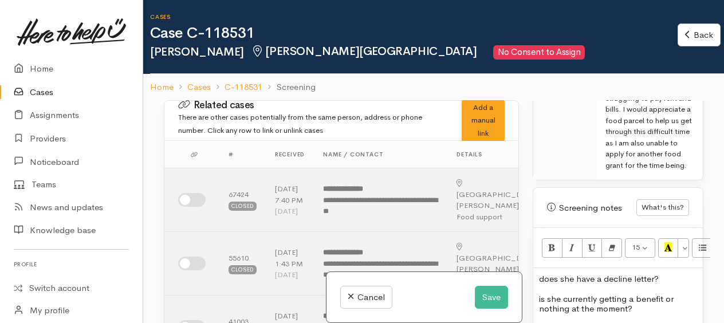
scroll to position [916, 0]
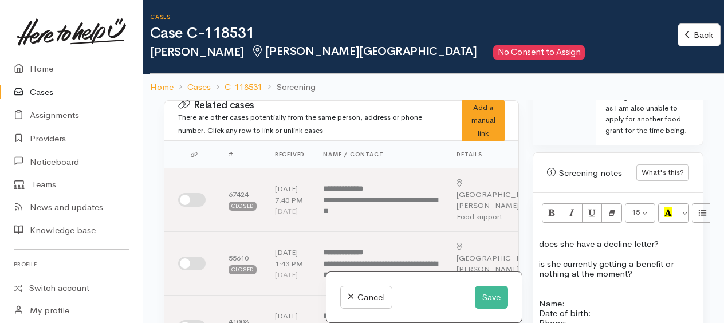
click at [664, 239] on p "does she have a decline letter?" at bounding box center [618, 244] width 158 height 10
click at [649, 259] on p "is she currently getting a benefit or nothing at the moment?" at bounding box center [618, 269] width 158 height 20
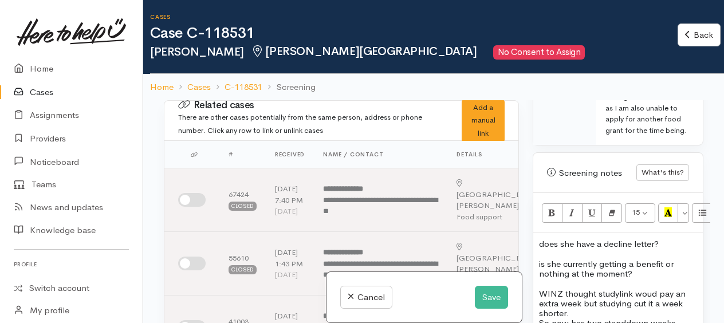
click at [596, 318] on p "So now has two standdown weeks instead of one." at bounding box center [618, 328] width 158 height 20
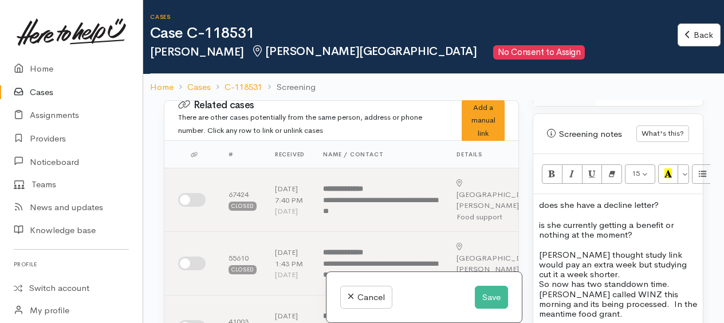
scroll to position [974, 0]
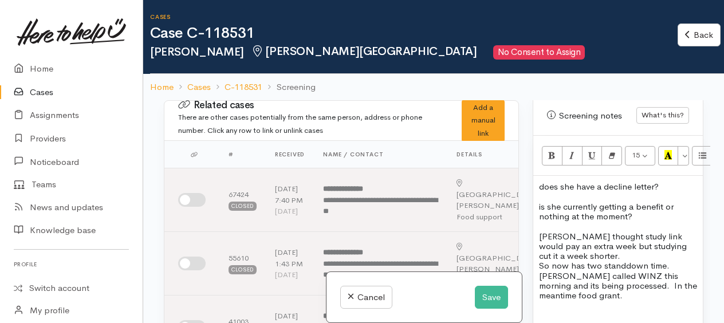
click at [548, 310] on p at bounding box center [618, 315] width 158 height 10
drag, startPoint x: 572, startPoint y: 226, endPoint x: 614, endPoint y: 245, distance: 46.6
click at [616, 320] on p at bounding box center [618, 325] width 158 height 10
click at [562, 310] on span "----\exhausted all other recourses" at bounding box center [606, 315] width 134 height 11
click at [669, 310] on span "----exhausted all other recourses" at bounding box center [604, 315] width 130 height 11
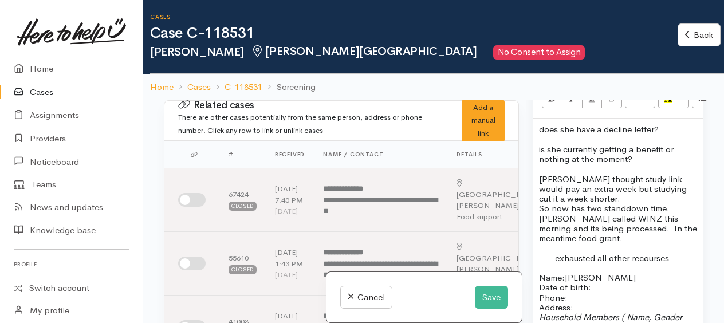
click at [598, 273] on p "Name: Charlotte Bone Date of birth: Phone:" at bounding box center [618, 288] width 158 height 30
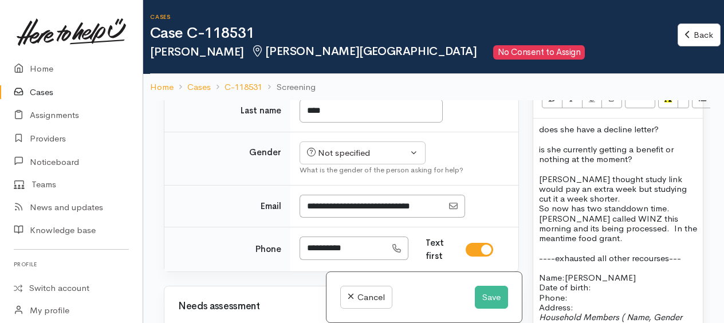
scroll to position [630, 0]
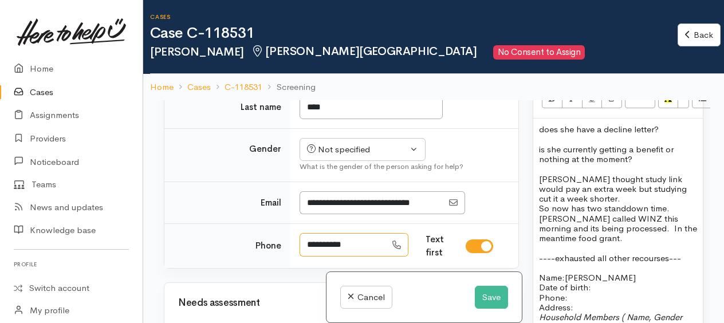
drag, startPoint x: 353, startPoint y: 251, endPoint x: 305, endPoint y: 251, distance: 48.1
click at [305, 251] on input "**********" at bounding box center [342, 244] width 86 height 23
drag, startPoint x: 580, startPoint y: 216, endPoint x: 575, endPoint y: 107, distance: 110.0
click at [575, 174] on span "WINZ thought study link would pay an extra week but studying cut it a week shor…" at bounding box center [613, 189] width 148 height 31
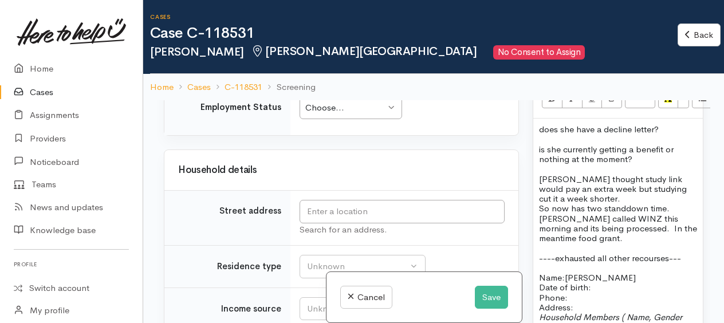
scroll to position [1603, 0]
click at [339, 209] on input "text" at bounding box center [401, 211] width 205 height 23
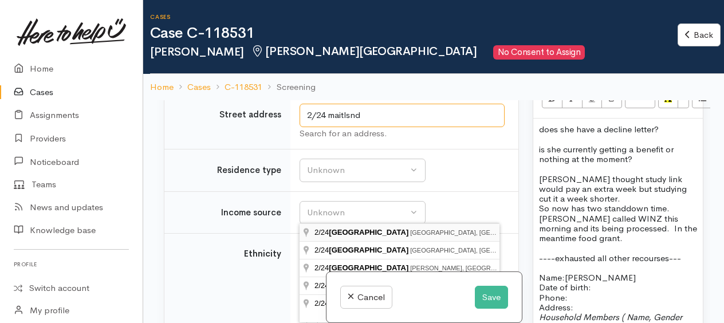
scroll to position [1718, 0]
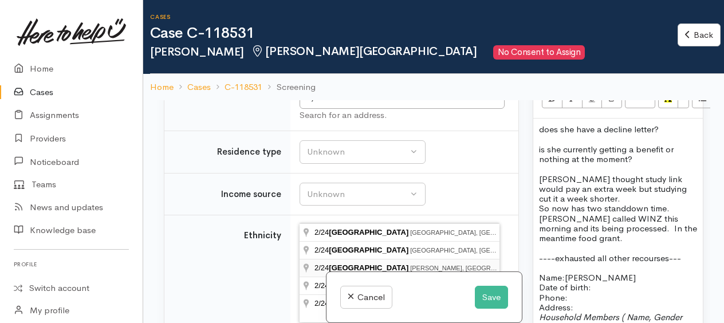
type input "2/24 Maitland Street, Frankton, Hamilton, New Zealand"
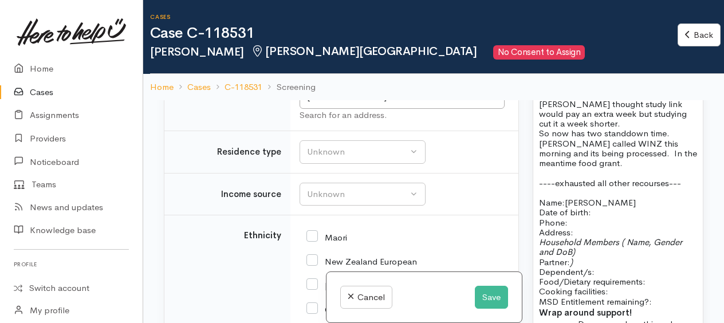
scroll to position [1088, 0]
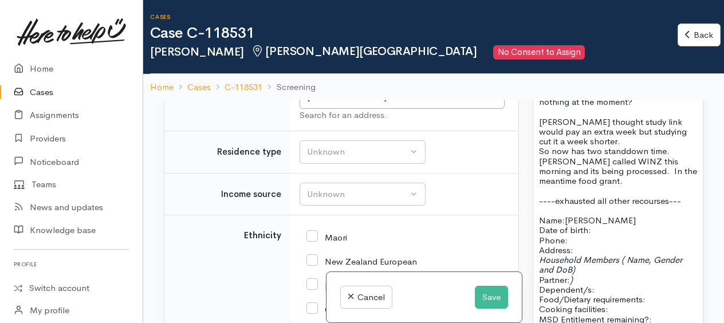
click at [584, 215] on p "Name: Charlotte Bone Date of birth: Phone:" at bounding box center [618, 230] width 158 height 30
click at [604, 215] on p "Name: Charlotte Bone Date of birth: Phone:" at bounding box center [618, 230] width 158 height 30
click at [596, 255] on p "Household Members ( Name, Gender and DoB) Partner: ) Dependent/s:" at bounding box center [618, 275] width 158 height 40
click at [653, 314] on p "Food/Dietary requirements: Cooking facilities: MSD Entitlement remaining?:" at bounding box center [618, 329] width 158 height 30
click at [644, 314] on p "Food/Dietary requirements: no Cooking facilities: MSD Entitlement remaining?:" at bounding box center [618, 329] width 158 height 30
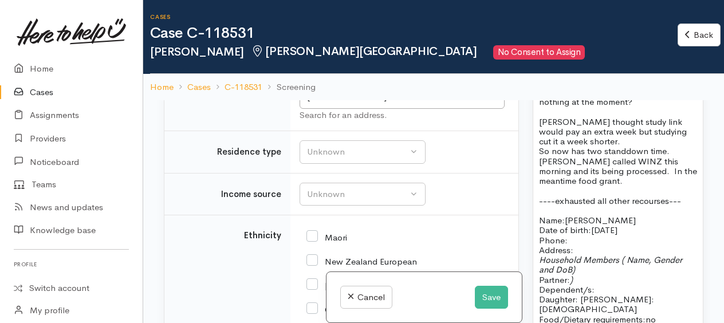
click at [677, 294] on p "Daughter: [PERSON_NAME]: [DEMOGRAPHIC_DATA]" at bounding box center [618, 304] width 158 height 20
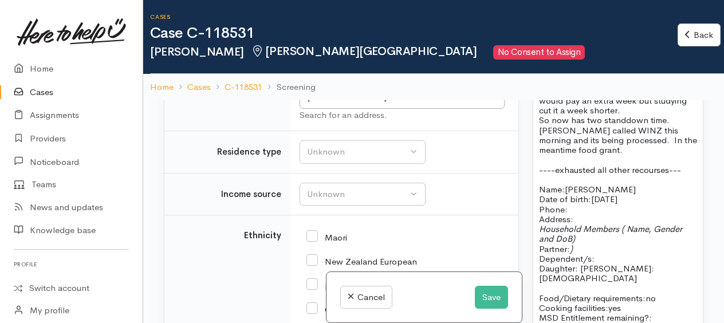
scroll to position [1145, 0]
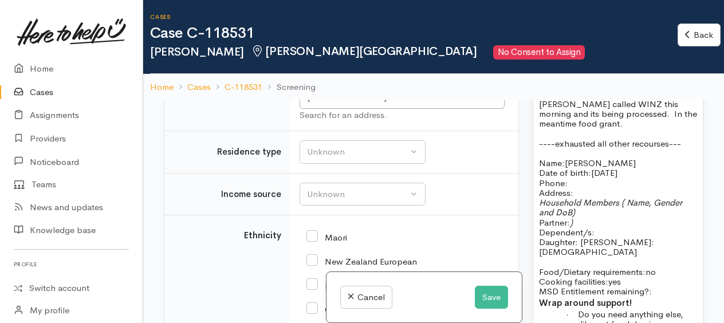
click at [663, 267] on p "Food/Dietary requirements: no Cooking facilities: yes MSD Entitlement remaining…" at bounding box center [618, 282] width 158 height 30
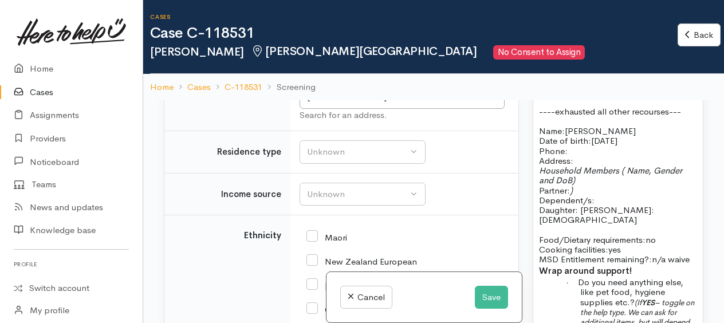
scroll to position [1203, 0]
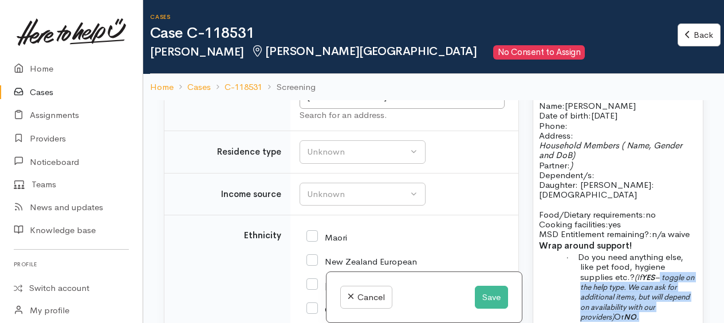
drag, startPoint x: 662, startPoint y: 195, endPoint x: 676, endPoint y: 231, distance: 38.6
click at [676, 252] on p "· Do you need anything else, like pet food, hygiene supplies etc.? (If YES – to…" at bounding box center [638, 286] width 117 height 69
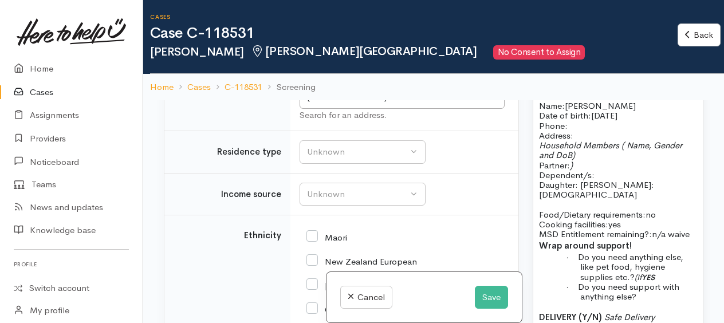
click at [645, 273] on b "YES" at bounding box center [647, 278] width 13 height 10
click at [649, 273] on span "YES" at bounding box center [641, 278] width 15 height 10
click at [682, 251] on span "Do you need anything else, like pet food, hygiene supplies etc.?" at bounding box center [630, 266] width 105 height 31
drag, startPoint x: 580, startPoint y: 183, endPoint x: 639, endPoint y: 190, distance: 60.0
click at [639, 252] on p "· Do you need anything else? like pet food, hygiene supplies etc.? YES :" at bounding box center [638, 267] width 117 height 30
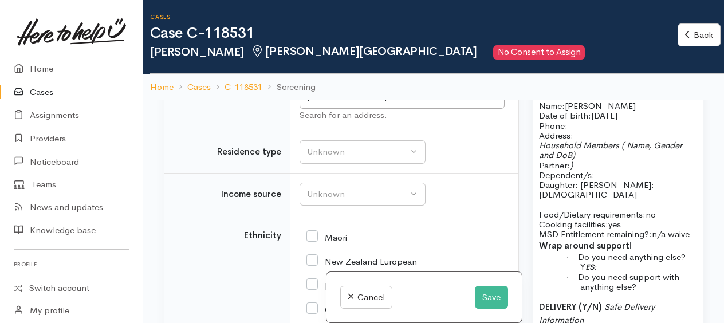
click at [609, 252] on p "· Do you need anything else? Y ES :" at bounding box center [638, 262] width 117 height 20
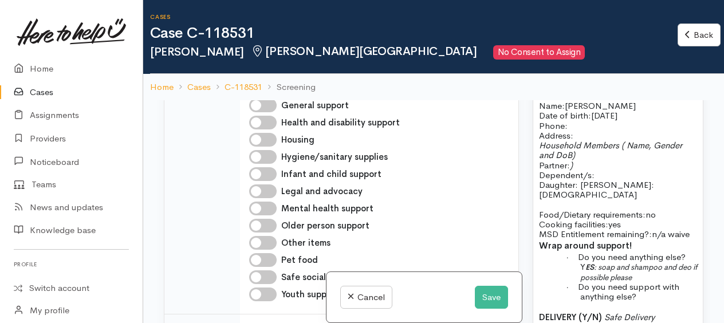
scroll to position [916, 0]
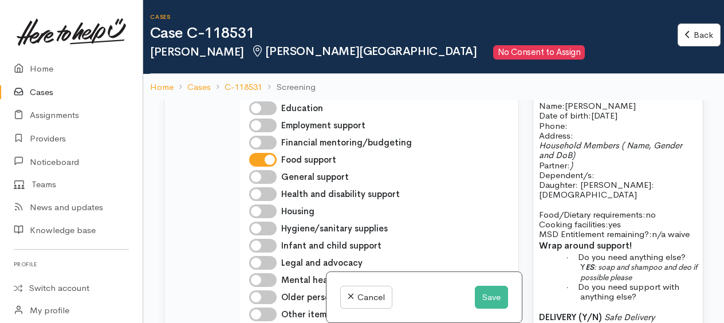
click at [257, 233] on input "Hygiene/sanitary supplies" at bounding box center [262, 229] width 27 height 14
checkbox input "true"
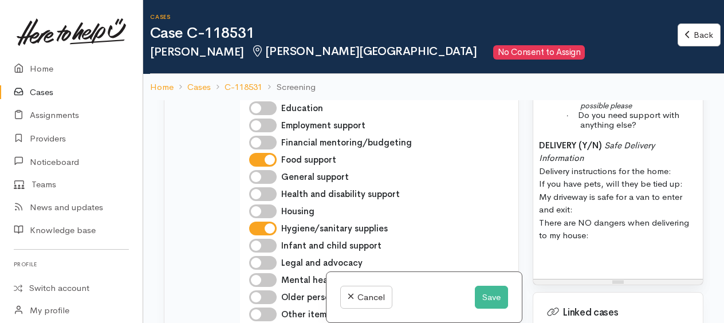
scroll to position [1260, 0]
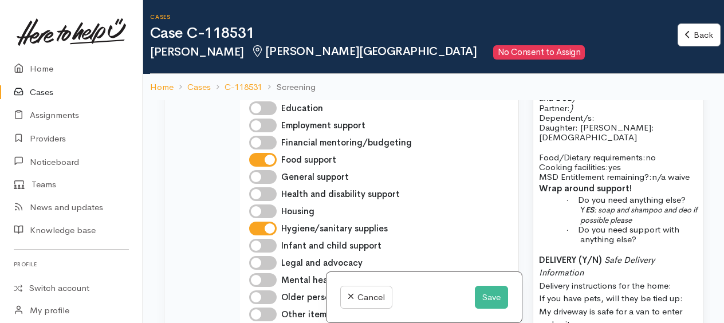
drag, startPoint x: 538, startPoint y: 174, endPoint x: 633, endPoint y: 266, distance: 132.0
click at [633, 266] on div "does she have a decline letter? is she currently getting a benefit or nothing a…" at bounding box center [618, 141] width 170 height 504
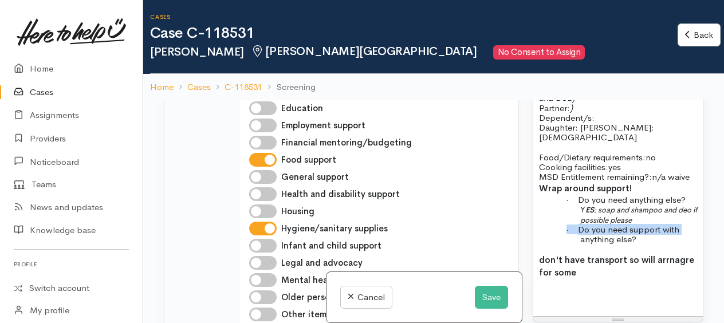
drag, startPoint x: 663, startPoint y: 174, endPoint x: 558, endPoint y: 155, distance: 105.8
click at [550, 152] on div "does she have a decline letter? is she currently getting a benefit or nothing a…" at bounding box center [618, 102] width 170 height 427
click at [575, 254] on b "don't have transport so will arrange for some" at bounding box center [616, 266] width 154 height 24
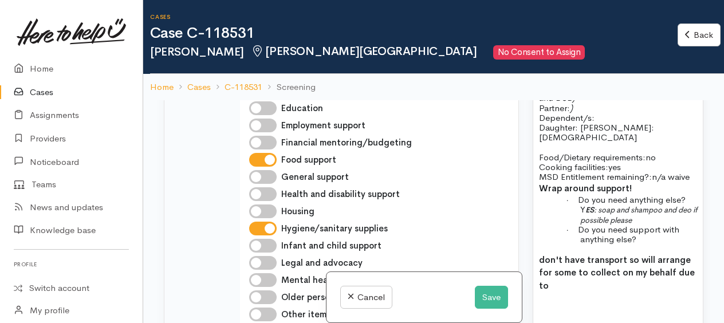
click at [623, 254] on b "don't have transport so will arrange for some to collect on my behalf due to" at bounding box center [617, 272] width 156 height 37
click at [638, 254] on b "don't have transport and due to health issue so will arrange for some to collec…" at bounding box center [616, 272] width 155 height 37
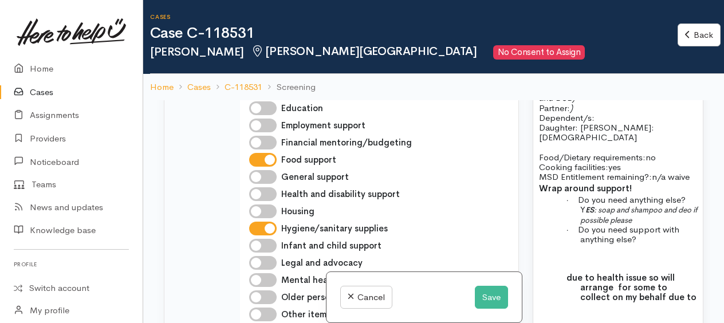
click at [664, 272] on b "due to health issue so will arrange for some to collect on my behalf due to" at bounding box center [631, 287] width 130 height 31
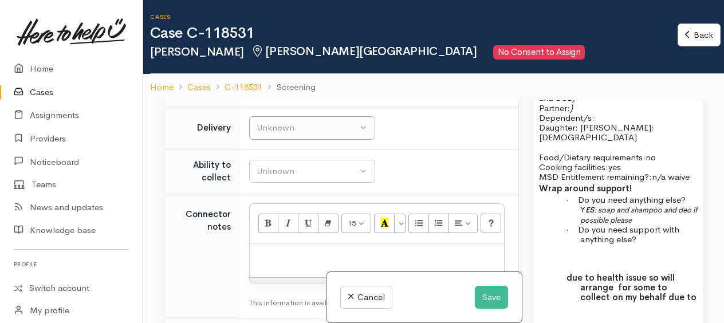
scroll to position [1203, 0]
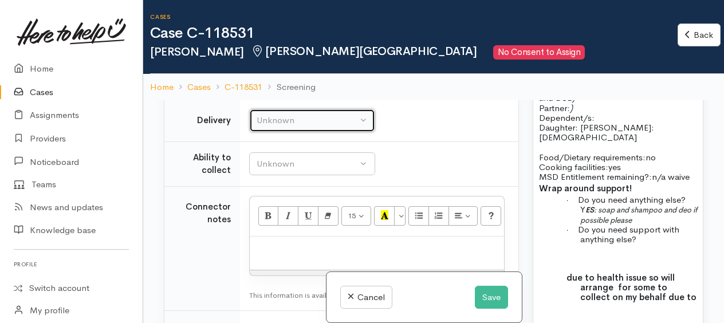
drag, startPoint x: 279, startPoint y: 123, endPoint x: 278, endPoint y: 157, distance: 35.0
click at [279, 123] on div "Unknown" at bounding box center [307, 120] width 101 height 13
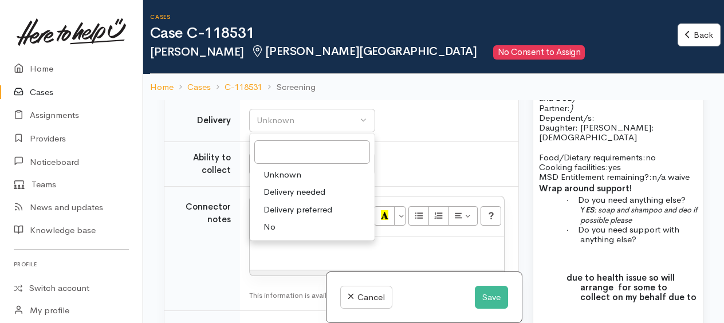
click at [269, 226] on span "No" at bounding box center [269, 226] width 12 height 13
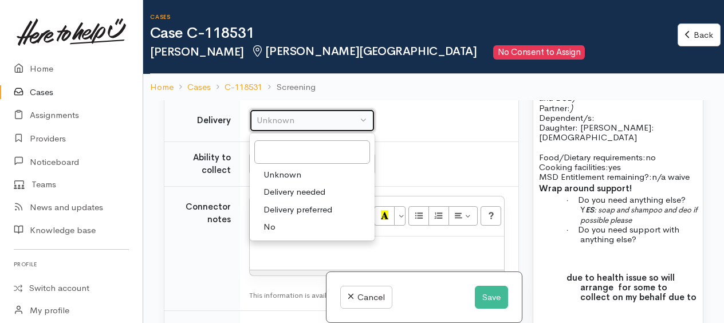
select select "1"
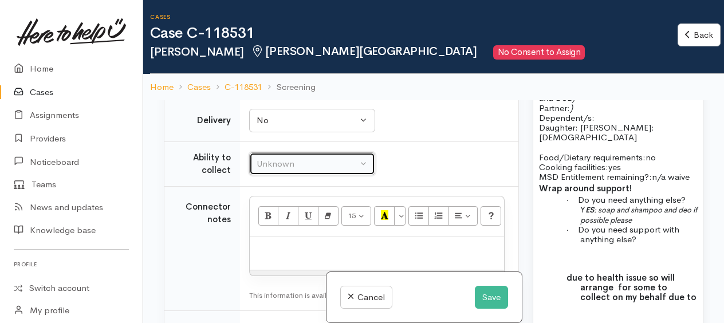
click at [270, 167] on div "Unknown" at bounding box center [307, 163] width 101 height 13
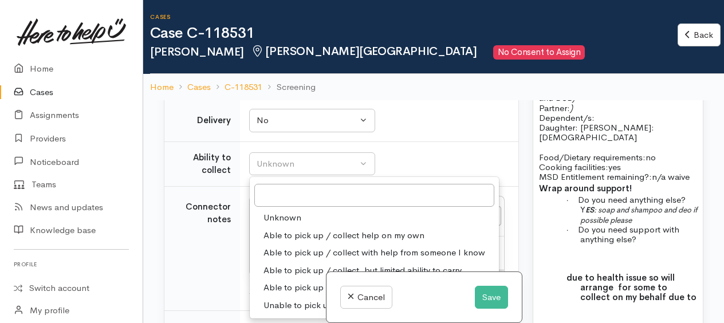
click at [291, 229] on link "Able to pick up / collect help on my own" at bounding box center [374, 236] width 249 height 18
select select "2"
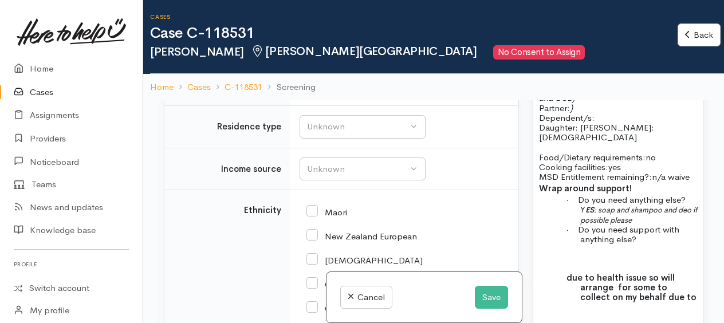
scroll to position [1718, 0]
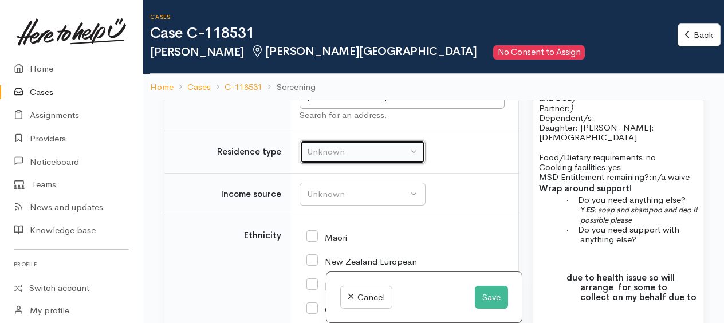
click at [330, 155] on div "Unknown" at bounding box center [357, 151] width 101 height 13
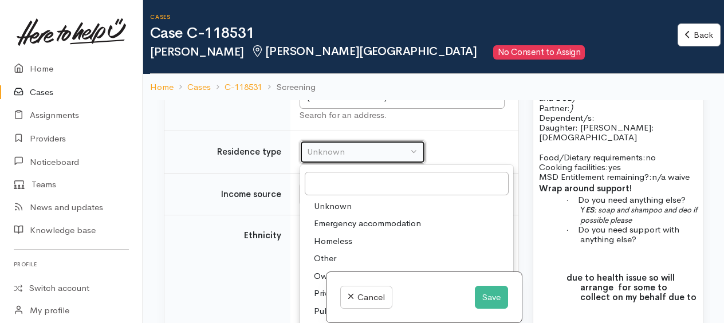
click at [331, 151] on div "Unknown" at bounding box center [357, 151] width 101 height 13
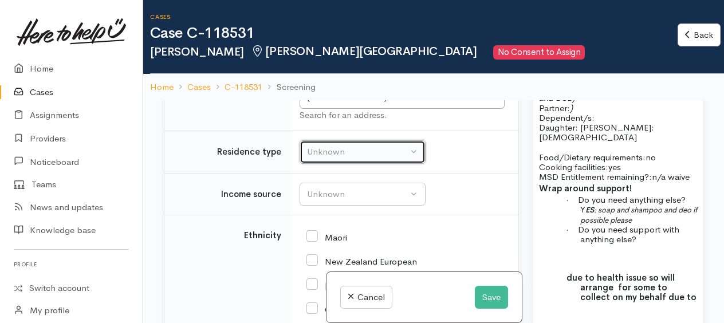
click at [336, 148] on div "Unknown" at bounding box center [357, 151] width 101 height 13
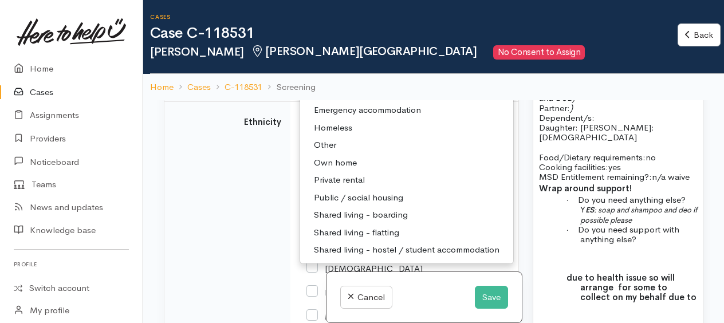
scroll to position [1832, 0]
click at [336, 175] on span "Private rental" at bounding box center [339, 178] width 51 height 13
select select "2"
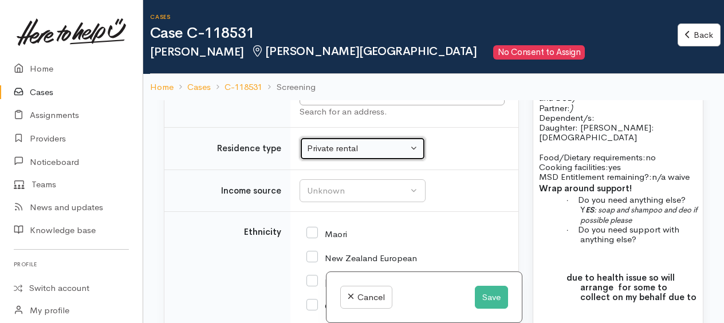
scroll to position [1779, 0]
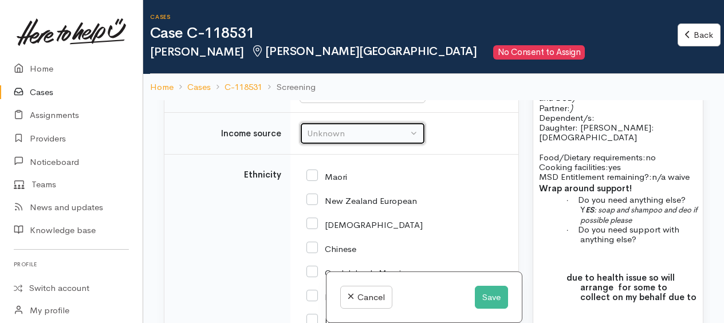
click at [322, 129] on div "Unknown" at bounding box center [357, 133] width 101 height 13
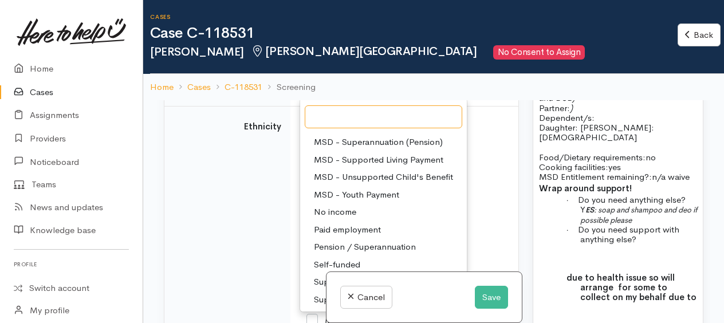
scroll to position [1893, 0]
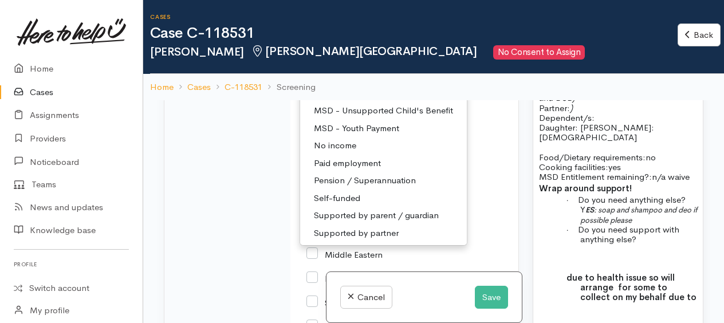
click at [341, 141] on span "No income" at bounding box center [335, 145] width 42 height 13
select select "5"
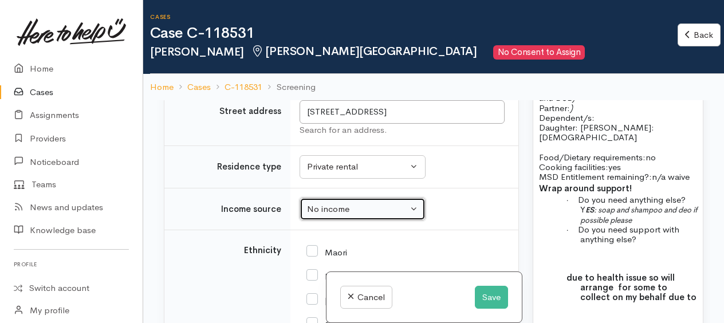
scroll to position [1763, 0]
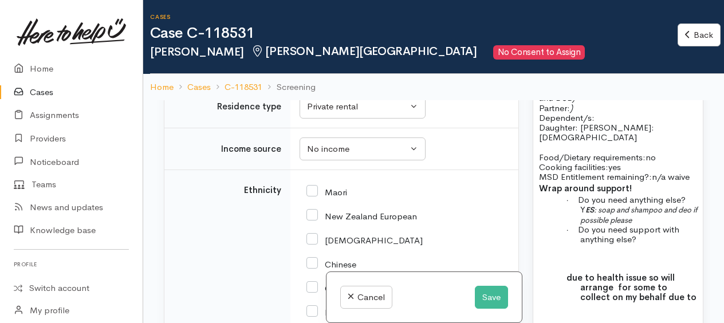
click at [551, 312] on p at bounding box center [618, 318] width 158 height 13
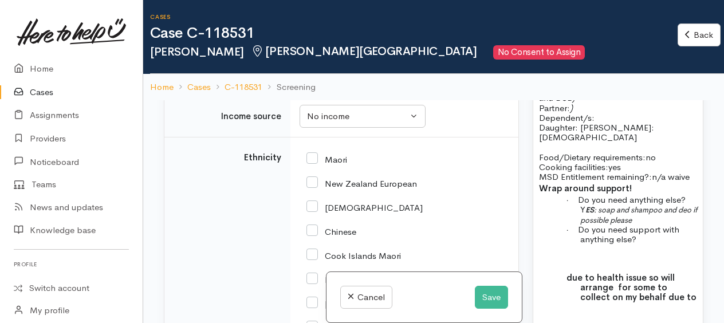
scroll to position [1820, 0]
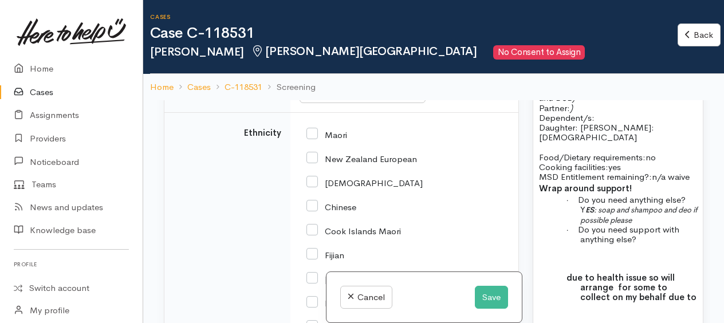
click at [311, 134] on input "Maori" at bounding box center [326, 134] width 41 height 10
checkbox input "true"
click at [314, 157] on input "New Zealand European" at bounding box center [361, 158] width 111 height 10
checkbox input "true"
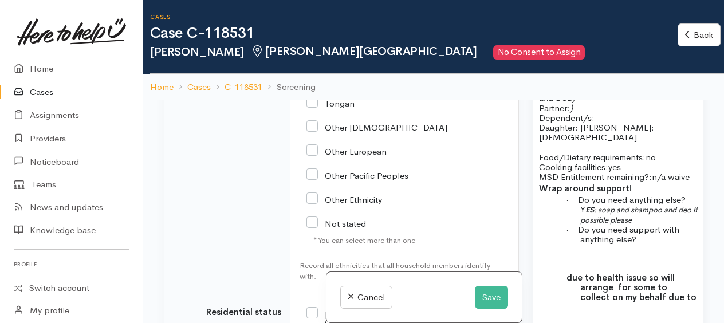
scroll to position [2279, 0]
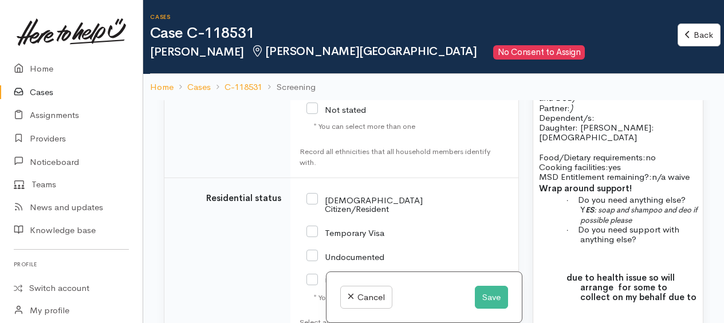
click at [315, 194] on input "NZ Citizen/Resident" at bounding box center [364, 203] width 116 height 19
checkbox input "true"
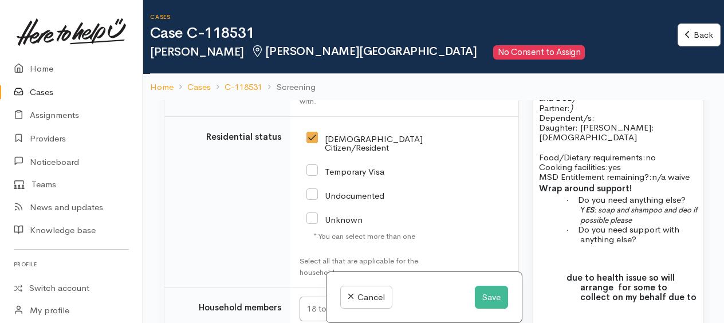
scroll to position [2450, 0]
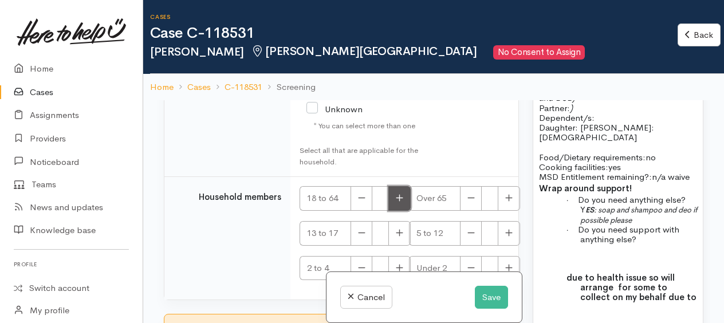
click at [393, 190] on button "button" at bounding box center [399, 198] width 22 height 25
type input "1"
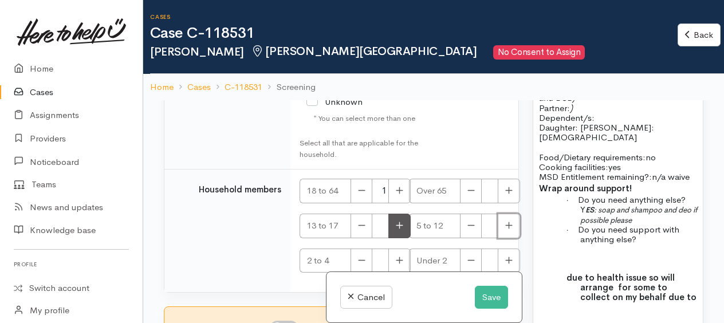
drag, startPoint x: 504, startPoint y: 216, endPoint x: 395, endPoint y: 208, distance: 109.1
click at [505, 221] on icon "button" at bounding box center [508, 225] width 7 height 9
type input "1"
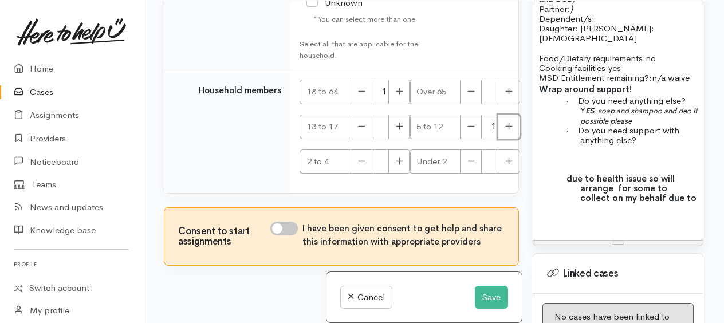
scroll to position [100, 0]
click at [274, 221] on input "I have been given consent to get help and share this information with appropria…" at bounding box center [283, 228] width 27 height 14
checkbox input "true"
click at [597, 212] on p at bounding box center [618, 218] width 158 height 13
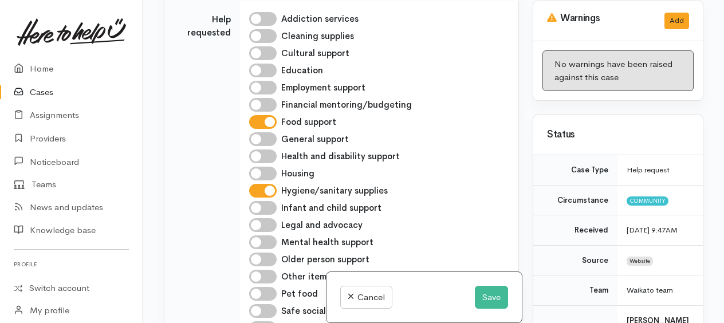
scroll to position [454, 0]
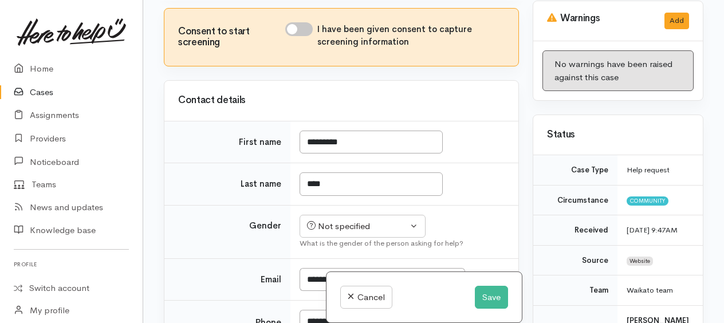
click at [294, 34] on input "I have been given consent to capture screening information" at bounding box center [298, 29] width 27 height 14
checkbox input "true"
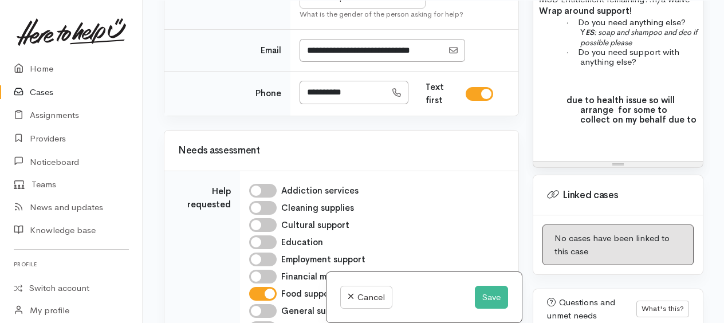
scroll to position [1152, 0]
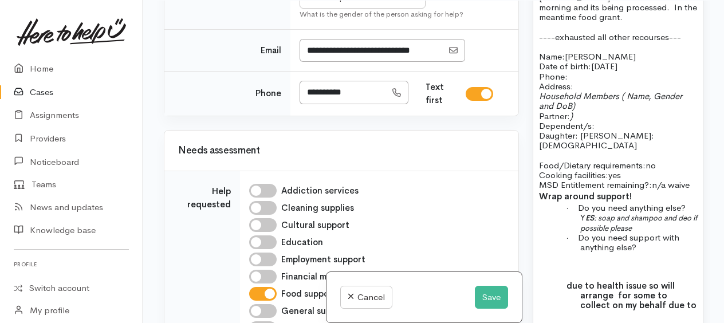
click at [672, 230] on div "does she have a decline letter? is she currently getting a benefit or nothing a…" at bounding box center [618, 122] width 170 height 450
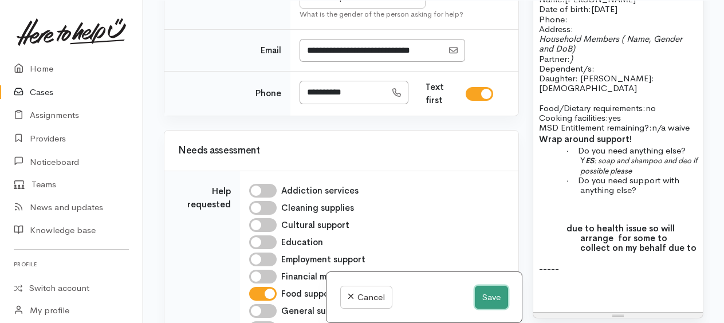
click at [481, 291] on button "Save" at bounding box center [491, 297] width 33 height 23
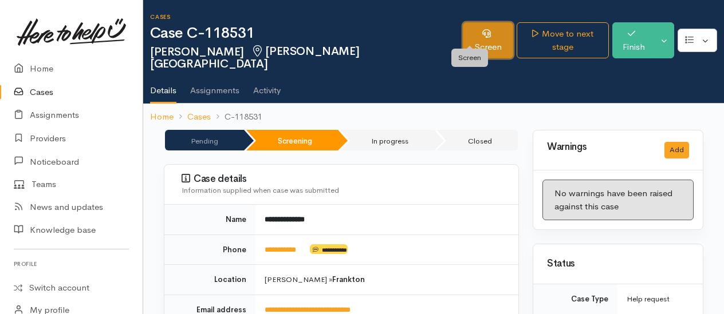
click at [468, 34] on link "Screen" at bounding box center [488, 40] width 50 height 36
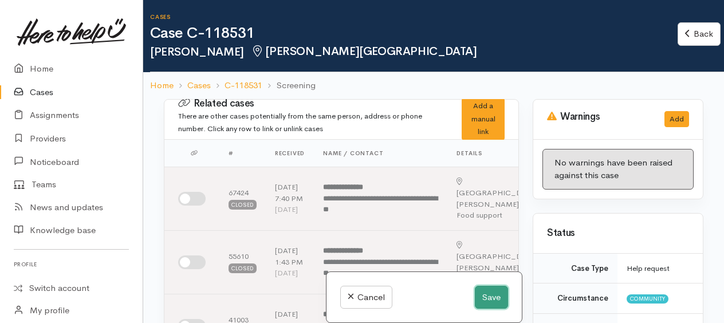
click at [488, 295] on button "Save" at bounding box center [491, 297] width 33 height 23
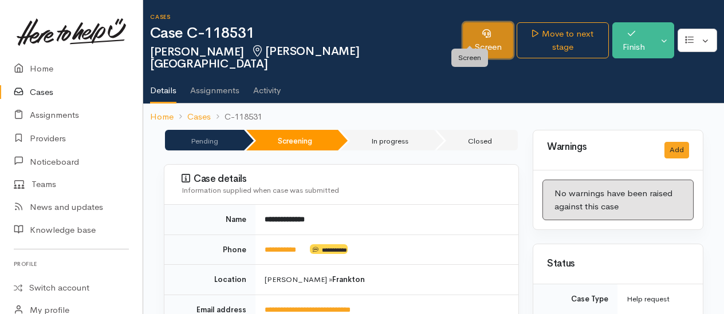
click at [486, 29] on link "Screen" at bounding box center [488, 40] width 50 height 36
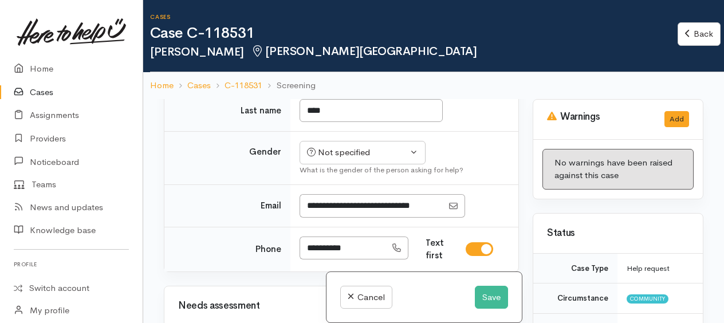
scroll to position [630, 0]
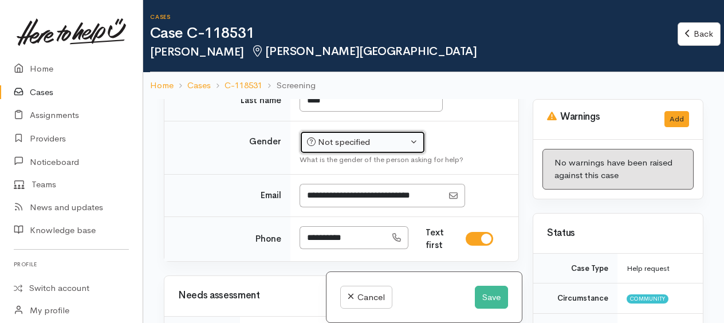
click at [360, 145] on div "Not specified" at bounding box center [357, 142] width 101 height 13
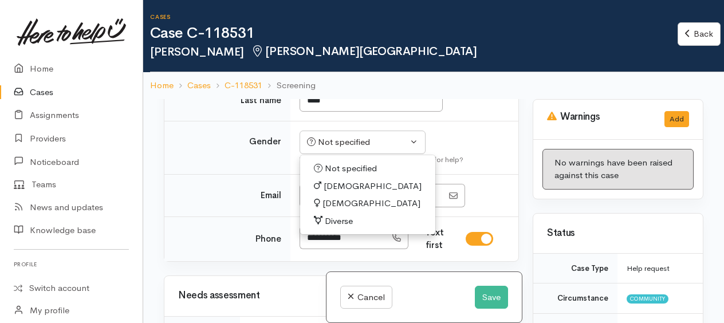
click at [345, 207] on span "[DEMOGRAPHIC_DATA]" at bounding box center [371, 203] width 98 height 13
select select "[DEMOGRAPHIC_DATA]"
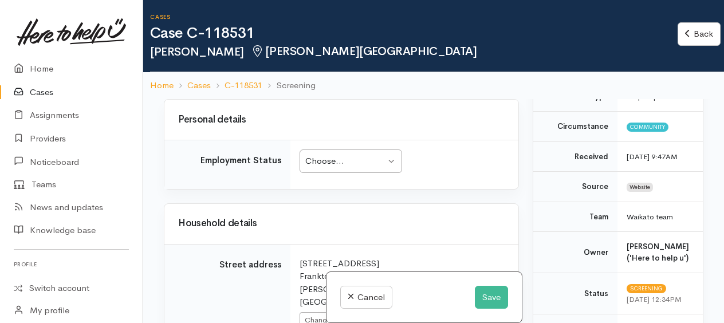
scroll to position [1546, 0]
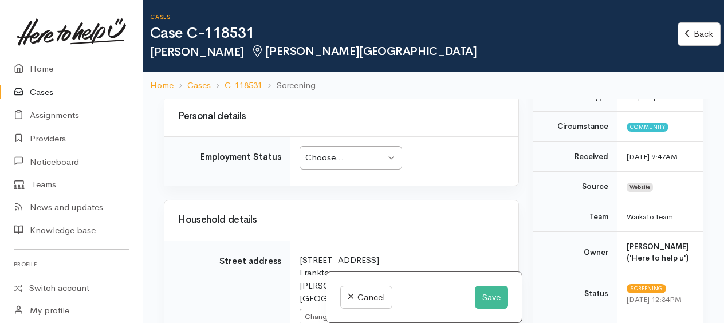
click at [350, 162] on div "Choose..." at bounding box center [345, 157] width 80 height 13
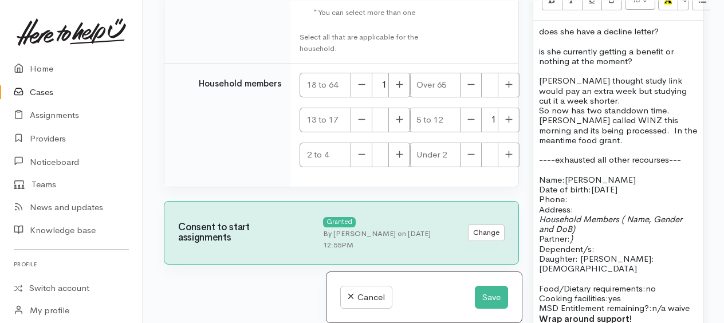
scroll to position [1088, 0]
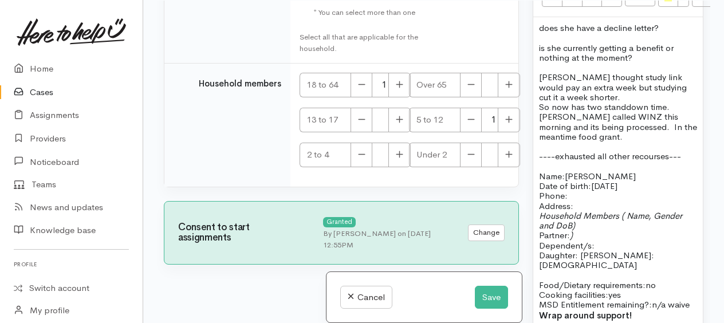
click at [572, 182] on p "Name: Charlotte Bone Date of birth: 2/12/2000 Phone:" at bounding box center [618, 186] width 158 height 30
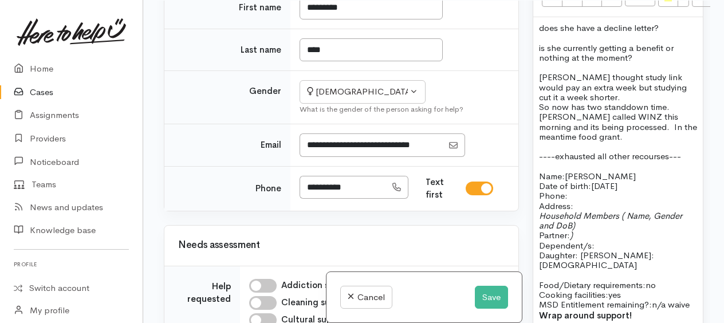
scroll to position [664, 0]
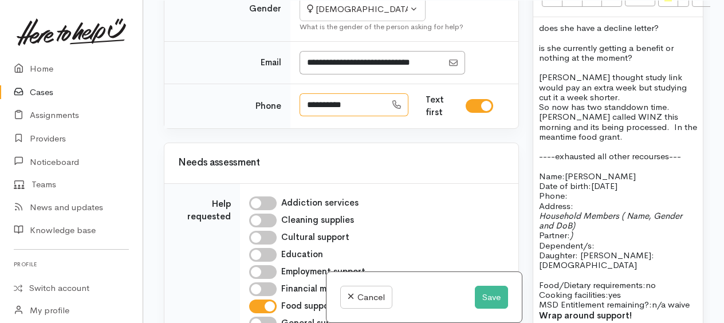
drag, startPoint x: 360, startPoint y: 104, endPoint x: 306, endPoint y: 107, distance: 53.9
click at [306, 107] on input "**********" at bounding box center [342, 104] width 86 height 23
paste div
click at [590, 201] on p "Address:" at bounding box center [618, 206] width 158 height 10
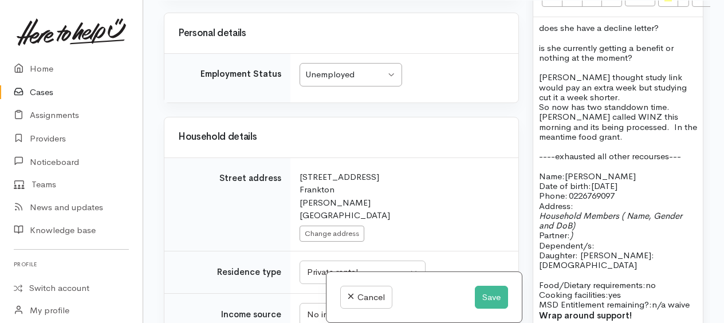
scroll to position [1695, 0]
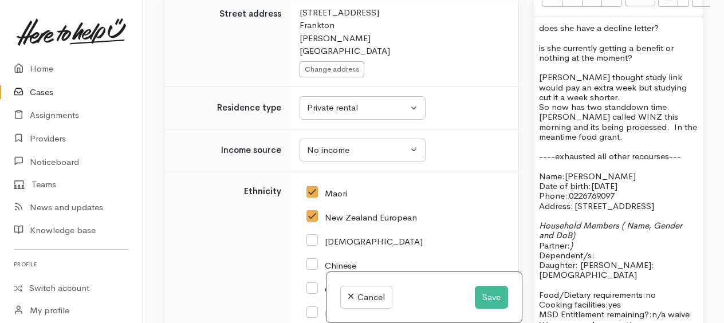
click at [577, 229] on p "Household Members ( Name, Gender and DoB) Partner: ) Dependent/s:" at bounding box center [618, 240] width 158 height 40
drag, startPoint x: 620, startPoint y: 210, endPoint x: 630, endPoint y: 217, distance: 12.7
click at [630, 220] on p "Household Members ( Name, Gender and DoB) Partner: n/a Dependent/s:" at bounding box center [618, 240] width 158 height 40
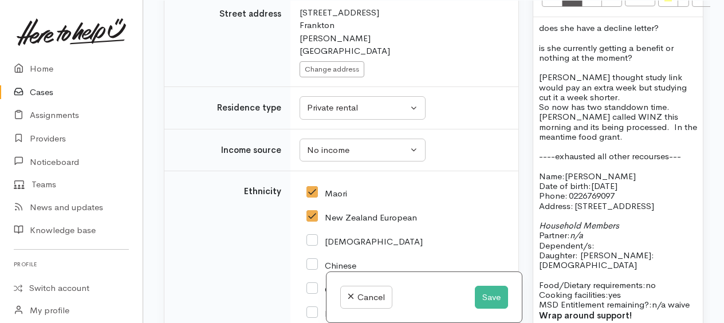
click at [606, 225] on p "Household Members Partner: n/a Dependent/s:" at bounding box center [618, 235] width 158 height 30
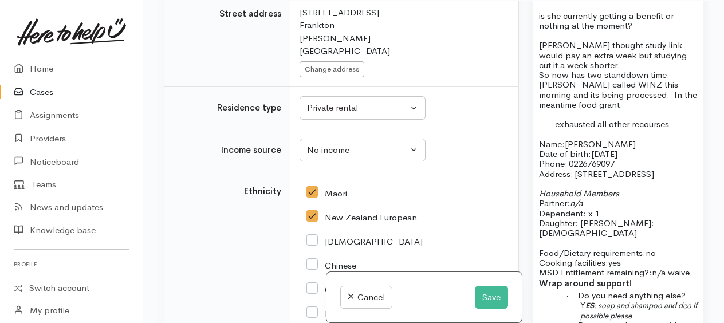
scroll to position [1145, 0]
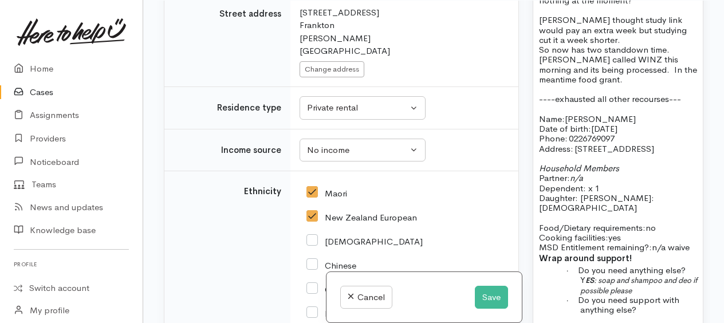
click at [677, 223] on p "Food/Dietary requirements: no Cooking facilities: yes MSD Entitlement remaining…" at bounding box center [618, 238] width 158 height 30
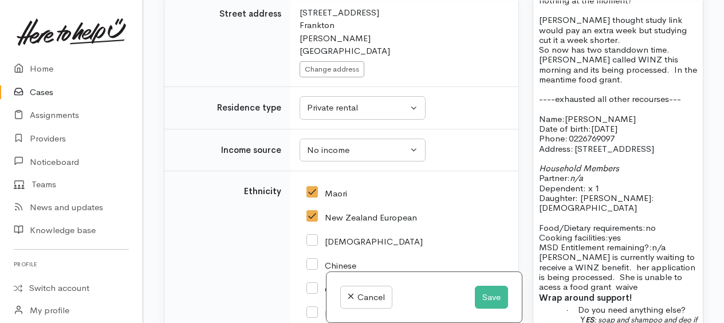
click at [688, 251] on p "Food/Dietary requirements: no Cooking facilities: yes MSD Entitlement remaining…" at bounding box center [618, 257] width 158 height 69
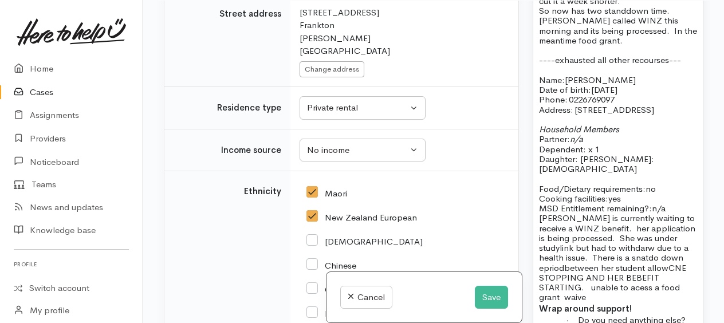
scroll to position [1203, 0]
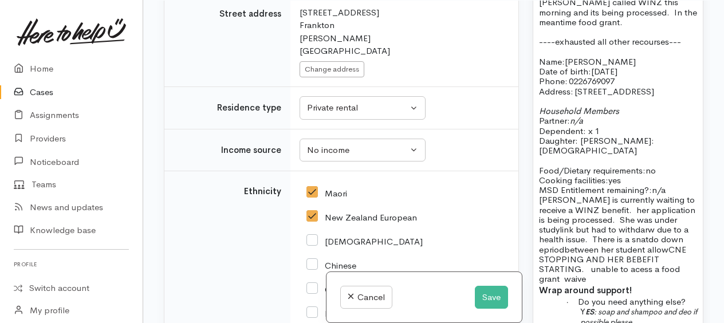
click at [640, 184] on span "n/a Charolotte is currently waiting to receive a WINZ benefit. her application …" at bounding box center [617, 234] width 156 height 100
drag, startPoint x: 623, startPoint y: 222, endPoint x: 647, endPoint y: 238, distance: 29.2
click at [647, 247] on span "n/a Charolotte is currently waiting to receive a WINZ benefit. her application …" at bounding box center [617, 234] width 156 height 100
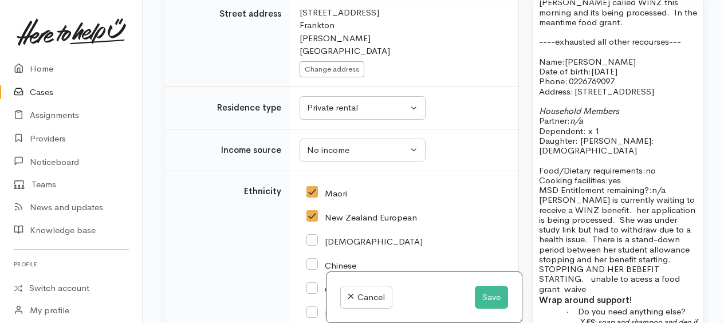
click at [615, 259] on p "Food/Dietary requirements: no Cooking facilities: yes MSD Entitlement remaining…" at bounding box center [618, 229] width 158 height 128
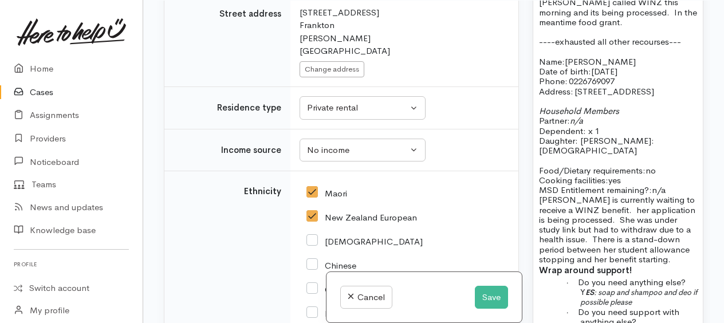
click at [671, 165] on p "Food/Dietary requirements: no Cooking facilities: yes MSD Entitlement remaining…" at bounding box center [618, 214] width 158 height 99
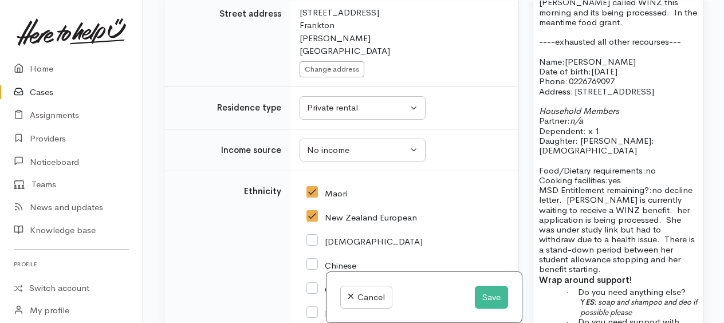
click at [683, 184] on span "no decline letter. Charolotte is currently waiting to receive a WINZ benefit. h…" at bounding box center [617, 229] width 156 height 90
click at [628, 242] on p "Food/Dietary requirements: no Cooking facilities: yes MSD Entitlement remaining…" at bounding box center [618, 219] width 158 height 109
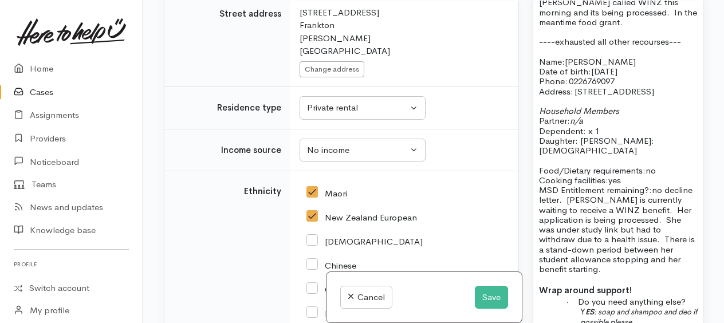
scroll to position [1260, 0]
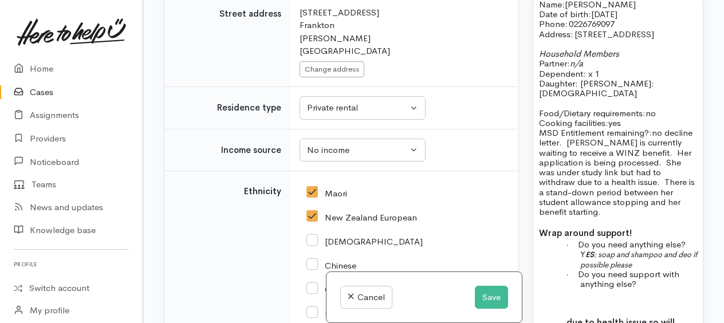
click at [663, 241] on p "· Do you need anything else? Y ES : soap and shampoo and deo if possible please" at bounding box center [638, 254] width 117 height 30
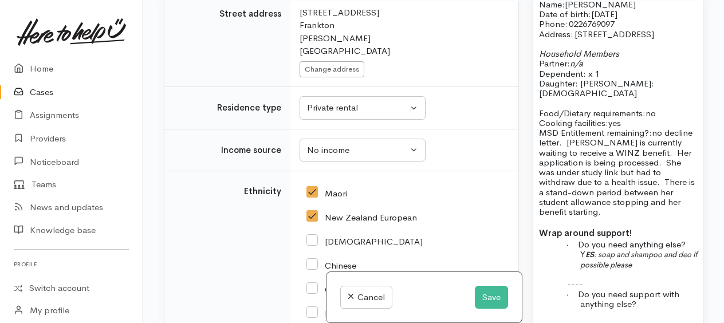
click at [653, 289] on p "· Do you need support with anything else?" at bounding box center [638, 299] width 117 height 20
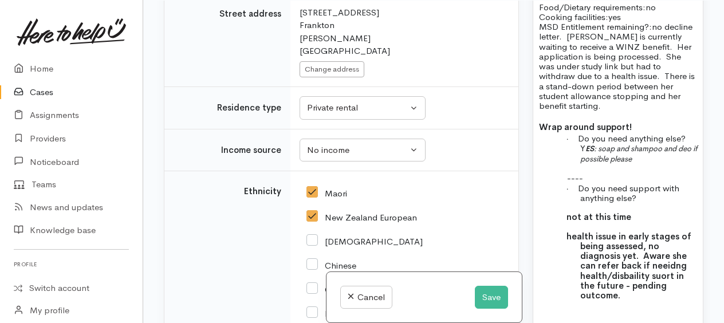
scroll to position [1384, 0]
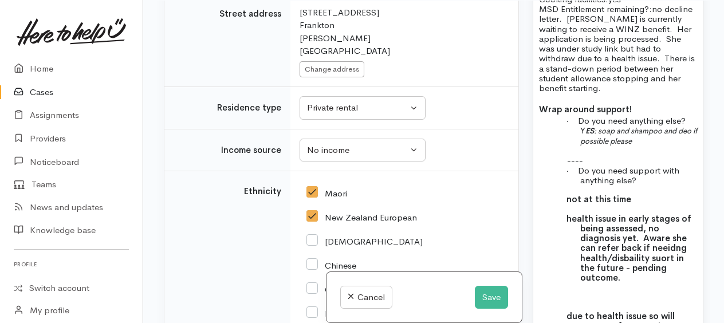
drag, startPoint x: 562, startPoint y: 171, endPoint x: 652, endPoint y: 253, distance: 122.4
click at [652, 253] on div "does she have a decline letter? is she currently getting a benefit or nothing a…" at bounding box center [618, 60] width 170 height 677
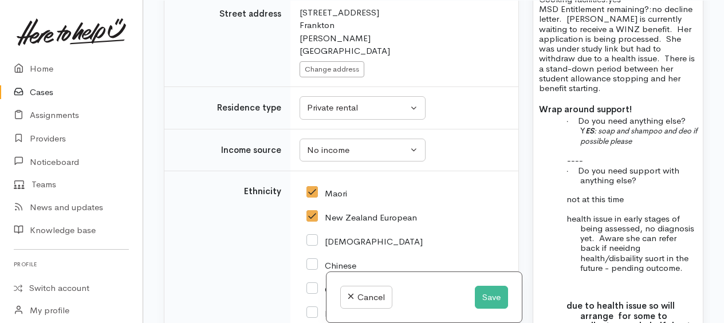
click at [645, 255] on div "does she have a decline letter? is she currently getting a benefit or nothing a…" at bounding box center [618, 56] width 170 height 668
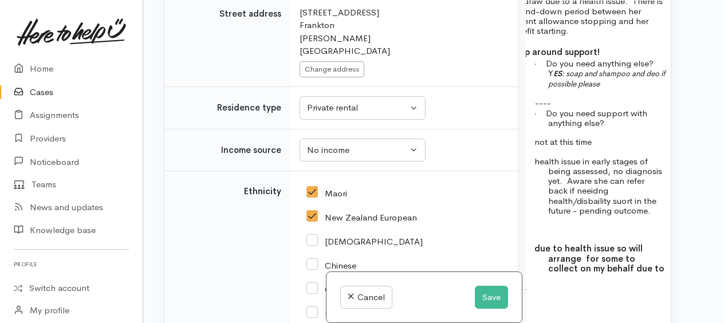
scroll to position [1441, 76]
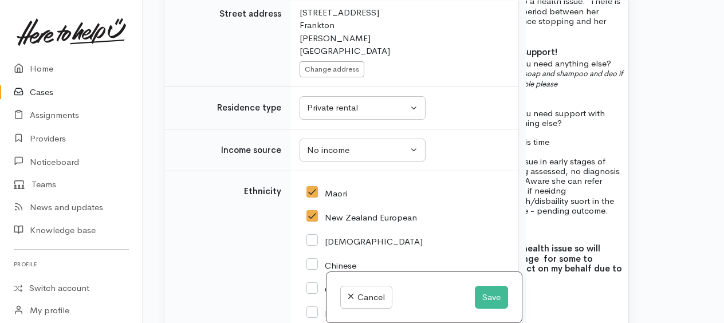
drag, startPoint x: 566, startPoint y: 218, endPoint x: 621, endPoint y: 255, distance: 66.4
click at [586, 224] on p at bounding box center [564, 229] width 117 height 10
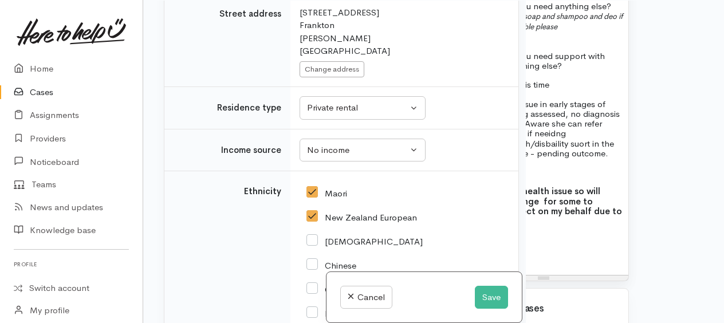
scroll to position [1498, 54]
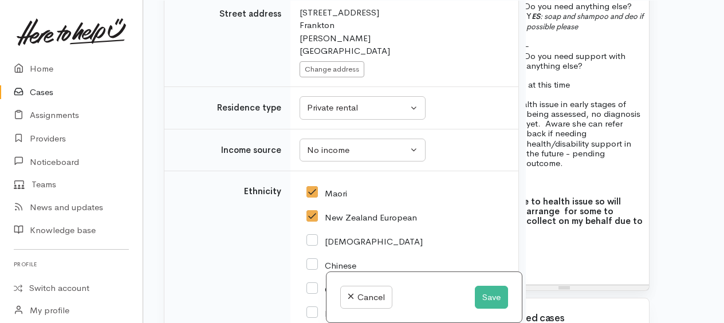
click at [564, 137] on p "health issue in early stages of being assessed, no diagnosis yet. Aware she can…" at bounding box center [584, 133] width 117 height 69
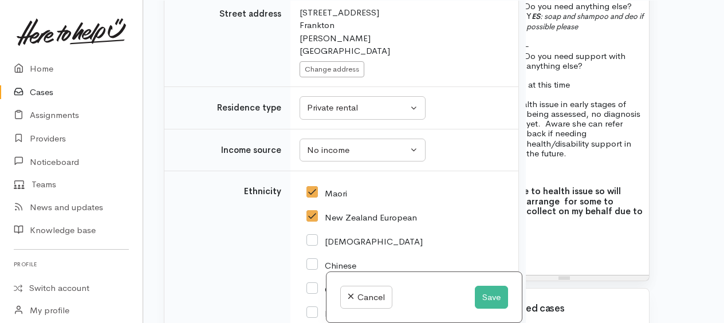
click at [591, 107] on p "health issue in early stages of being assessed, no diagnosis yet. Aware she can…" at bounding box center [584, 129] width 117 height 60
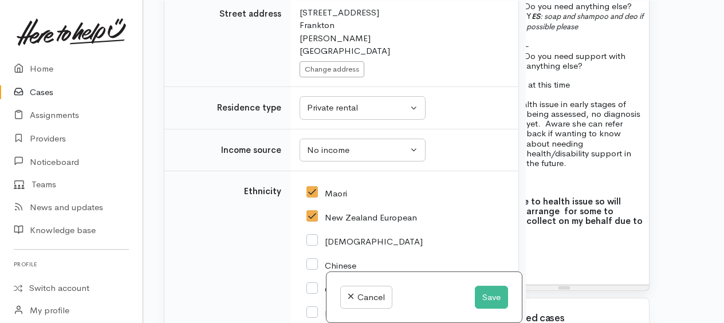
click at [614, 121] on p "health issue in early stages of being assessed, no diagnosis yet. Aware she can…" at bounding box center [584, 133] width 117 height 69
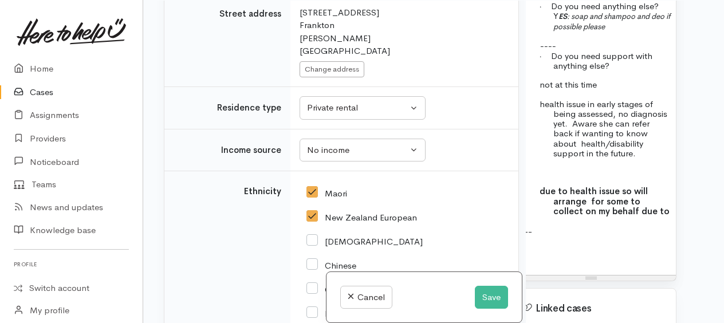
scroll to position [1498, 0]
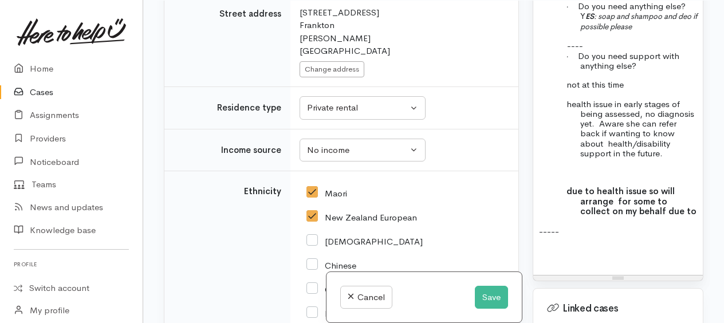
drag, startPoint x: 608, startPoint y: 194, endPoint x: 584, endPoint y: 176, distance: 29.6
click at [525, 162] on div "Related cases There are other cases potentially from the same person, address o…" at bounding box center [433, 162] width 553 height 323
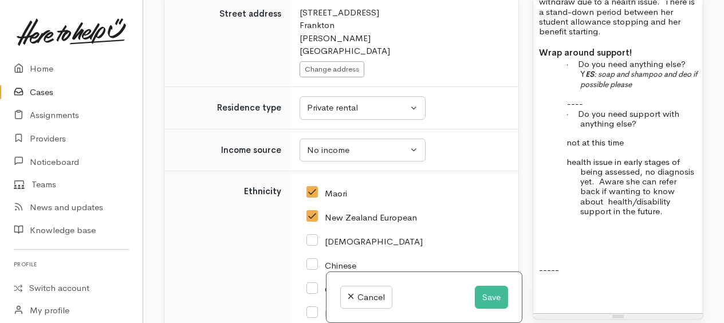
scroll to position [1384, 0]
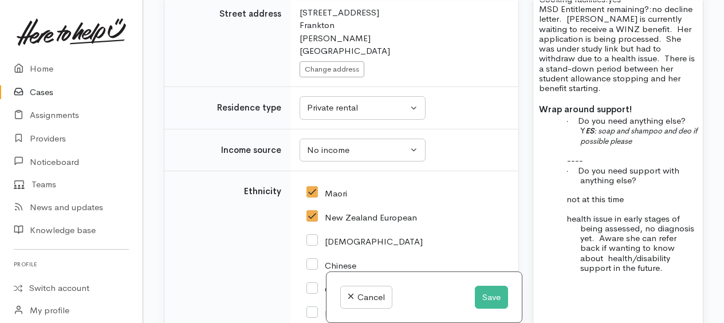
click at [667, 116] on p "· Do you need anything else? Y ES : soap and shampoo and deo if possible please" at bounding box center [638, 131] width 117 height 30
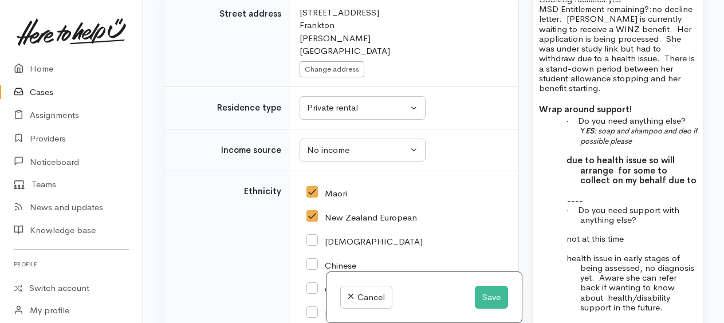
drag, startPoint x: 560, startPoint y: 134, endPoint x: 663, endPoint y: 152, distance: 104.7
click at [663, 152] on div "does she have a decline letter? is she currently getting a benefit or nothing a…" at bounding box center [618, 66] width 170 height 688
drag, startPoint x: 675, startPoint y: 163, endPoint x: 657, endPoint y: 151, distance: 21.0
click at [675, 185] on p at bounding box center [638, 190] width 117 height 10
click at [580, 155] on p "due to health issue so will arrange for some to collect on my behalf due to" at bounding box center [638, 170] width 117 height 30
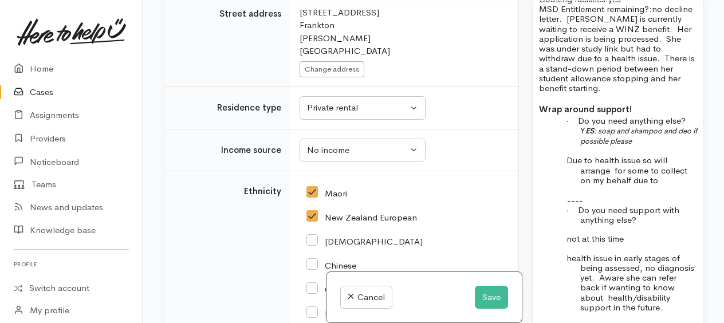
click at [597, 155] on p "Due to health issue so will arrange for some to collect on my behalf due to" at bounding box center [638, 170] width 117 height 30
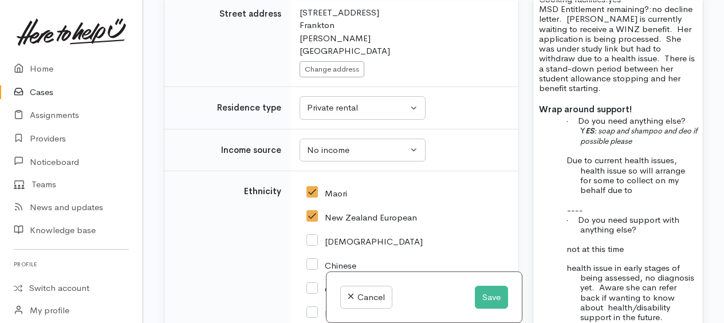
click at [639, 155] on p "Due to current health issues, health issue so will arrange for some to collect …" at bounding box center [638, 175] width 117 height 40
drag, startPoint x: 659, startPoint y: 143, endPoint x: 688, endPoint y: 137, distance: 30.4
click at [688, 155] on p "Due to current health issues, she may need to arrngewill arrange for some to co…" at bounding box center [638, 175] width 117 height 40
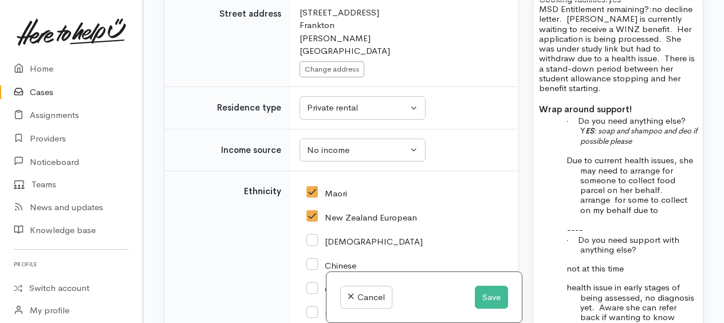
drag, startPoint x: 580, startPoint y: 175, endPoint x: 676, endPoint y: 182, distance: 97.1
click at [676, 182] on div "does she have a decline letter? is she currently getting a benefit or nothing a…" at bounding box center [618, 80] width 170 height 717
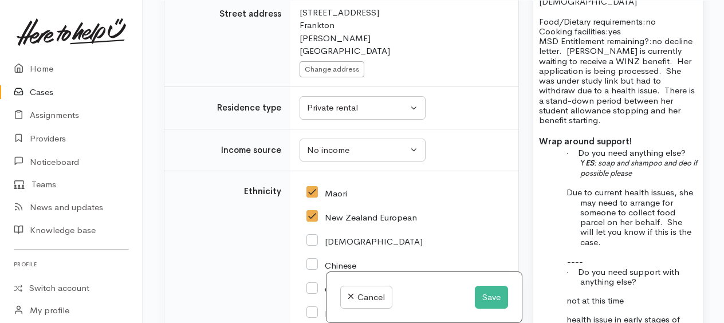
scroll to position [1326, 0]
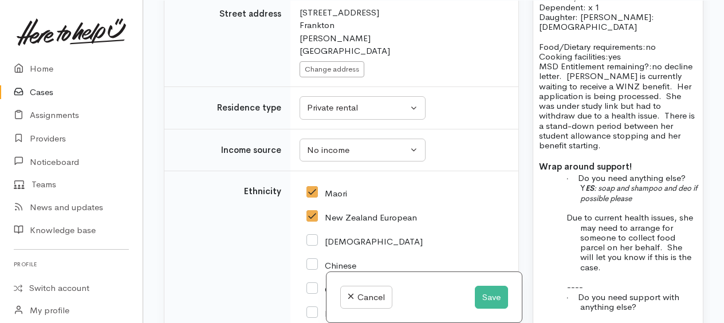
click at [641, 42] on p "Food/Dietary requirements: no Cooking facilities: yes MSD Entitlement remaining…" at bounding box center [618, 96] width 158 height 109
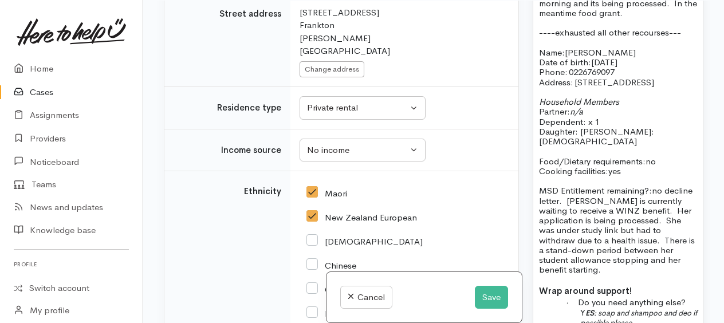
scroll to position [1154, 0]
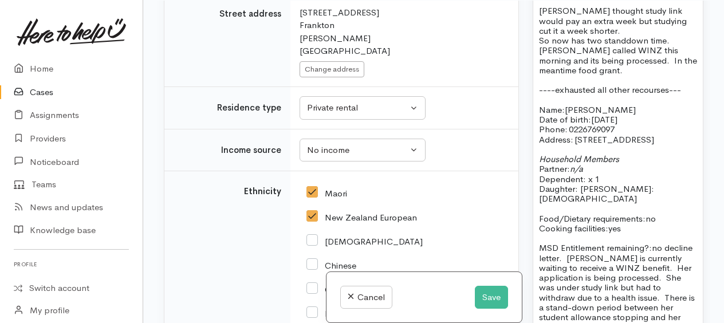
drag, startPoint x: 536, startPoint y: 71, endPoint x: 695, endPoint y: 76, distance: 158.7
click at [695, 76] on div "does she have a decline letter? is she currently getting a benefit or nothing a…" at bounding box center [618, 314] width 170 height 727
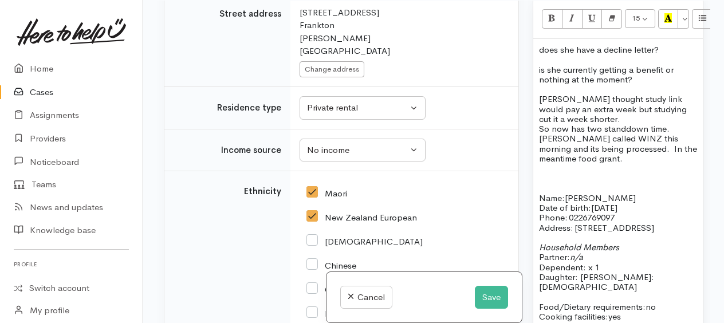
scroll to position [1040, 0]
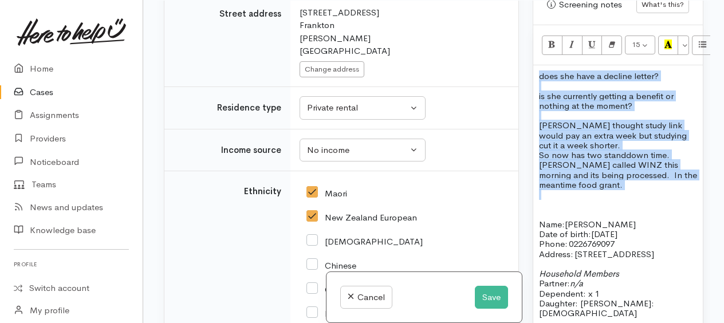
drag, startPoint x: 534, startPoint y: 58, endPoint x: 651, endPoint y: 175, distance: 164.4
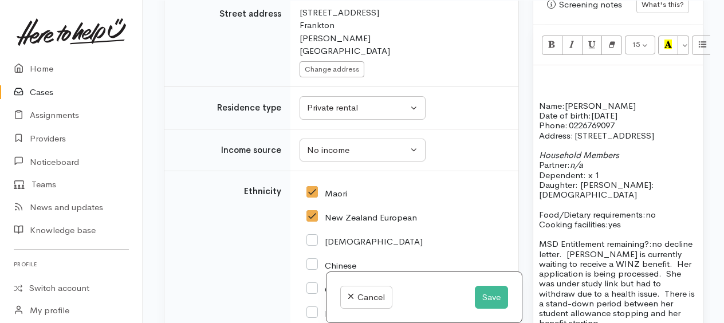
click at [544, 91] on p at bounding box center [618, 96] width 158 height 10
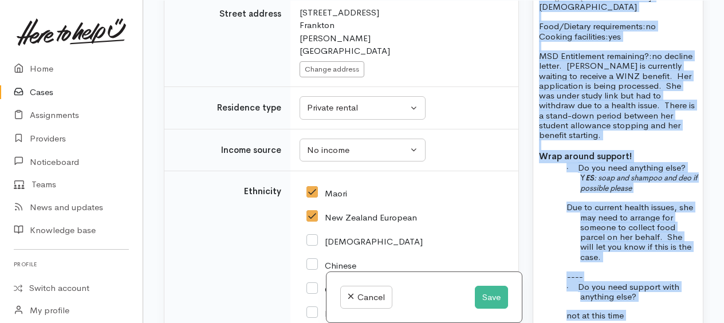
scroll to position [1238, 0]
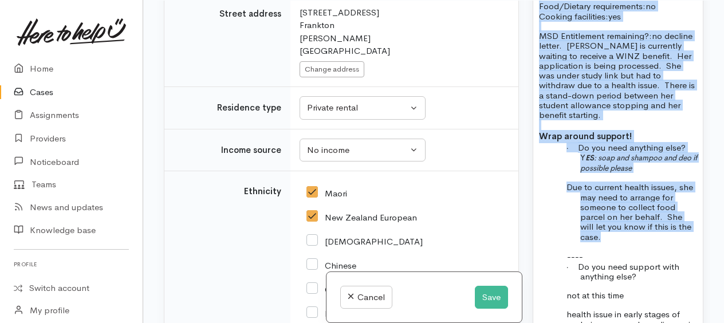
drag, startPoint x: 536, startPoint y: 79, endPoint x: 667, endPoint y: 220, distance: 192.5
click at [667, 220] on div "Name: Charlotte Bone Date of birth: 2/12/2000 Phone:   0226769097 Address:   2/…" at bounding box center [618, 166] width 170 height 598
copy div "Name: Charlotte Bone Date of birth: 2/12/2000 Phone:   0226769097 Address:   2/…"
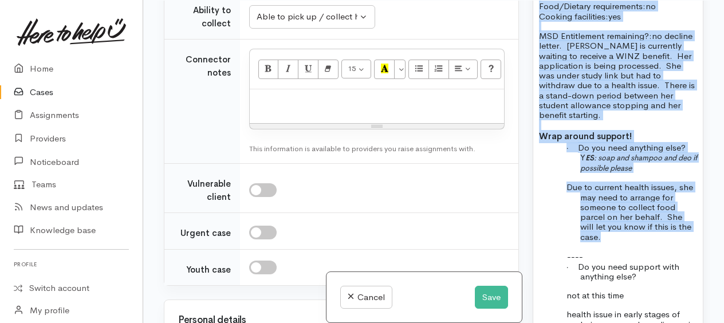
scroll to position [1294, 0]
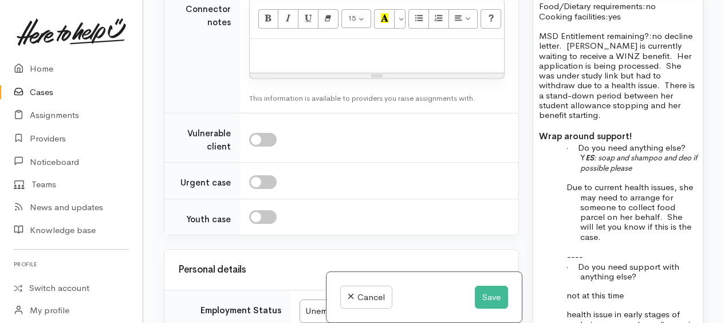
paste div
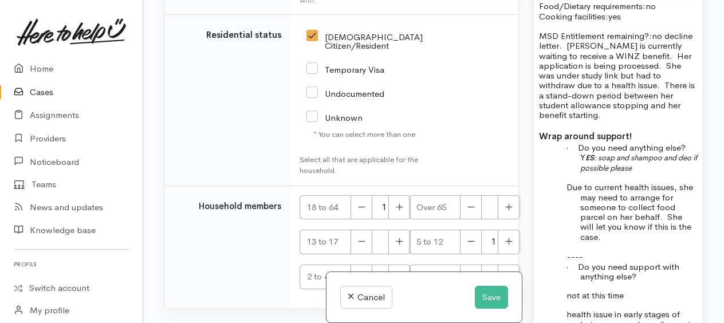
scroll to position [2757, 0]
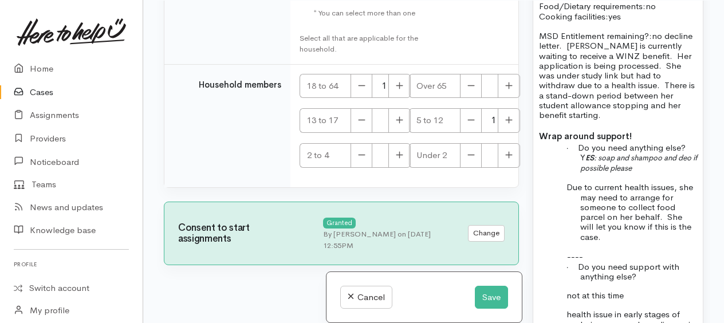
click at [484, 285] on div "Cancel Save" at bounding box center [423, 297] width 195 height 51
click at [484, 291] on button "Save" at bounding box center [491, 297] width 33 height 23
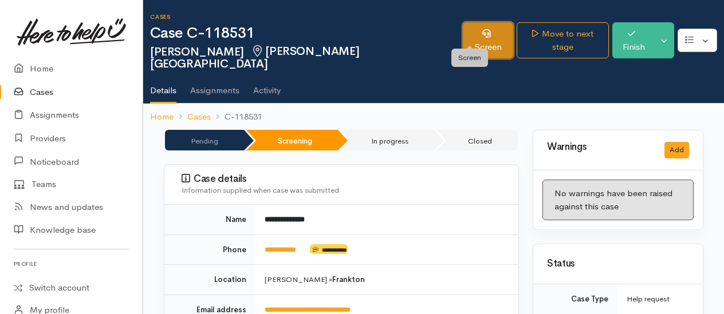
click at [475, 42] on link "Screen" at bounding box center [488, 40] width 50 height 36
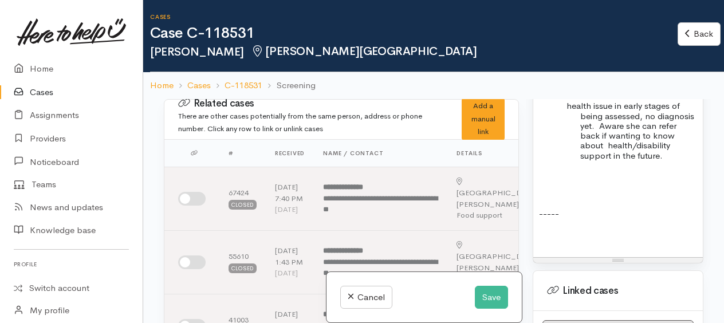
scroll to position [1546, 0]
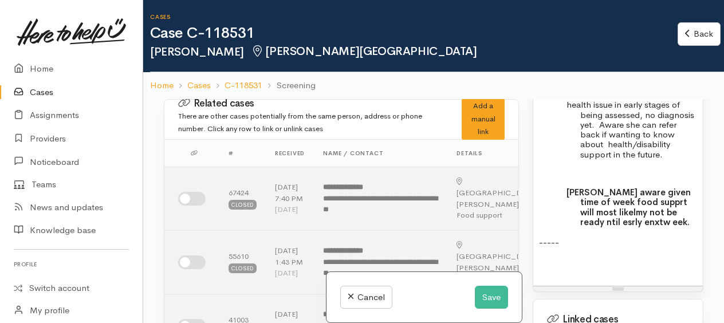
click at [644, 187] on b "[PERSON_NAME] aware given time of week food supprt will most likelmy not be rea…" at bounding box center [628, 207] width 124 height 41
drag, startPoint x: 562, startPoint y: 171, endPoint x: 667, endPoint y: 211, distance: 112.9
click at [669, 236] on p "-----" at bounding box center [618, 242] width 158 height 13
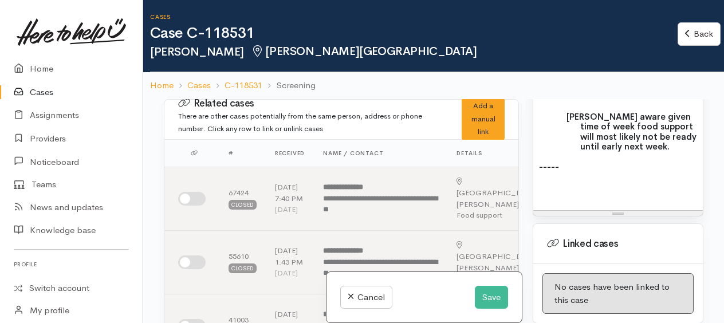
scroll to position [1661, 0]
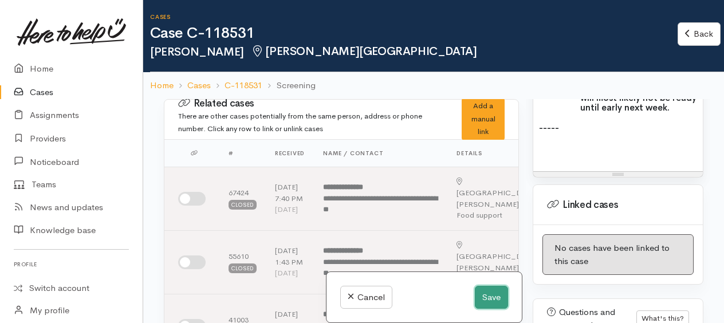
click at [494, 295] on button "Save" at bounding box center [491, 297] width 33 height 23
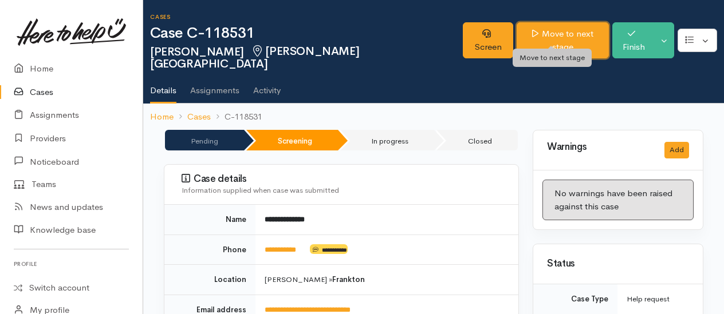
click at [544, 34] on link "Move to next stage" at bounding box center [563, 40] width 92 height 36
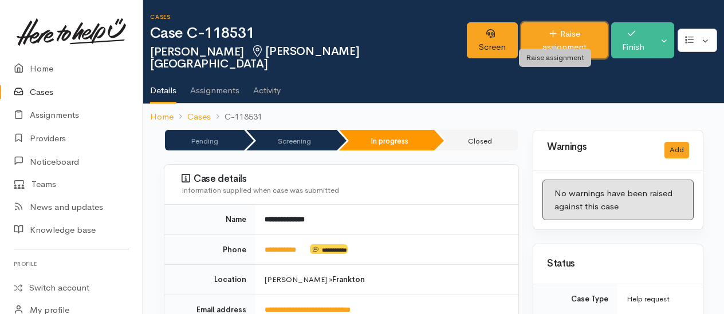
click at [544, 29] on link "Raise assignment" at bounding box center [564, 40] width 86 height 36
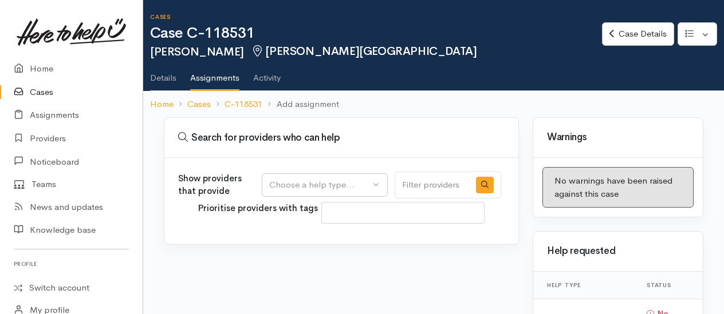
select select
click at [319, 180] on div "Choose a help type..." at bounding box center [319, 185] width 101 height 13
click at [299, 233] on span "Food support" at bounding box center [302, 239] width 53 height 13
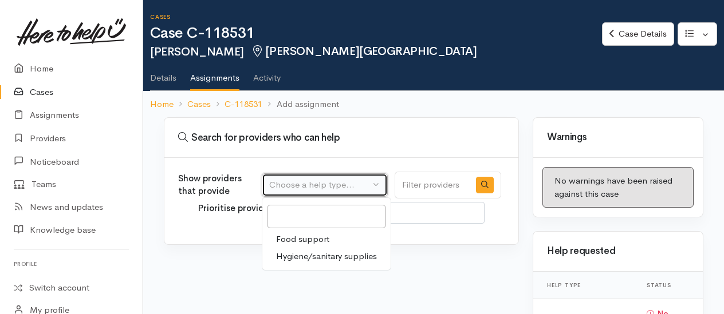
select select "3"
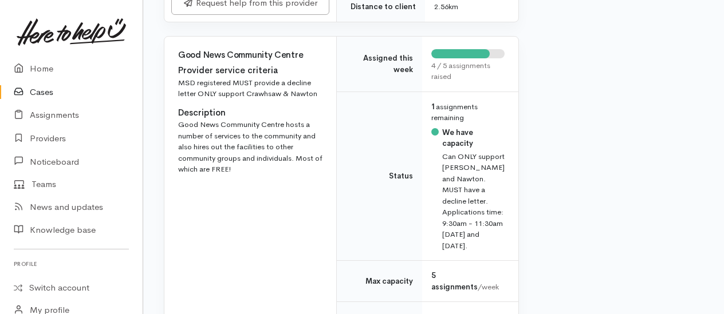
scroll to position [1661, 0]
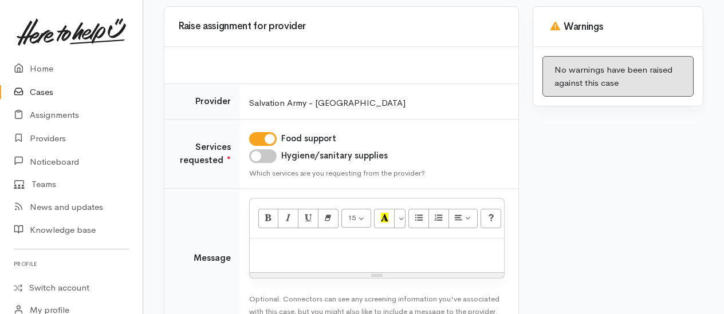
scroll to position [115, 0]
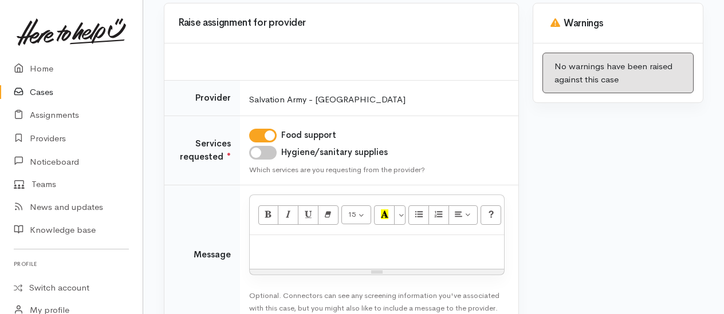
click at [262, 155] on input "Hygiene/sanitary supplies" at bounding box center [262, 153] width 27 height 14
checkbox input "true"
click at [277, 244] on p at bounding box center [376, 247] width 243 height 13
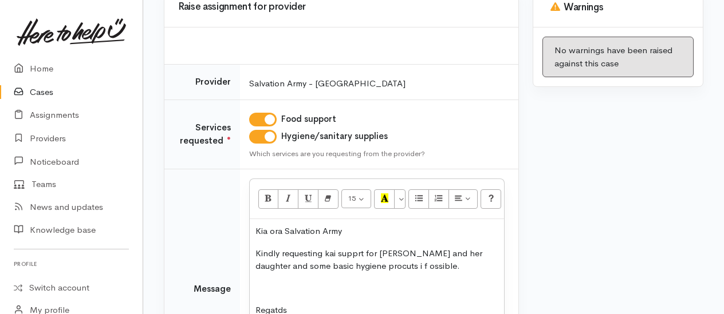
scroll to position [153, 0]
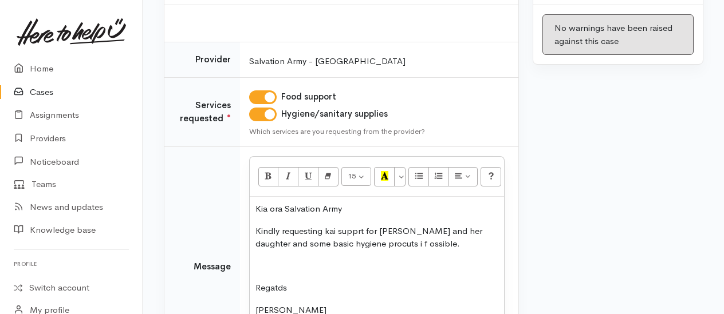
click at [383, 252] on div "Kia ora Salvation Army Kindly requesting kai supprt for [PERSON_NAME] and her d…" at bounding box center [377, 264] width 254 height 135
click at [429, 242] on p "Kindly requesting kai supprt for [PERSON_NAME] and her daughter and some basic …" at bounding box center [376, 238] width 243 height 26
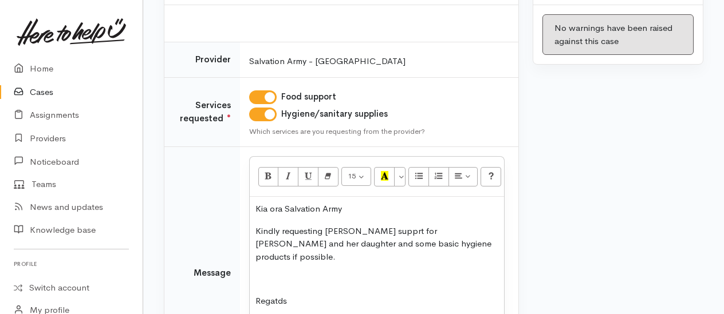
click at [277, 273] on p at bounding box center [376, 279] width 243 height 13
click at [446, 238] on p "Kindly requesting [PERSON_NAME] supprt for [PERSON_NAME] and her daughter and s…" at bounding box center [376, 244] width 243 height 39
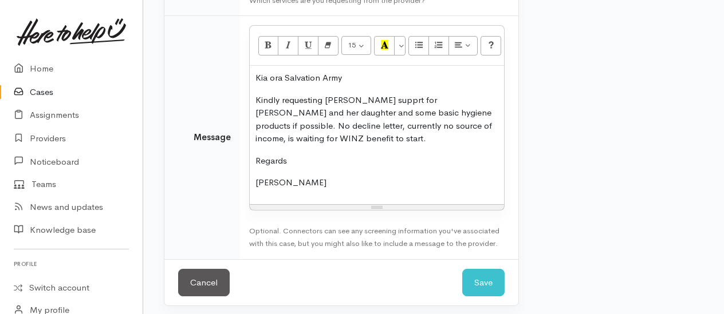
scroll to position [287, 0]
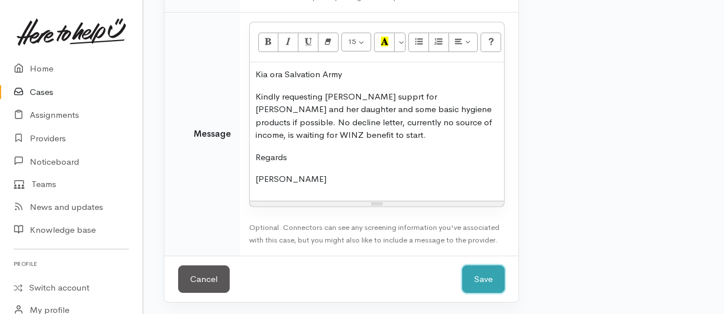
click at [492, 281] on button "Save" at bounding box center [483, 280] width 42 height 28
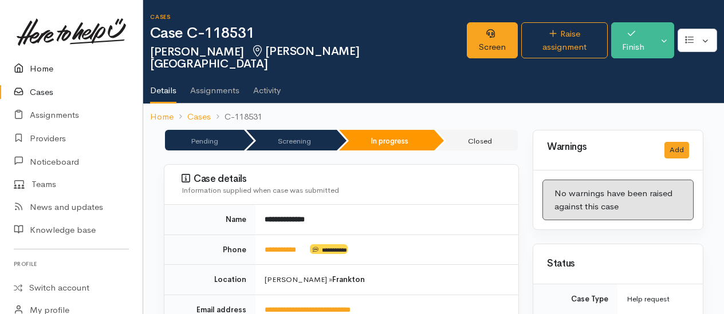
click at [49, 70] on link "Home" at bounding box center [71, 68] width 143 height 23
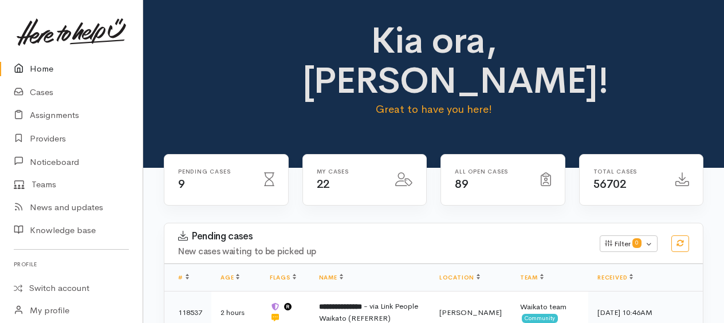
click at [40, 64] on link "Home" at bounding box center [71, 68] width 143 height 23
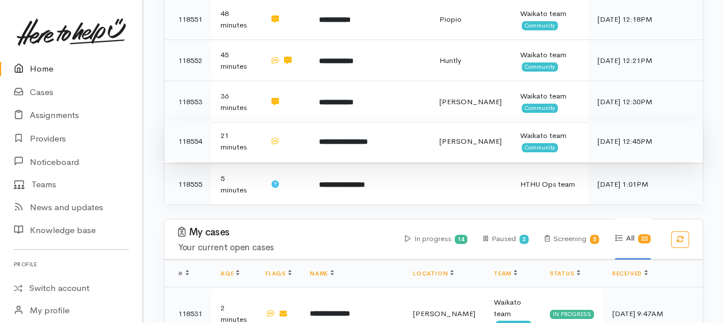
scroll to position [515, 0]
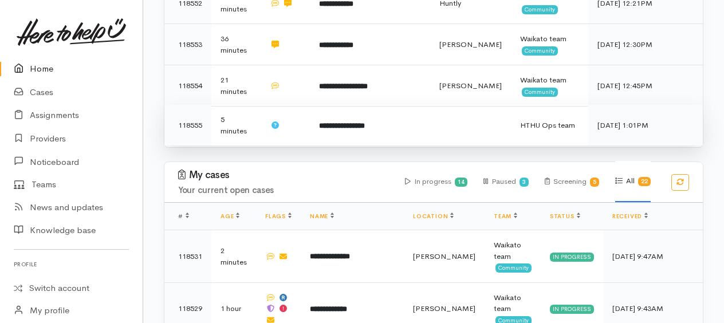
click at [342, 122] on b "**********" at bounding box center [342, 125] width 46 height 7
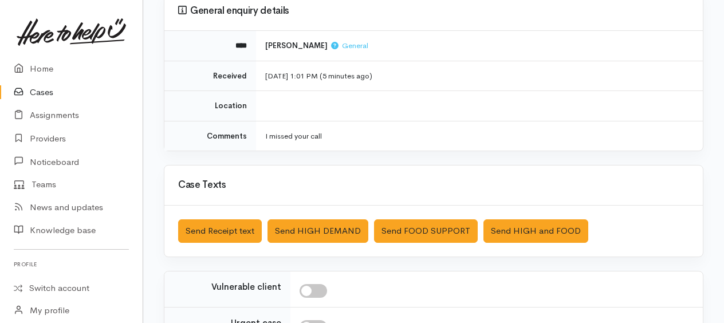
scroll to position [115, 0]
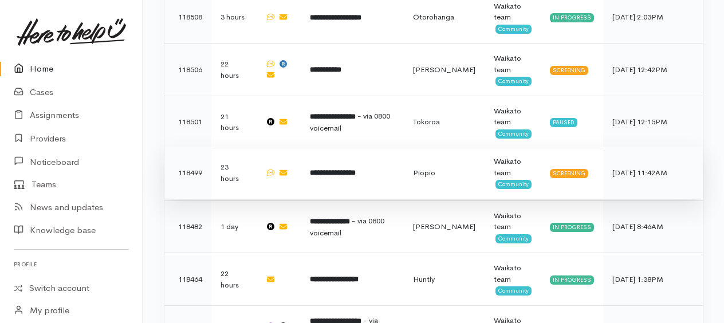
scroll to position [1187, 0]
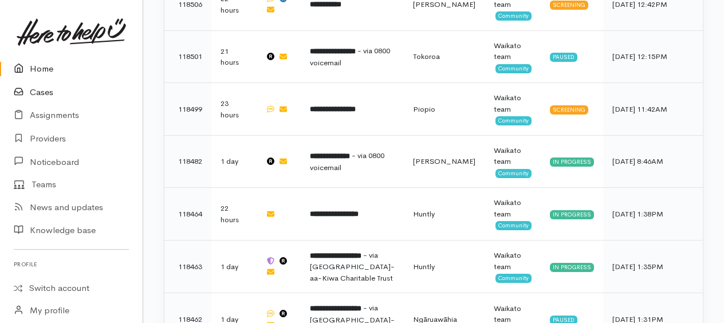
click at [47, 92] on link "Cases" at bounding box center [71, 92] width 143 height 23
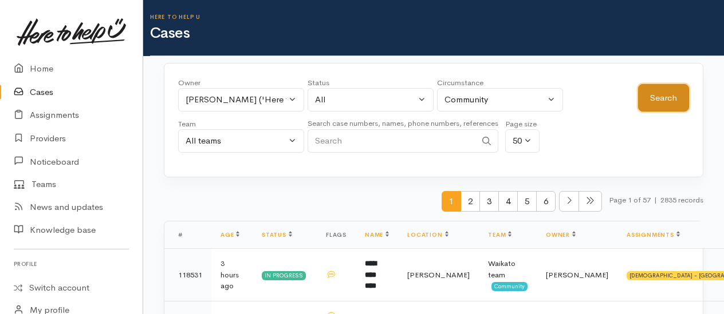
click at [655, 92] on button "Search" at bounding box center [663, 98] width 51 height 28
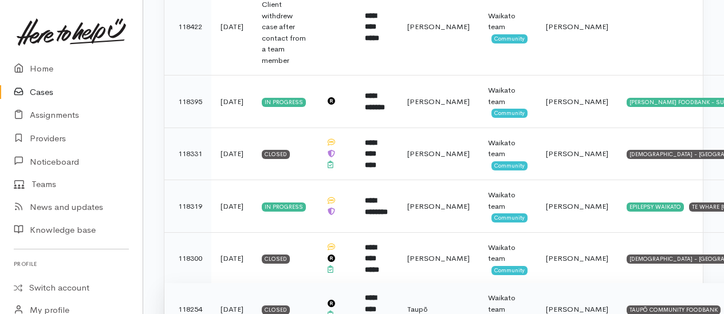
scroll to position [1432, 0]
